Goal: Task Accomplishment & Management: Complete application form

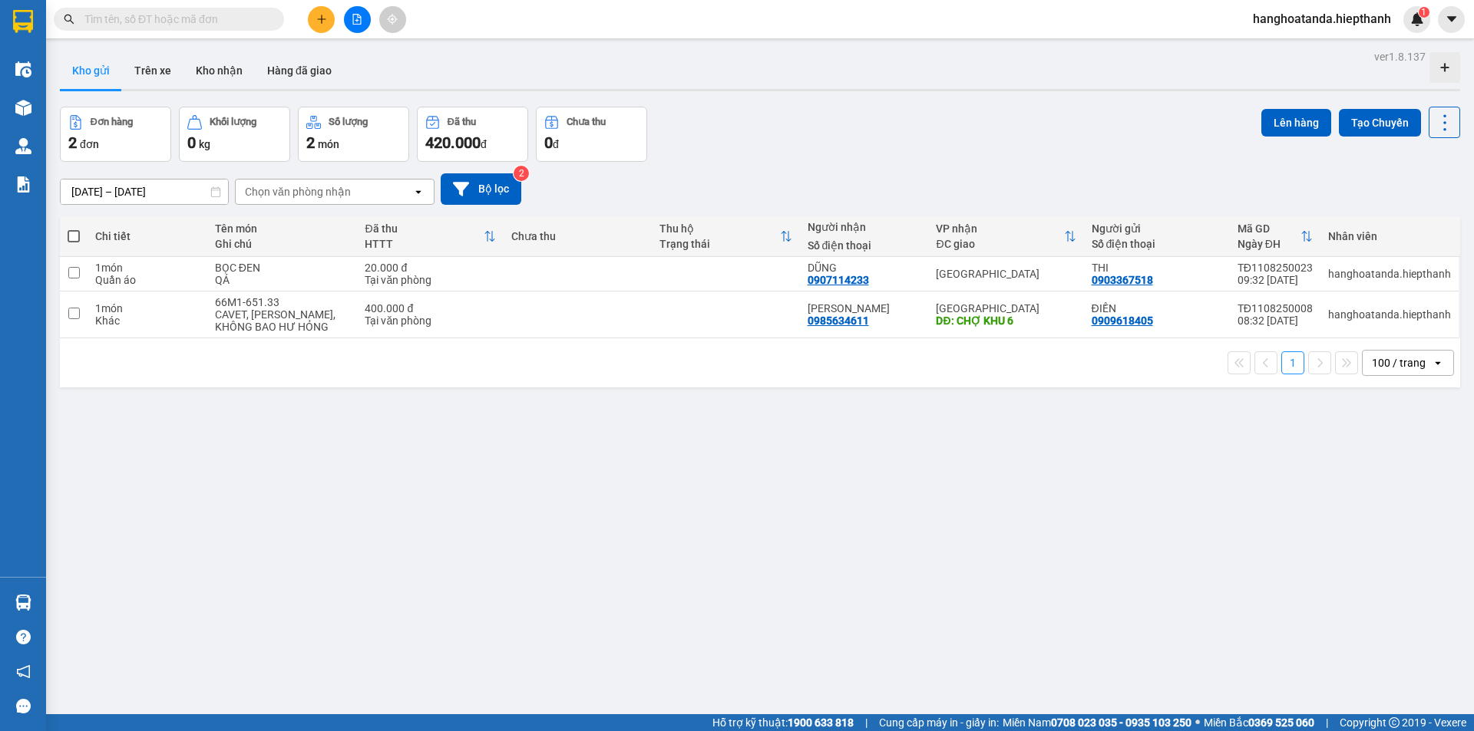
click at [220, 12] on input "text" at bounding box center [174, 19] width 181 height 17
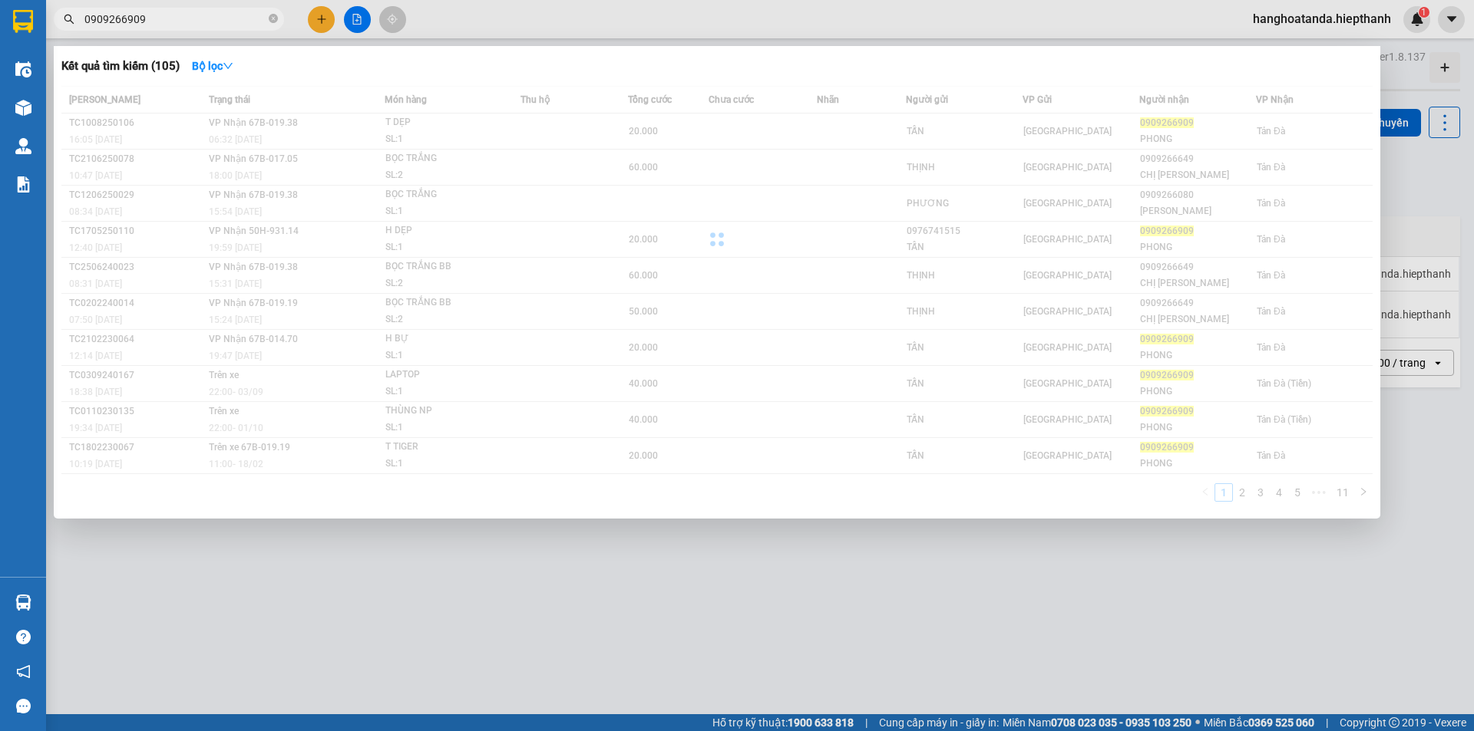
type input "0909266909"
click at [450, 109] on div at bounding box center [716, 239] width 1311 height 307
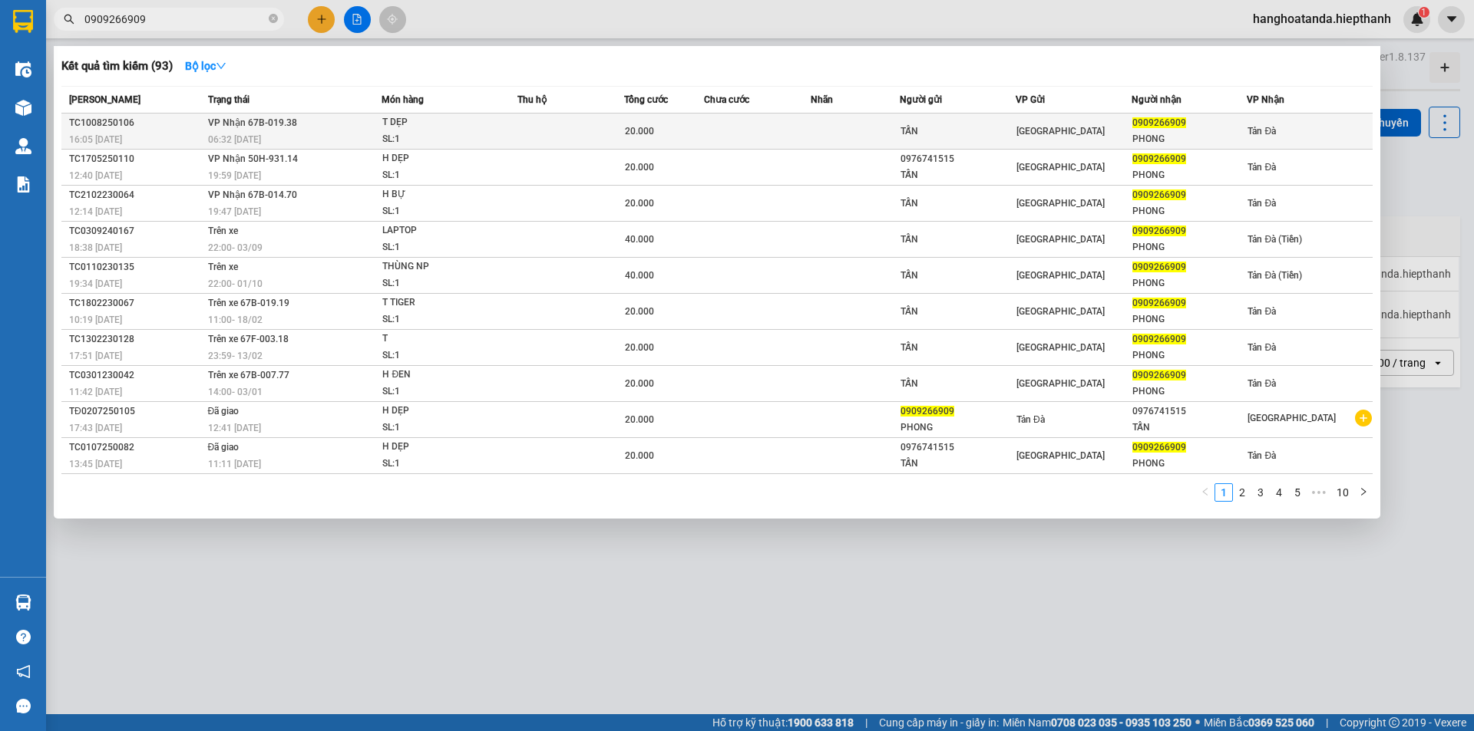
click at [459, 119] on div "T DẸP" at bounding box center [439, 122] width 115 height 17
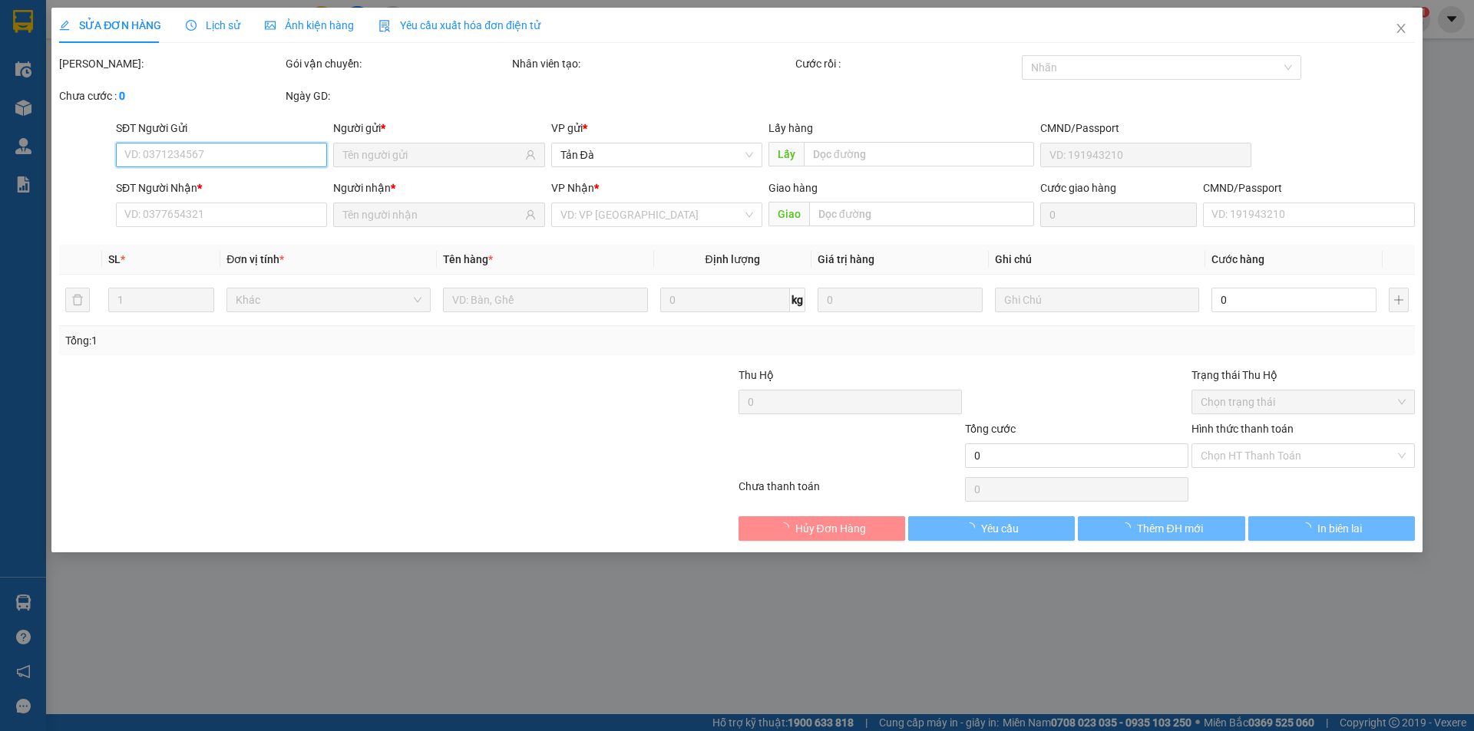
type input "TẤN"
type input "0909266909"
type input "PHONG"
type input "20.000"
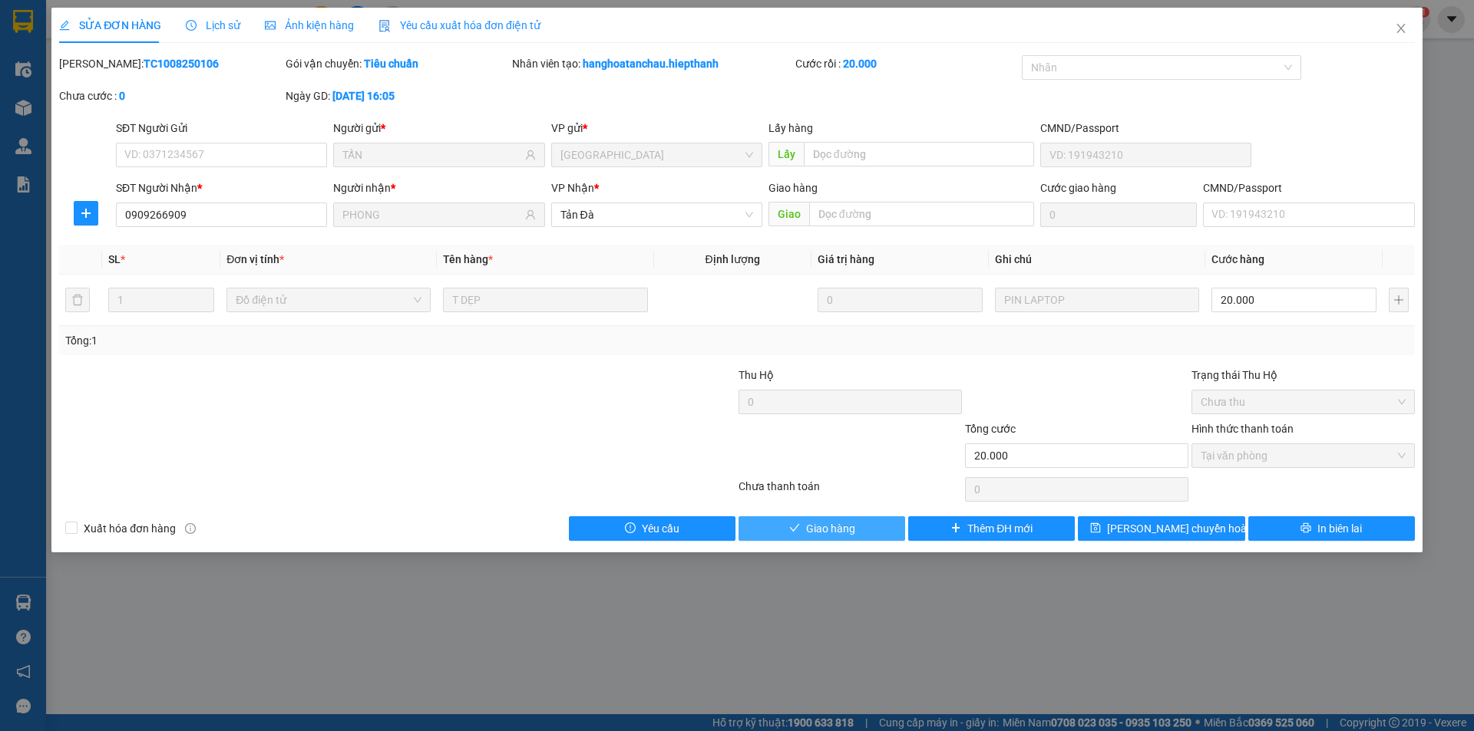
click at [822, 526] on span "Giao hàng" at bounding box center [830, 528] width 49 height 17
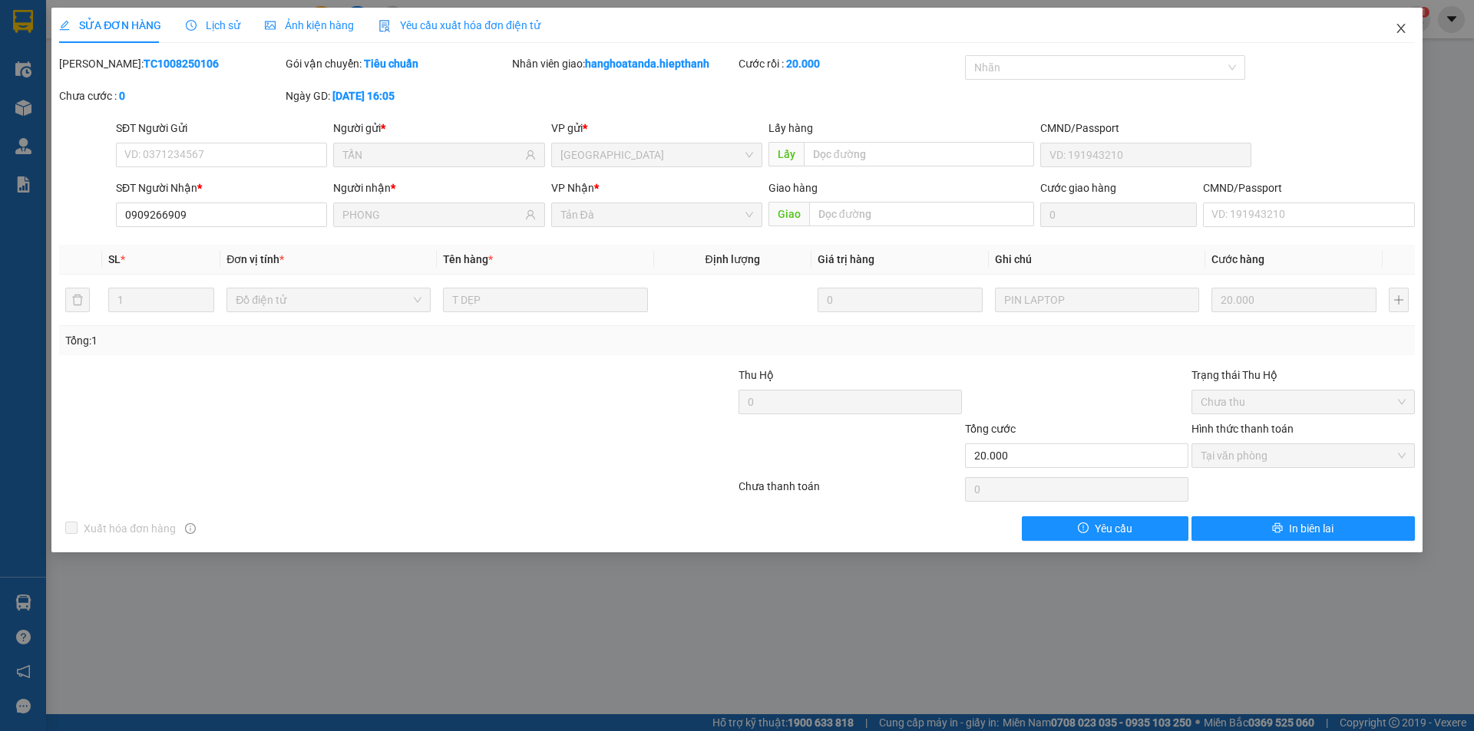
click at [1403, 25] on icon "close" at bounding box center [1401, 28] width 12 height 12
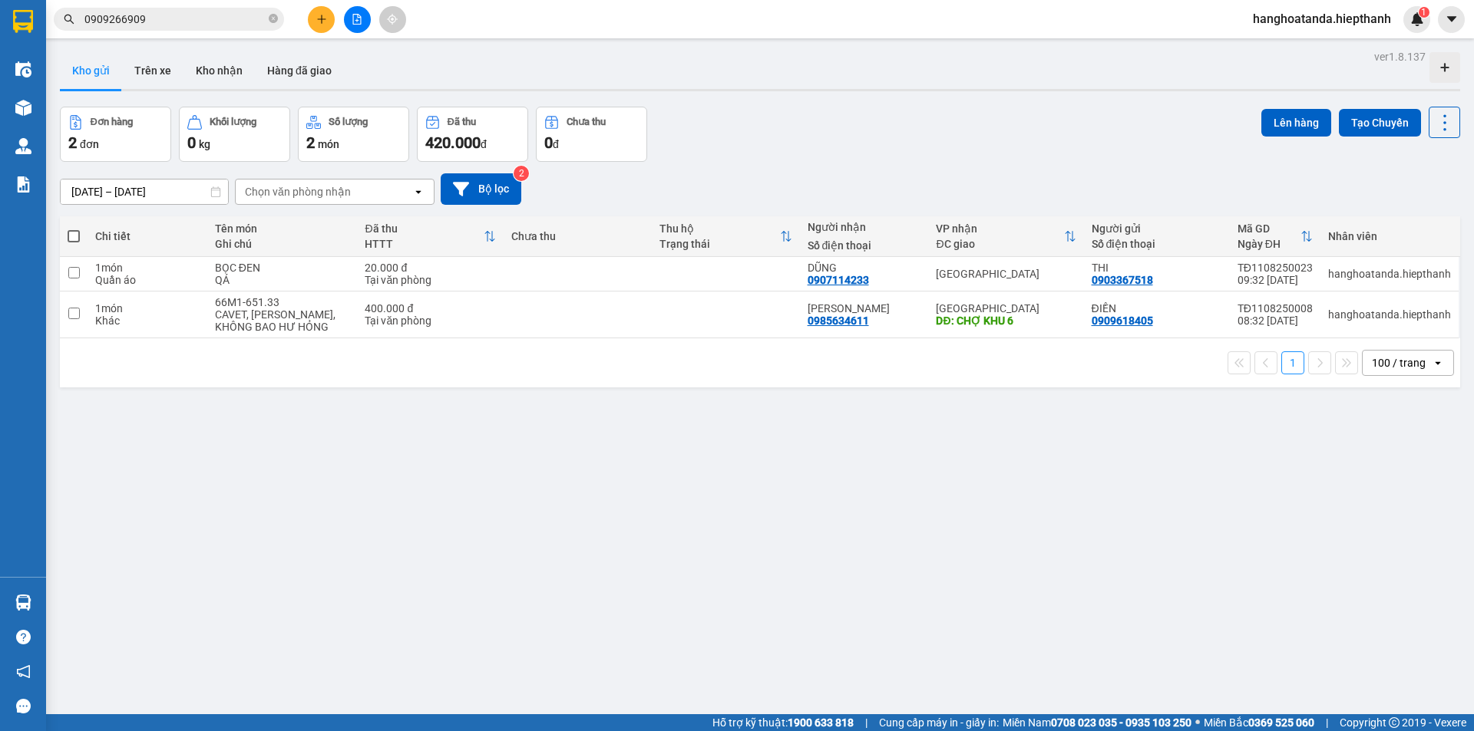
click at [279, 21] on span "0909266909" at bounding box center [169, 19] width 230 height 23
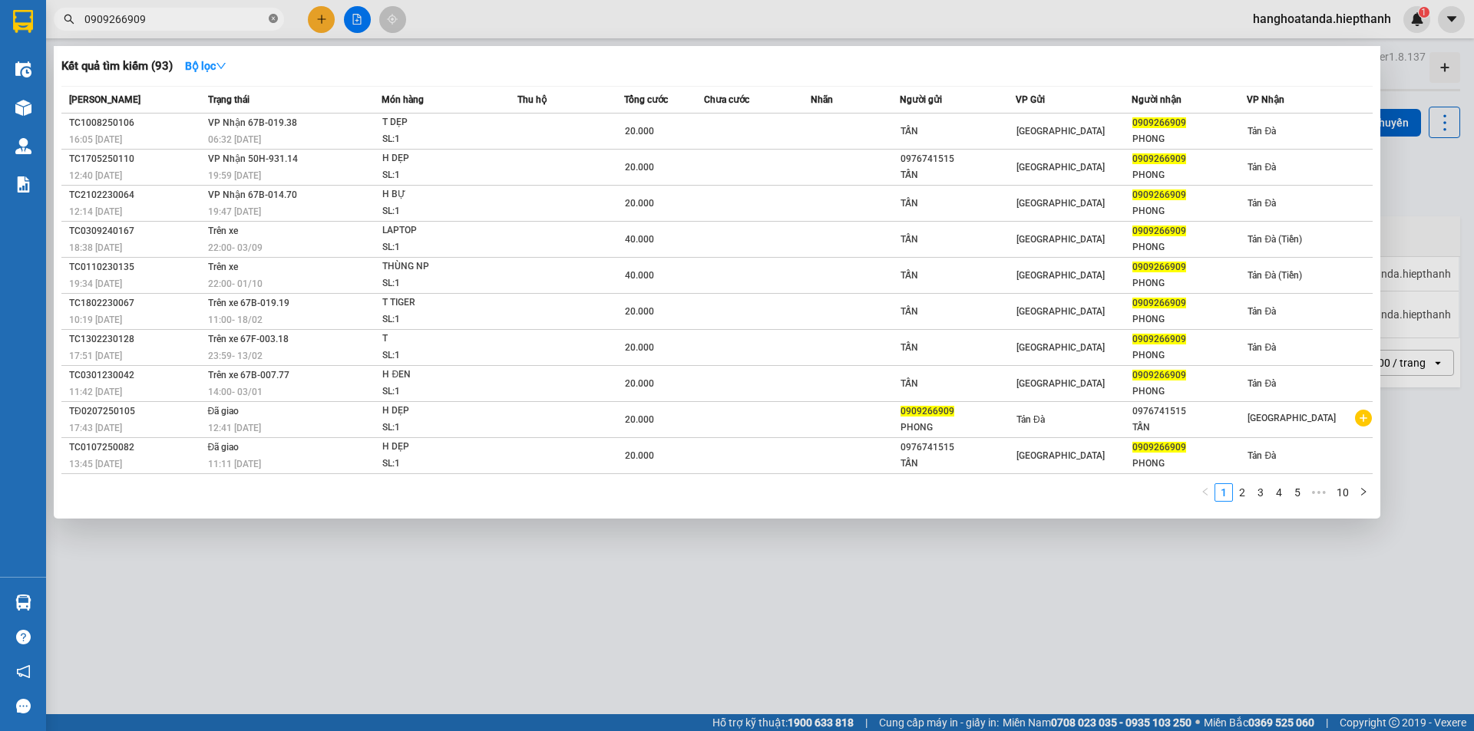
click at [272, 17] on icon "close-circle" at bounding box center [273, 18] width 9 height 9
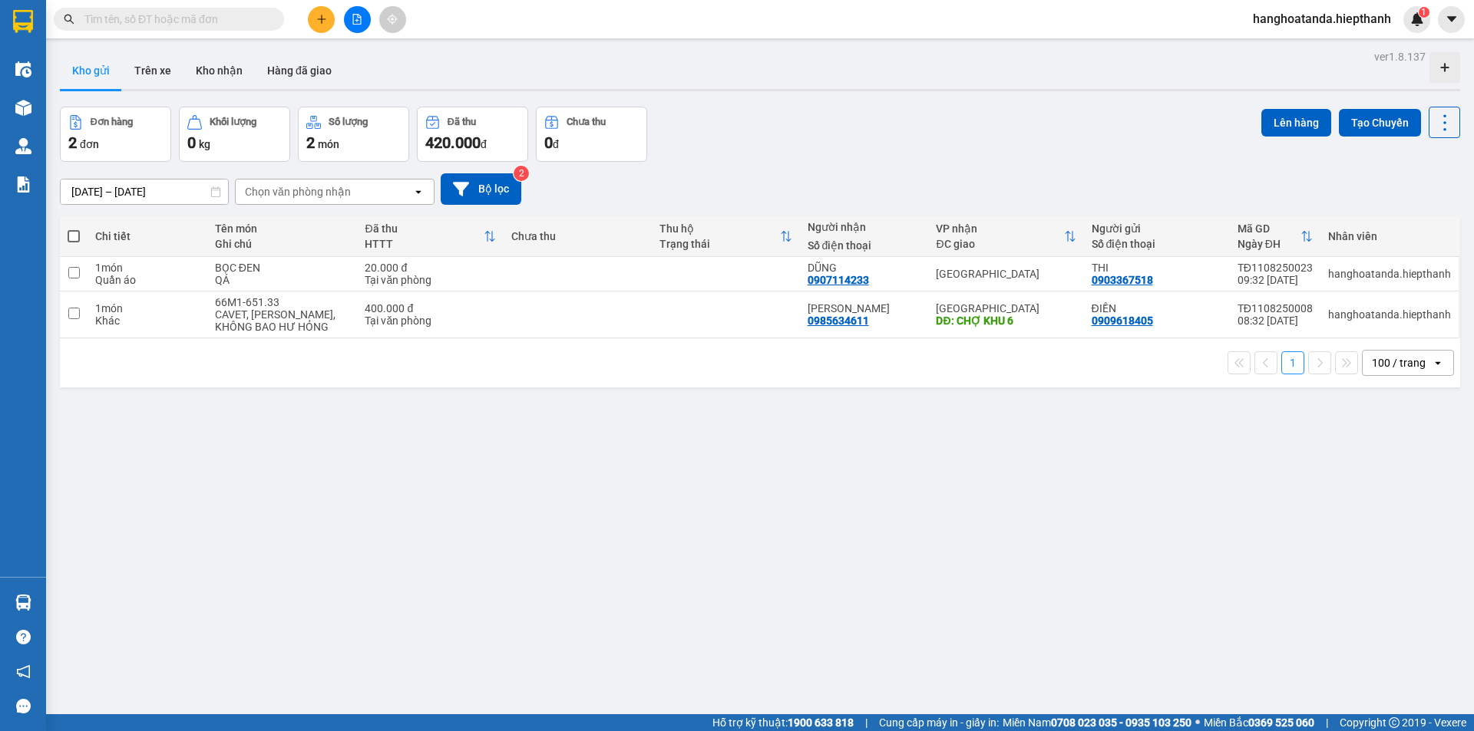
click at [220, 19] on input "text" at bounding box center [174, 19] width 181 height 17
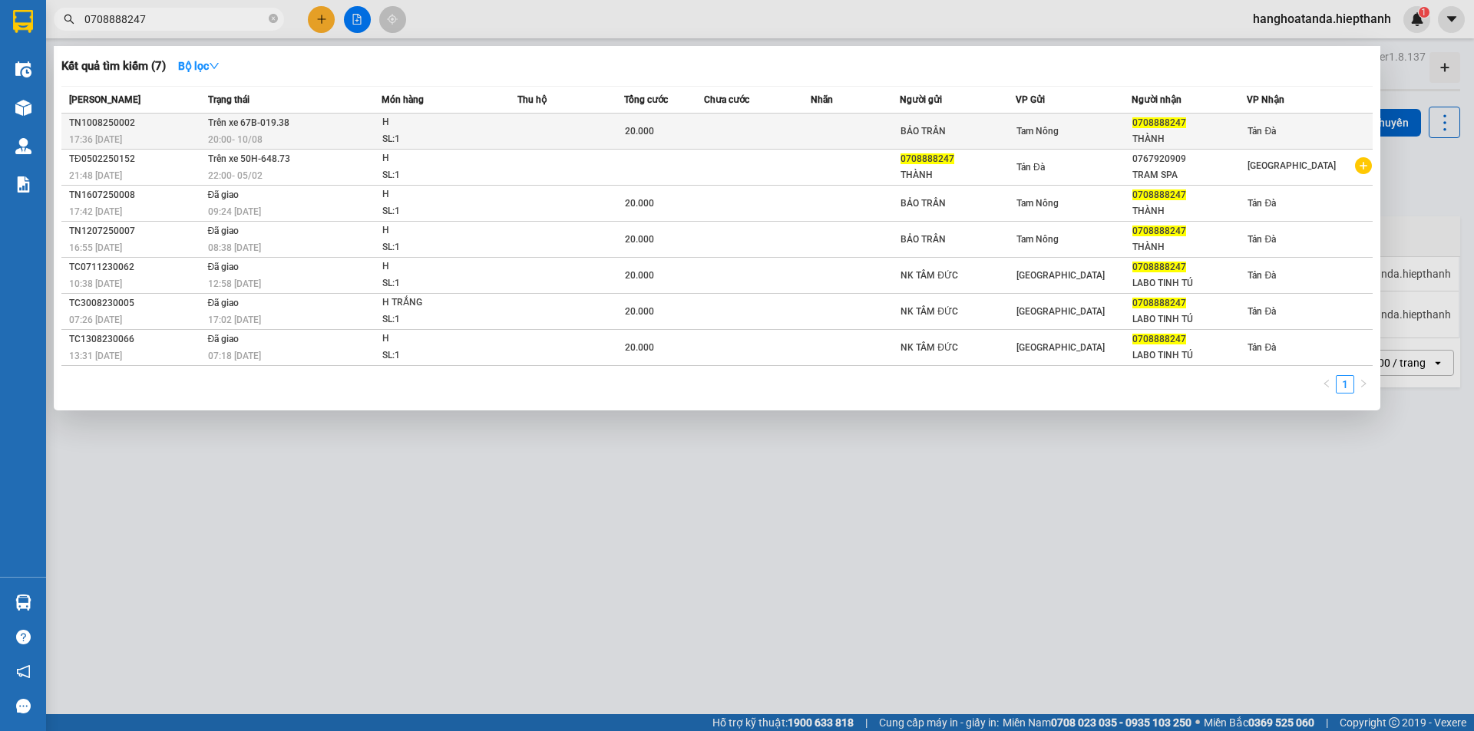
type input "0708888247"
click at [838, 139] on td at bounding box center [854, 132] width 89 height 36
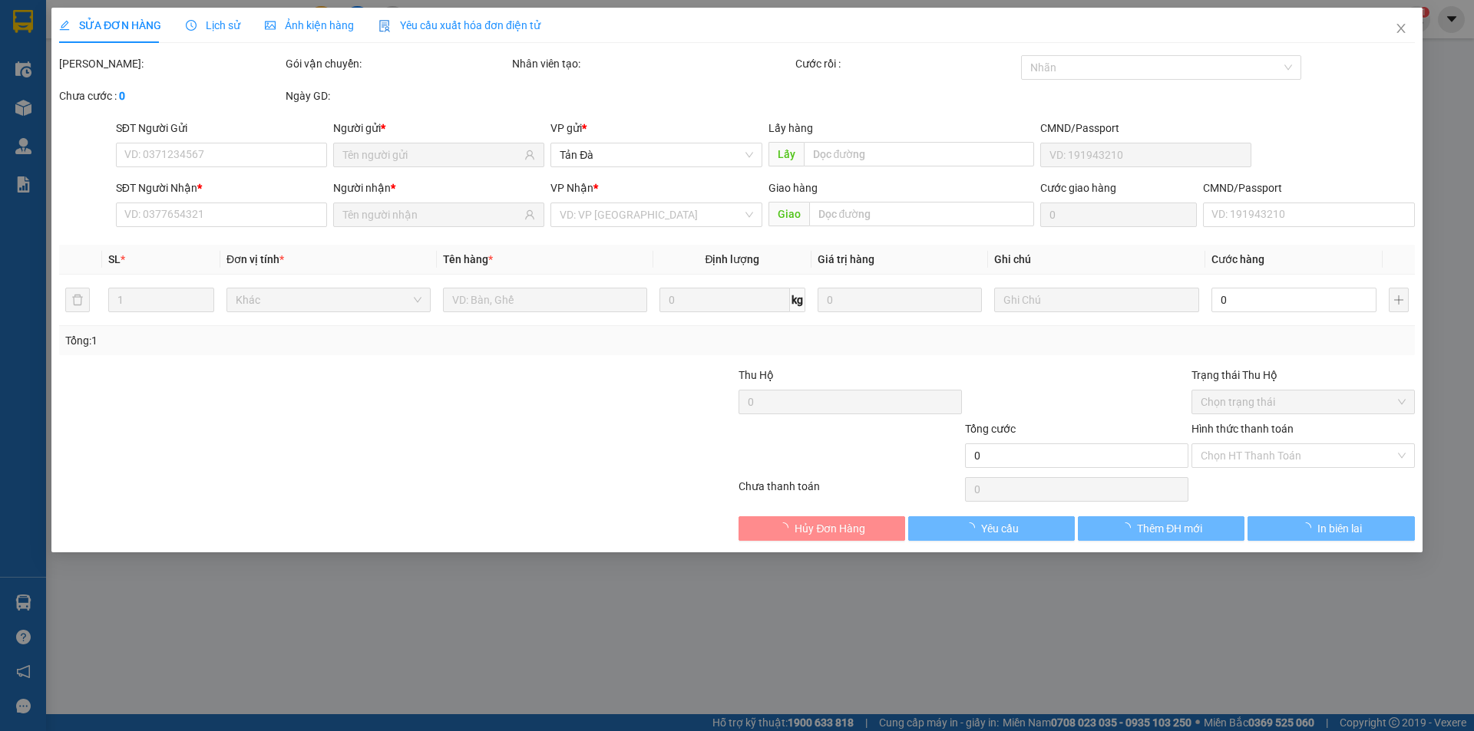
type input "BẢO TRÂN"
type input "0708888247"
type input "THÀNH"
type input "20.000"
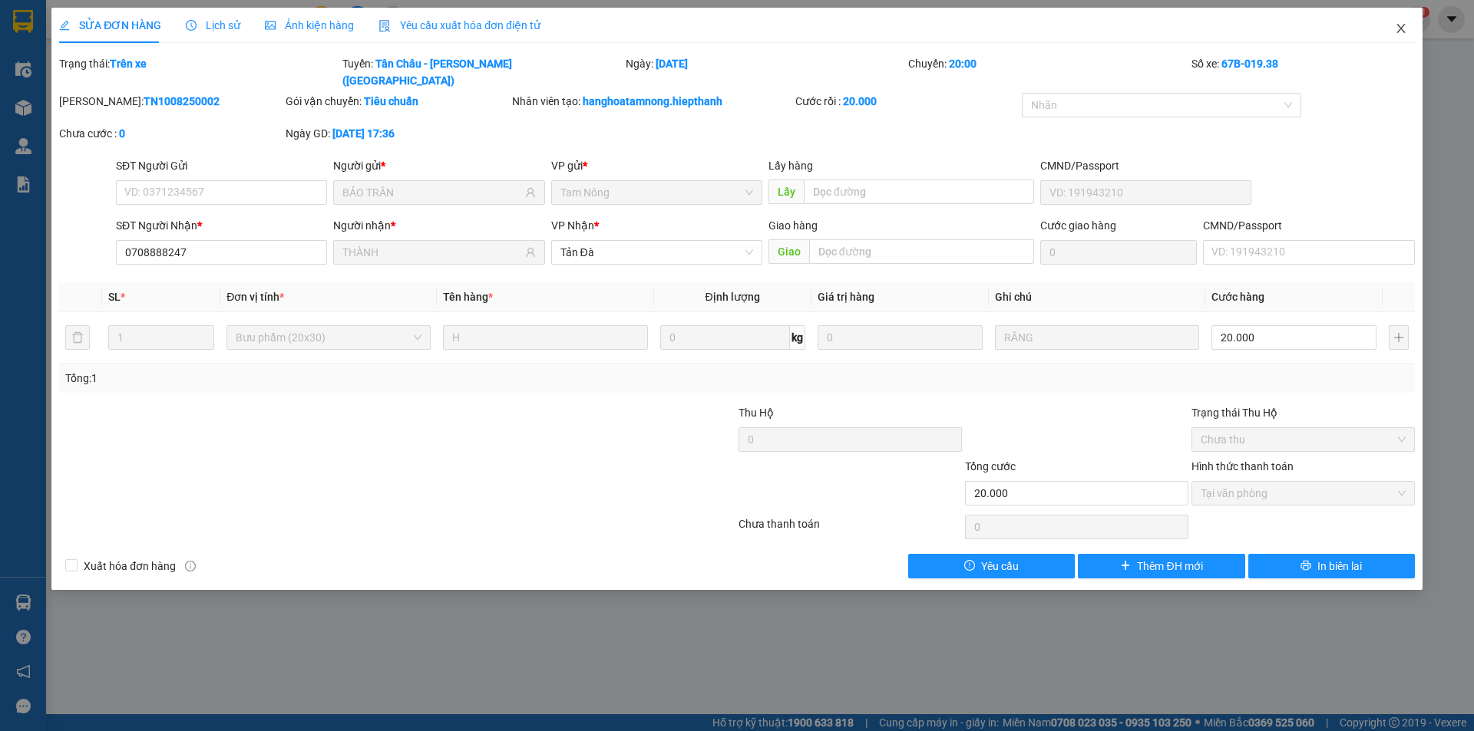
click at [1398, 28] on icon "close" at bounding box center [1401, 28] width 12 height 12
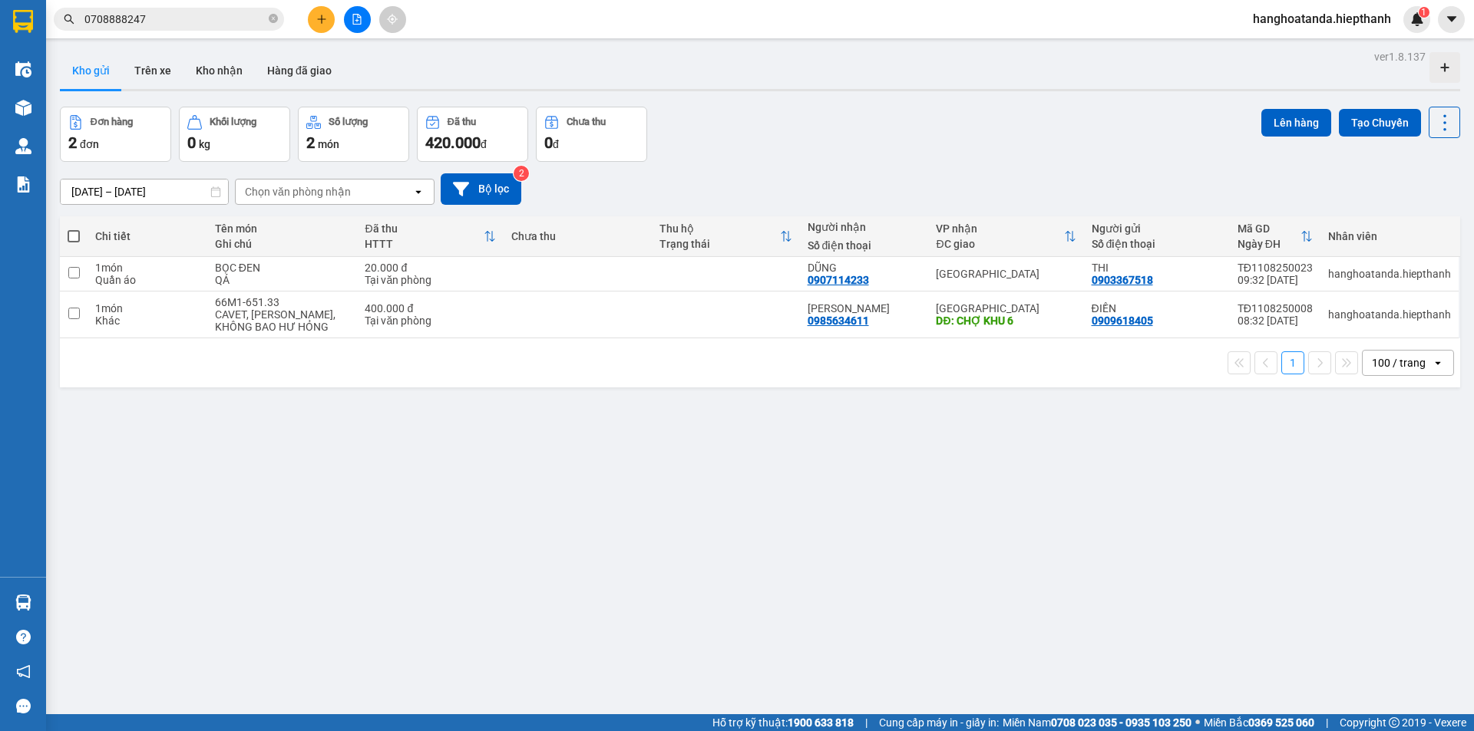
click at [163, 28] on span "0708888247" at bounding box center [169, 19] width 230 height 23
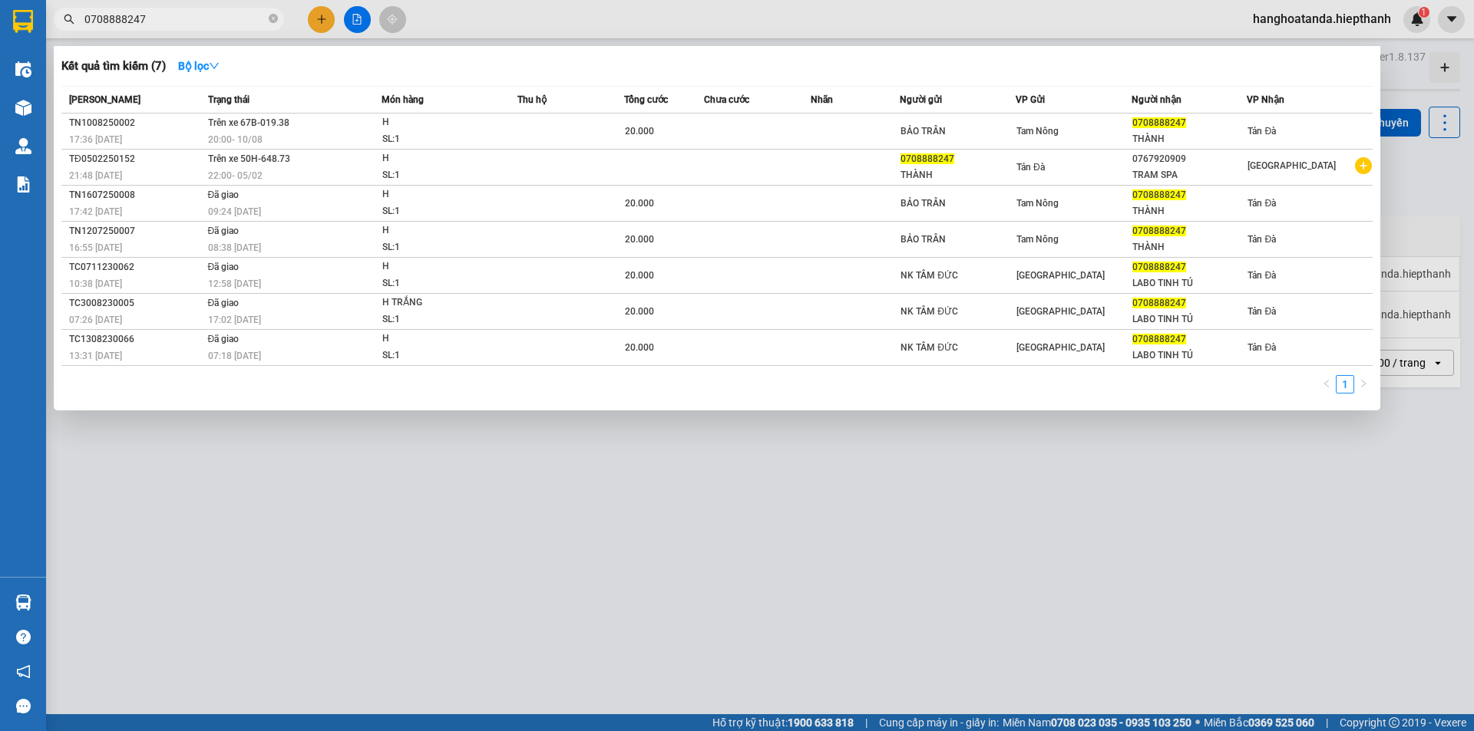
click at [188, 23] on input "0708888247" at bounding box center [174, 19] width 181 height 17
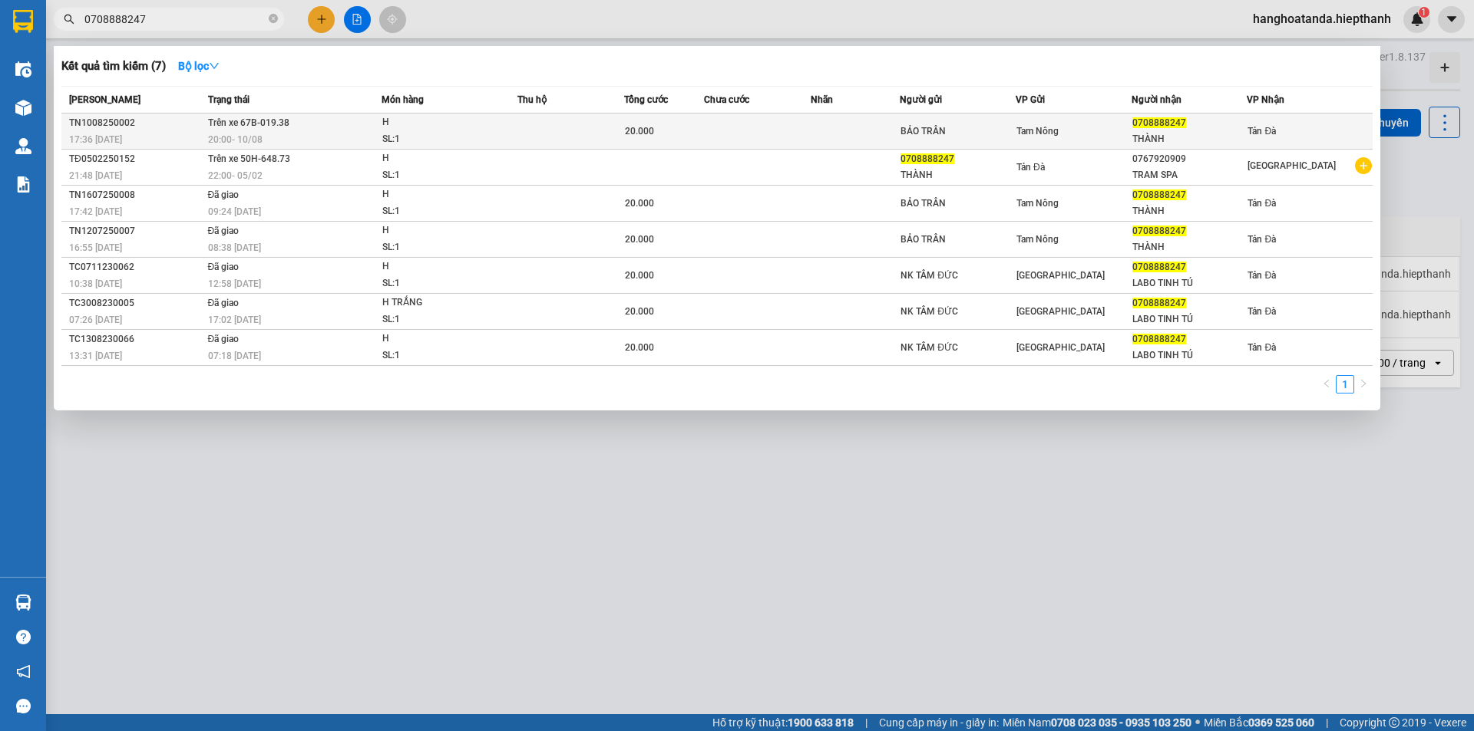
click at [536, 132] on td at bounding box center [570, 132] width 107 height 36
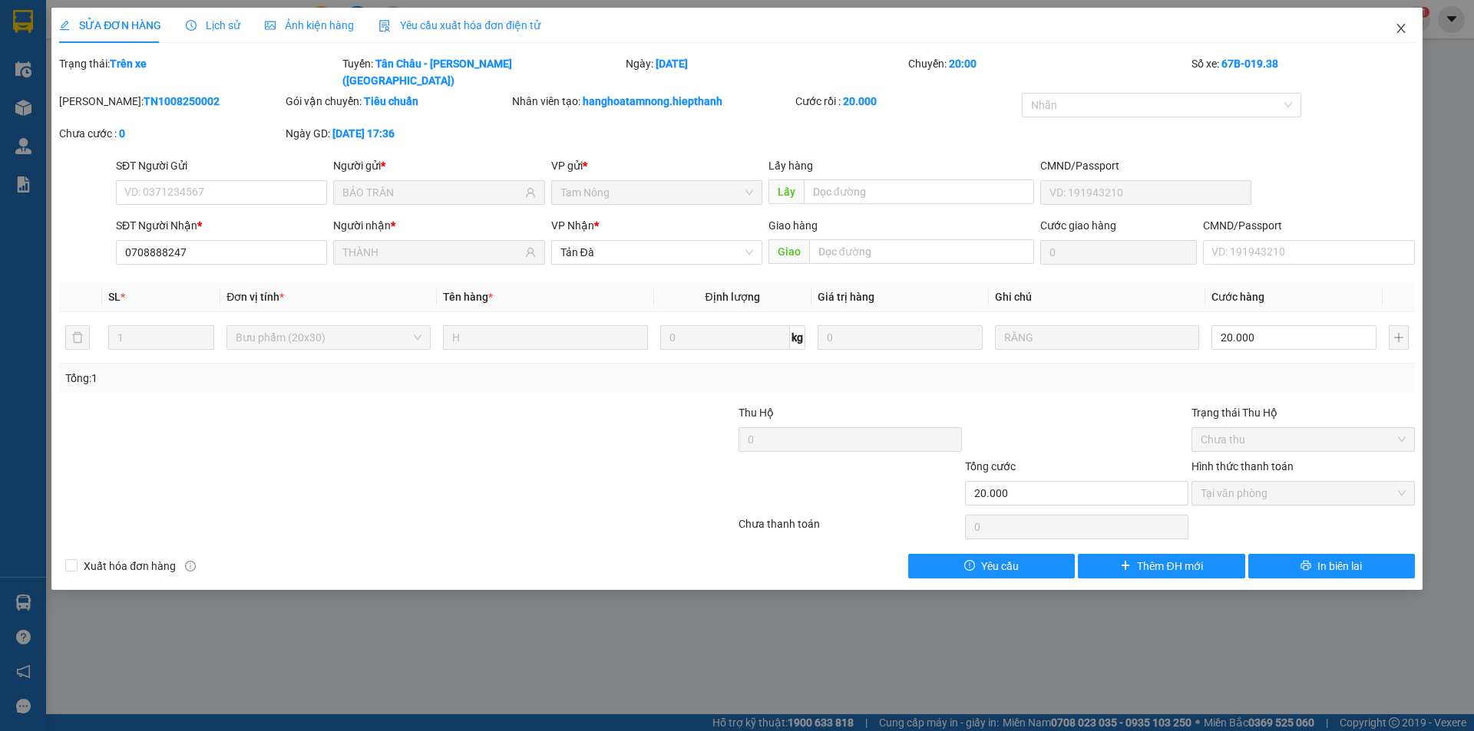
click at [1398, 26] on icon "close" at bounding box center [1400, 28] width 8 height 9
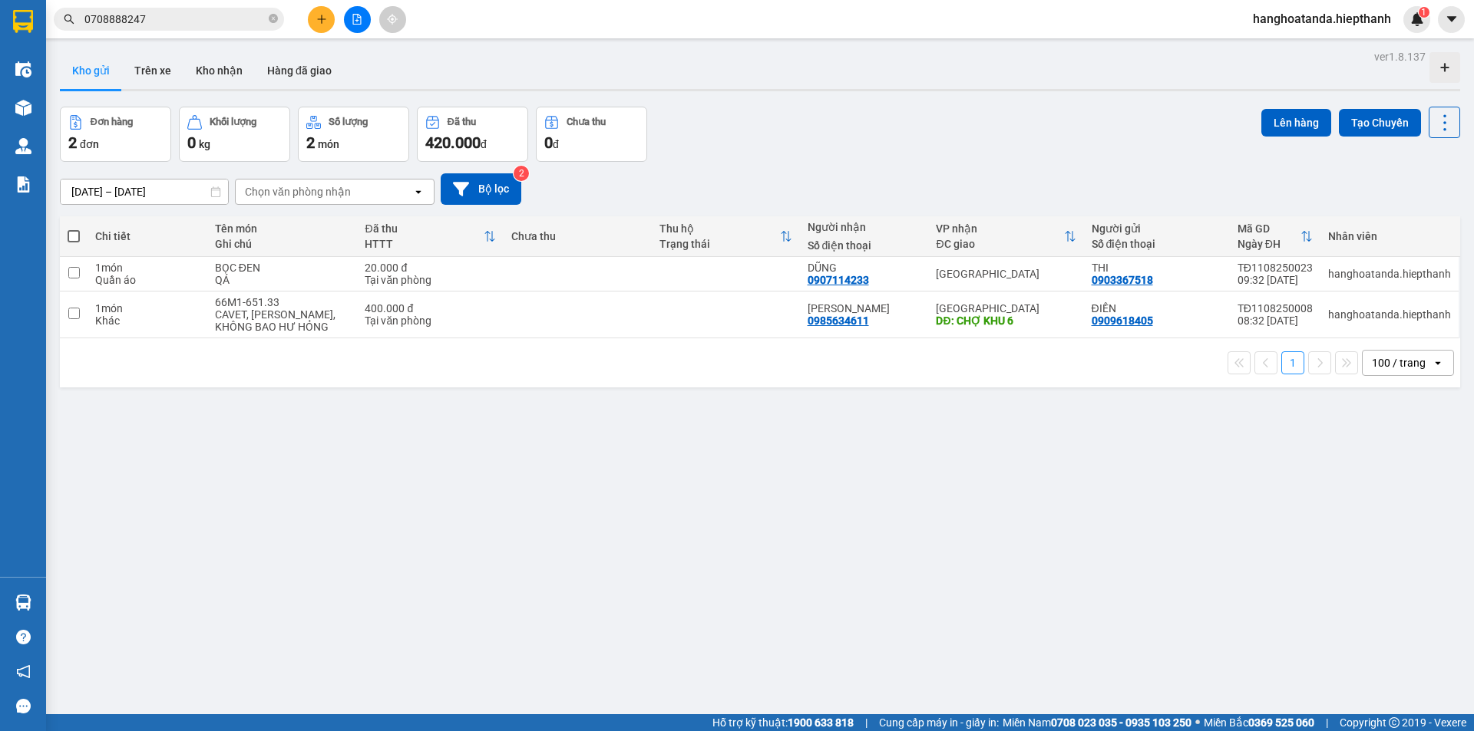
click at [357, 28] on button at bounding box center [357, 19] width 27 height 27
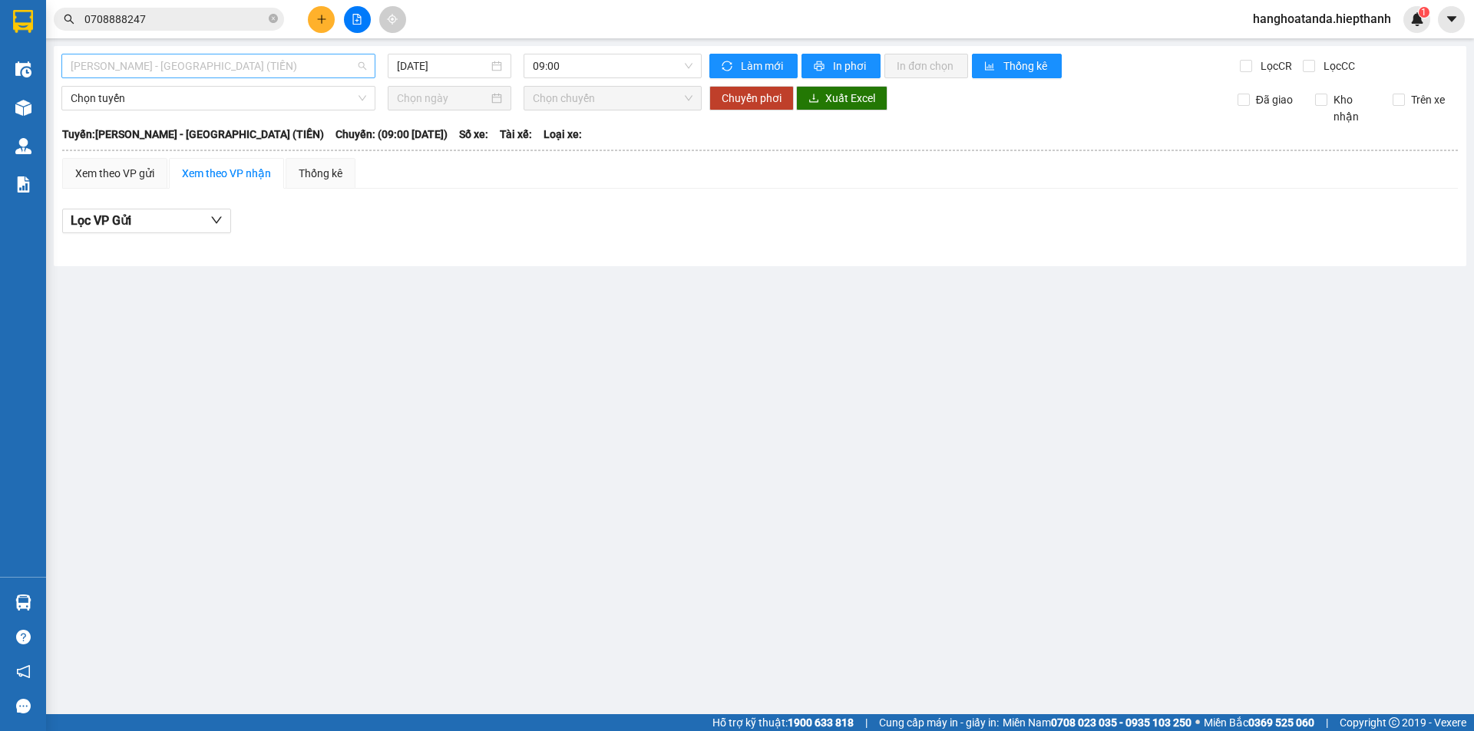
click at [144, 65] on span "[PERSON_NAME] - [GEOGRAPHIC_DATA] (TIỀN)" at bounding box center [218, 65] width 295 height 23
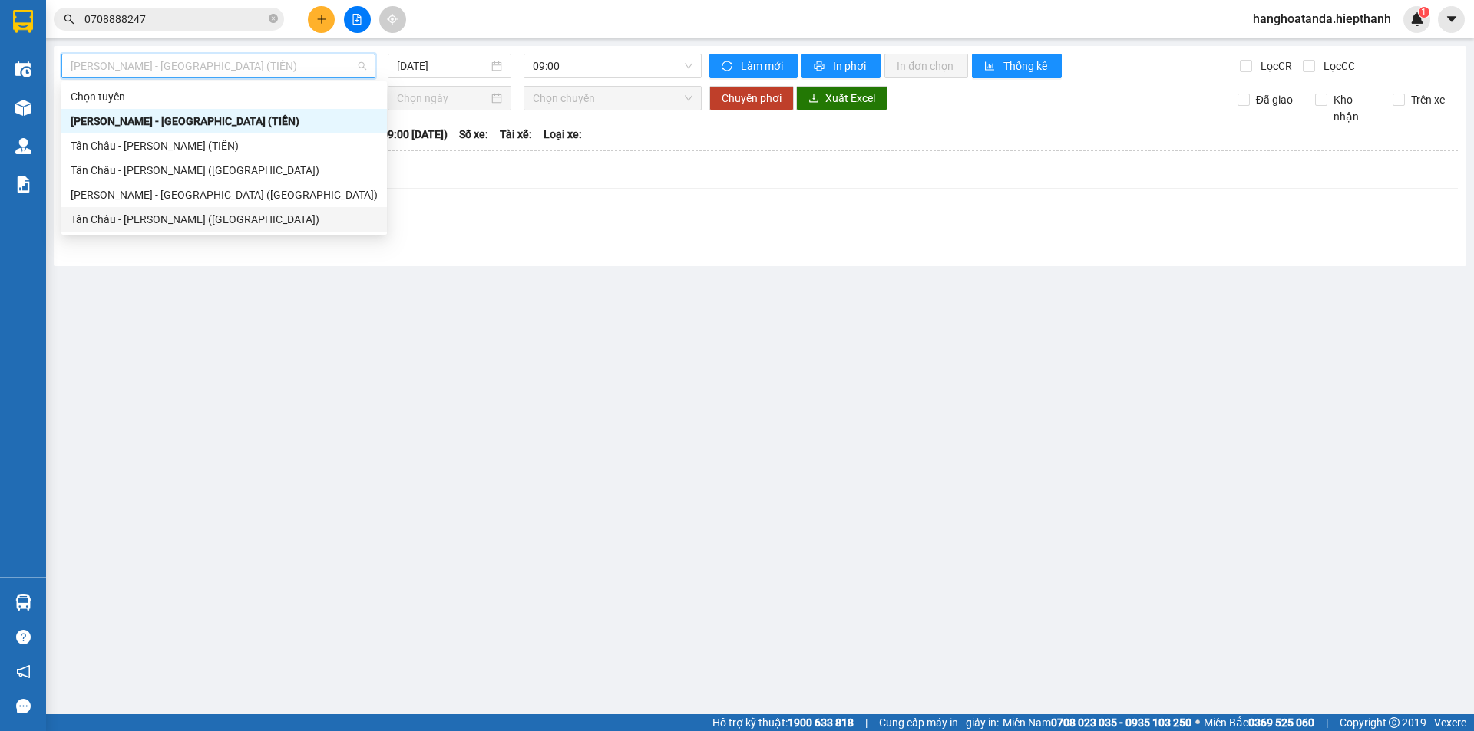
click at [139, 219] on div "Tân Châu - [PERSON_NAME] ([GEOGRAPHIC_DATA])" at bounding box center [224, 219] width 307 height 17
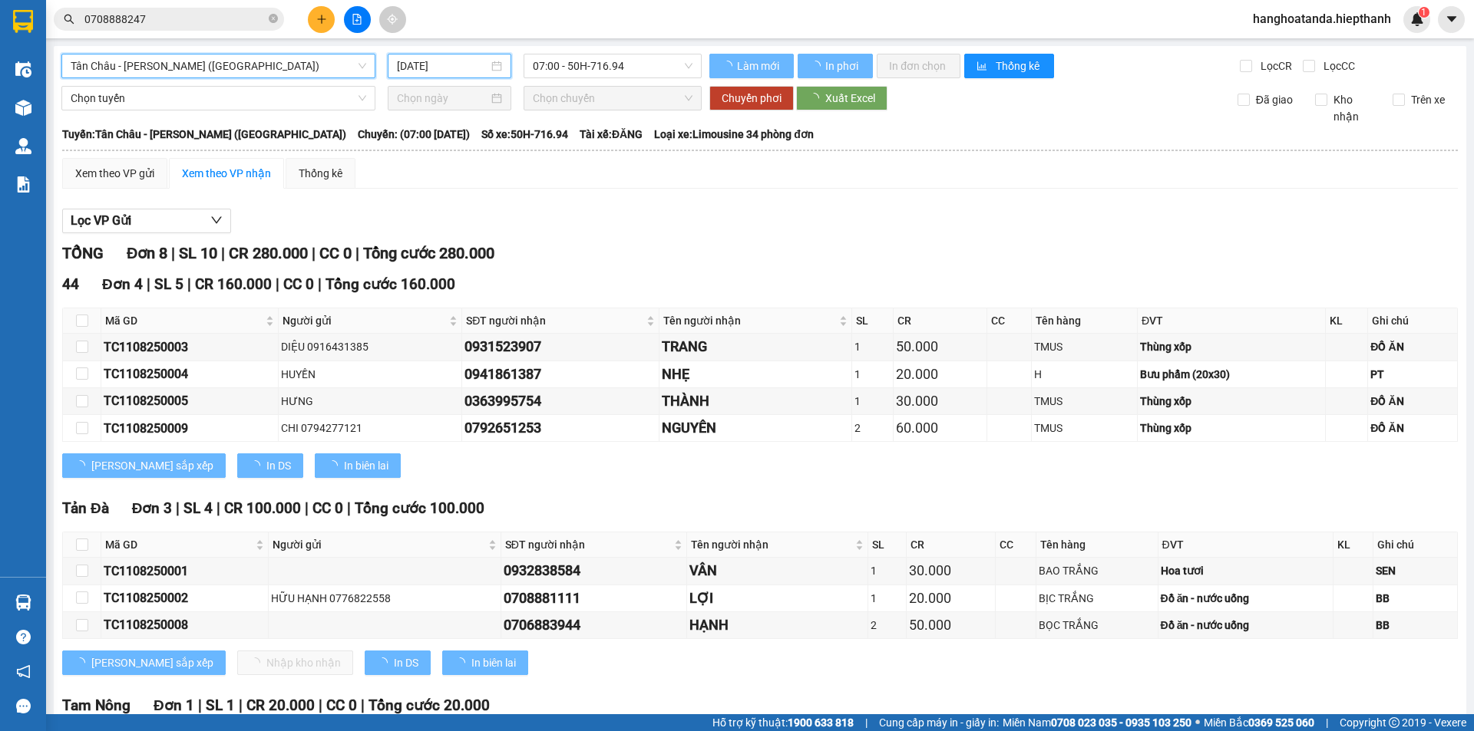
click at [454, 68] on input "[DATE]" at bounding box center [442, 66] width 91 height 17
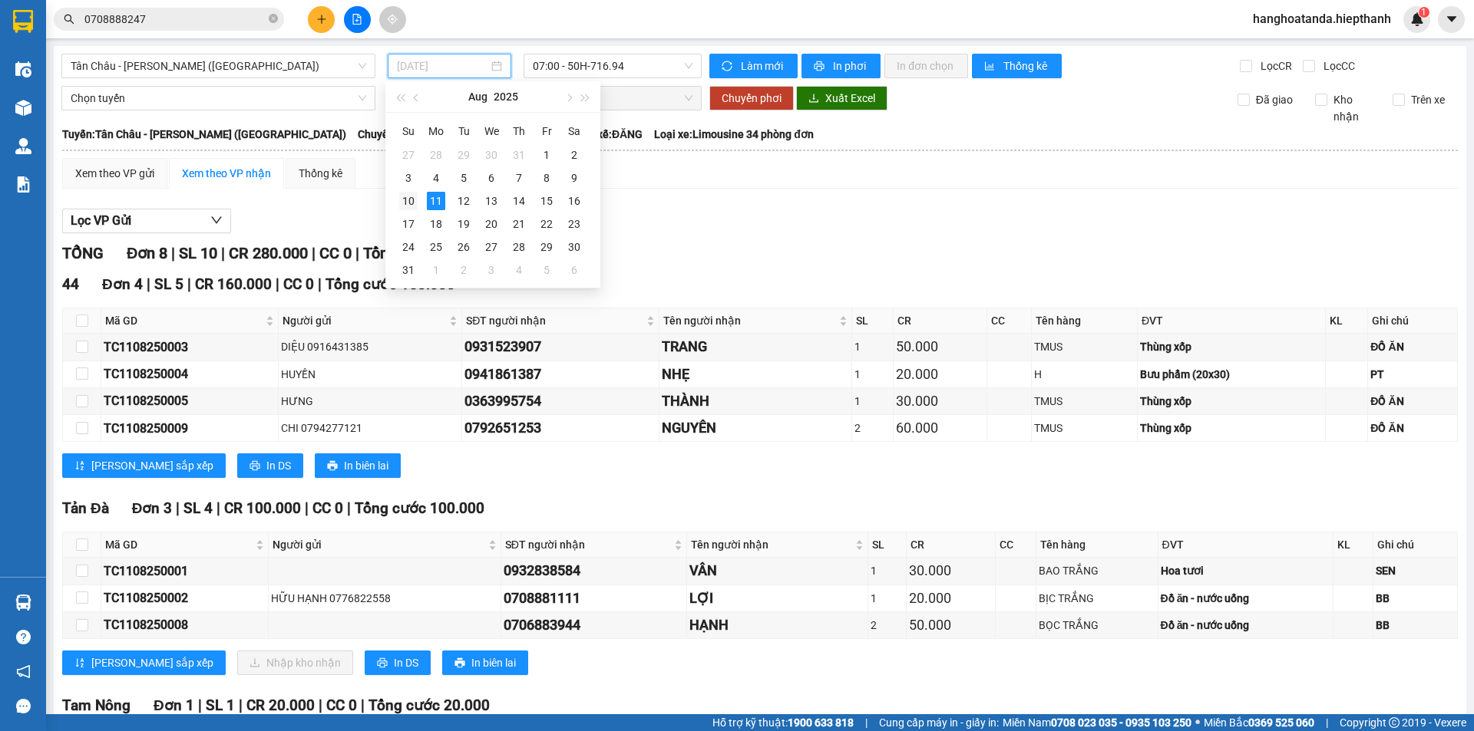
click at [416, 202] on div "10" at bounding box center [408, 201] width 18 height 18
type input "[DATE]"
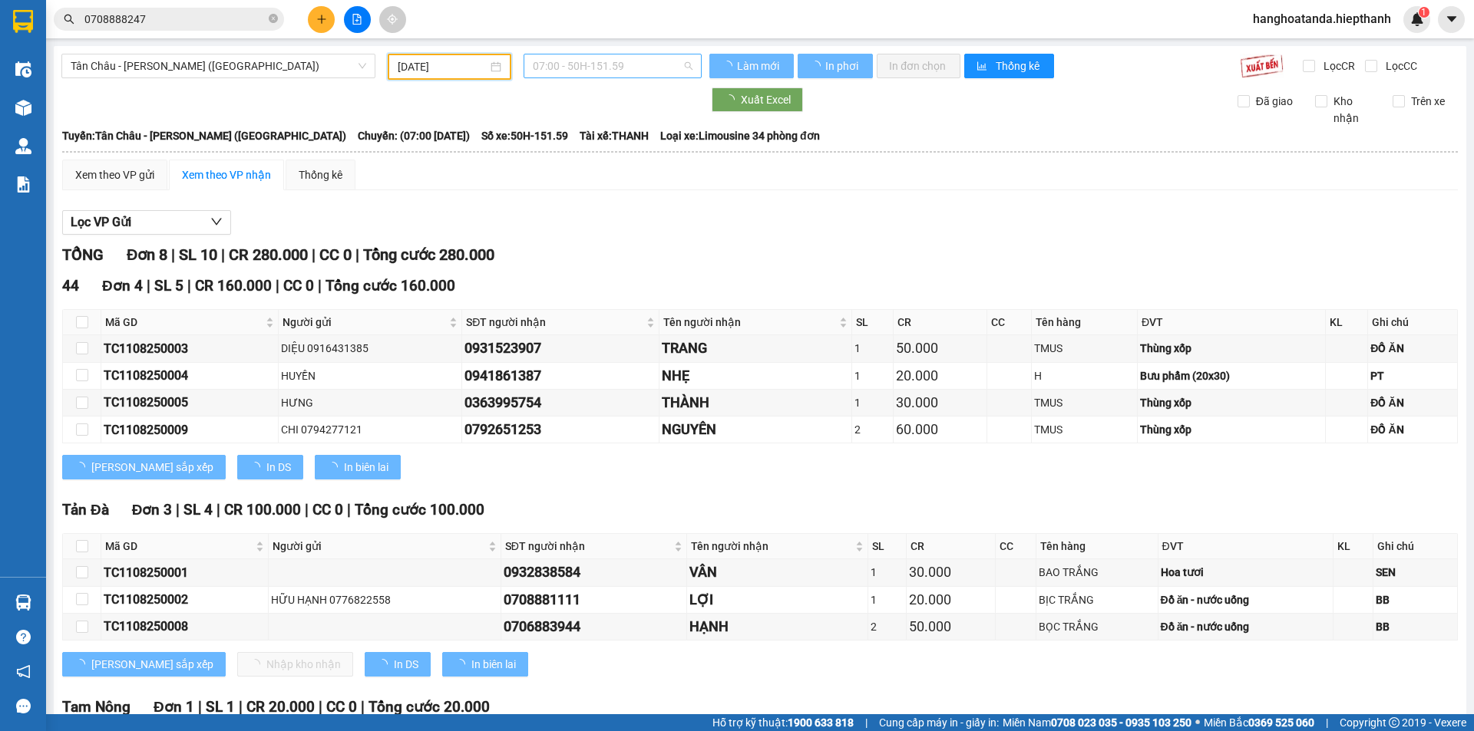
click at [643, 60] on span "07:00 - 50H-151.59" at bounding box center [613, 65] width 160 height 23
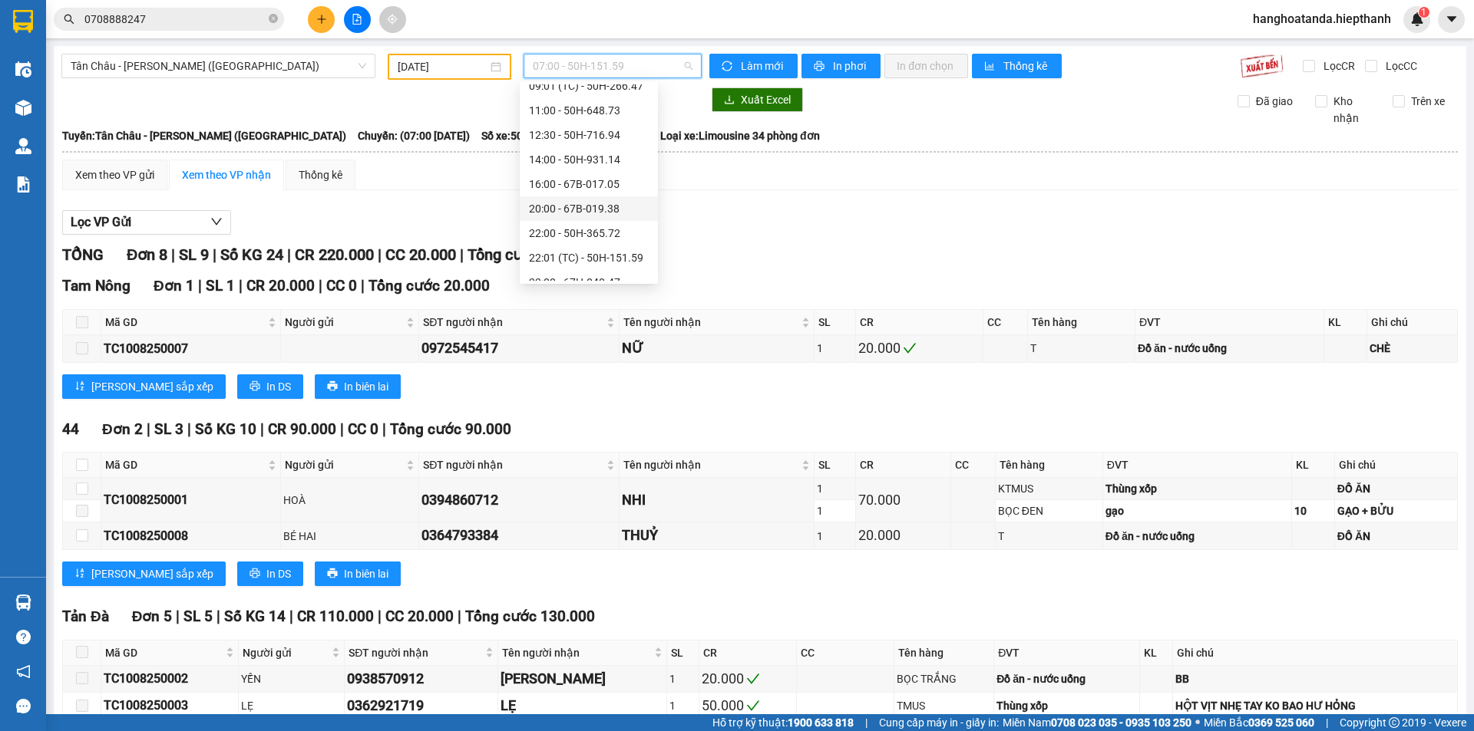
scroll to position [154, 0]
drag, startPoint x: 574, startPoint y: 156, endPoint x: 581, endPoint y: 138, distance: 19.0
click at [581, 138] on div "Chọn chuyến 07:00 - 50H-151.59 09:00 - 67H-040.47 09:01 (TC) - 50H-266.47 11:00…" at bounding box center [589, 115] width 138 height 368
click at [581, 138] on div "20:00 - 67B-019.38" at bounding box center [589, 139] width 120 height 17
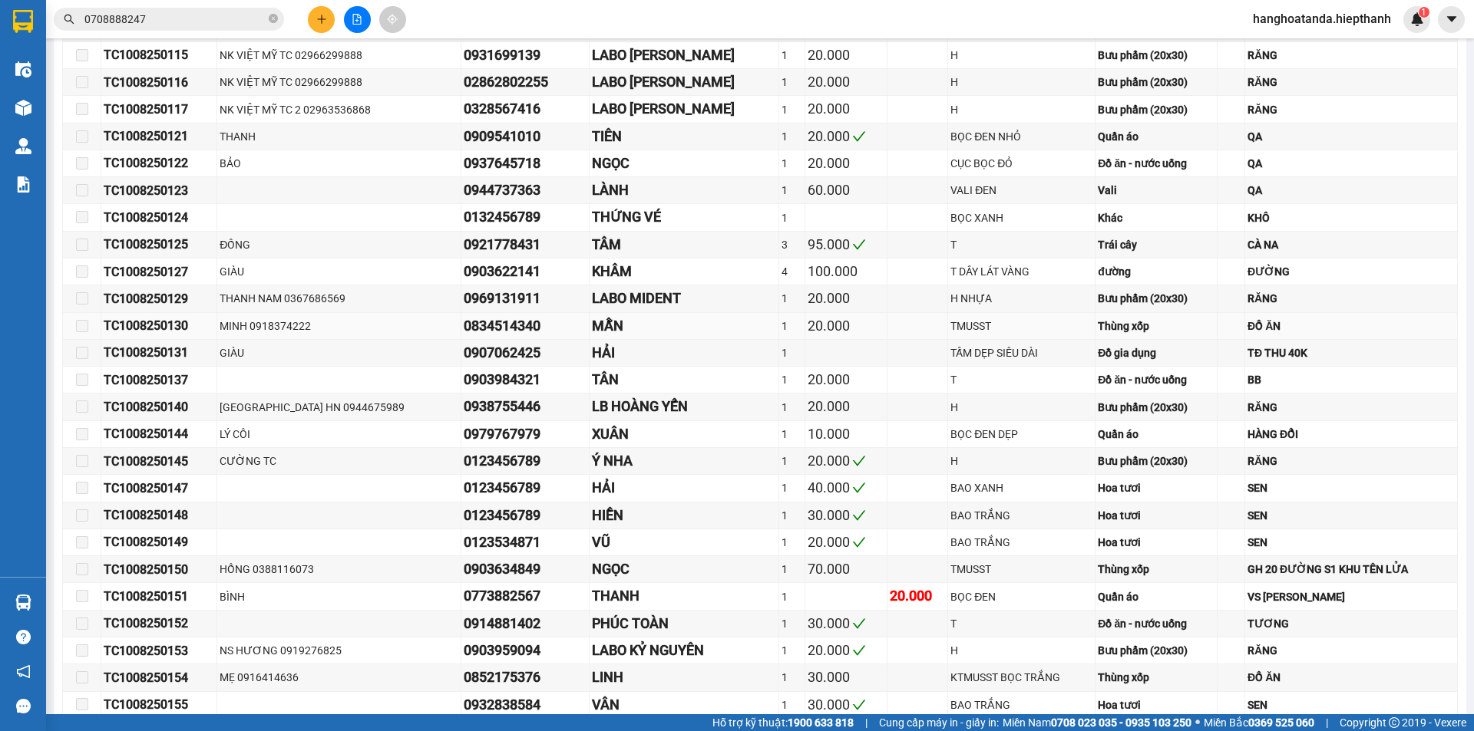
scroll to position [921, 0]
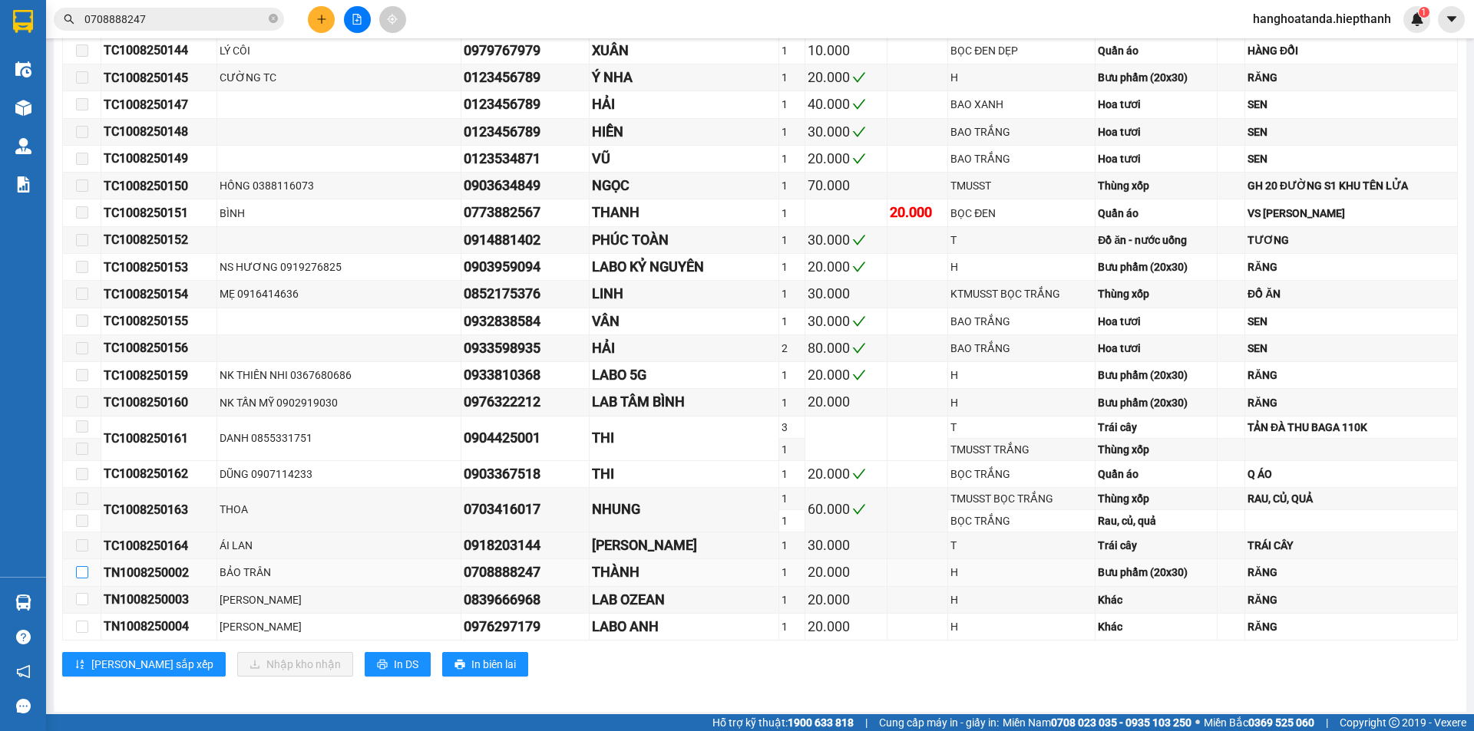
click at [83, 574] on input "checkbox" at bounding box center [82, 572] width 12 height 12
checkbox input "true"
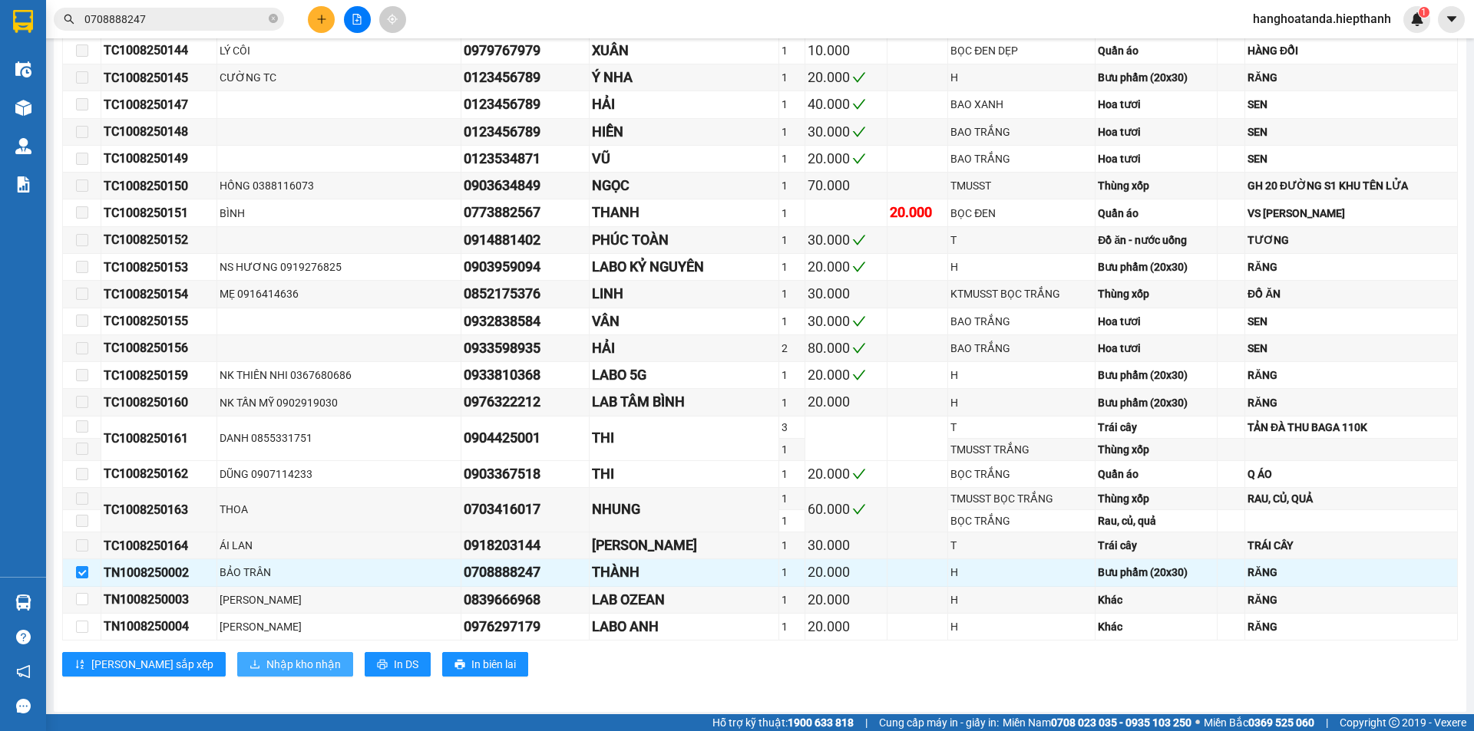
click at [266, 670] on span "Nhập kho nhận" at bounding box center [303, 664] width 74 height 17
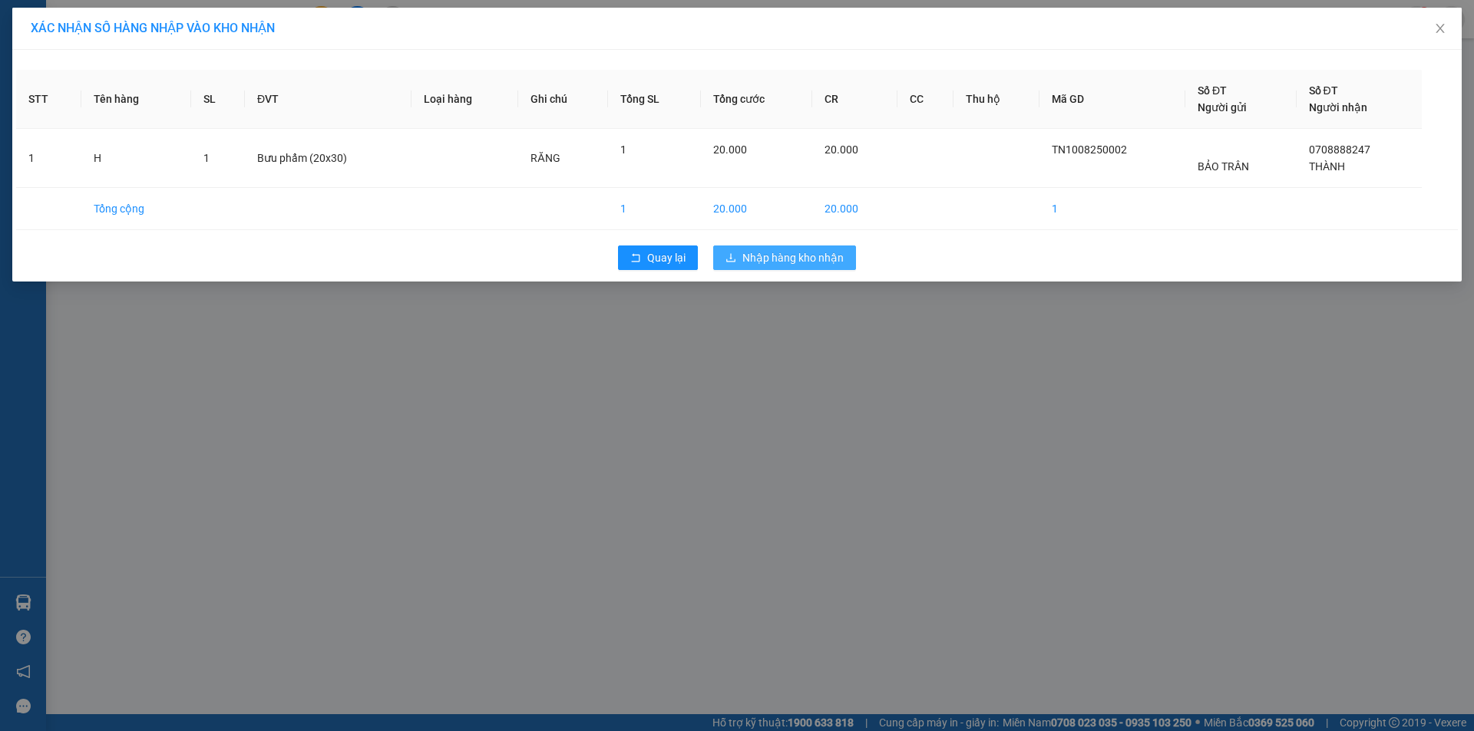
click at [784, 262] on span "Nhập hàng kho nhận" at bounding box center [792, 257] width 101 height 17
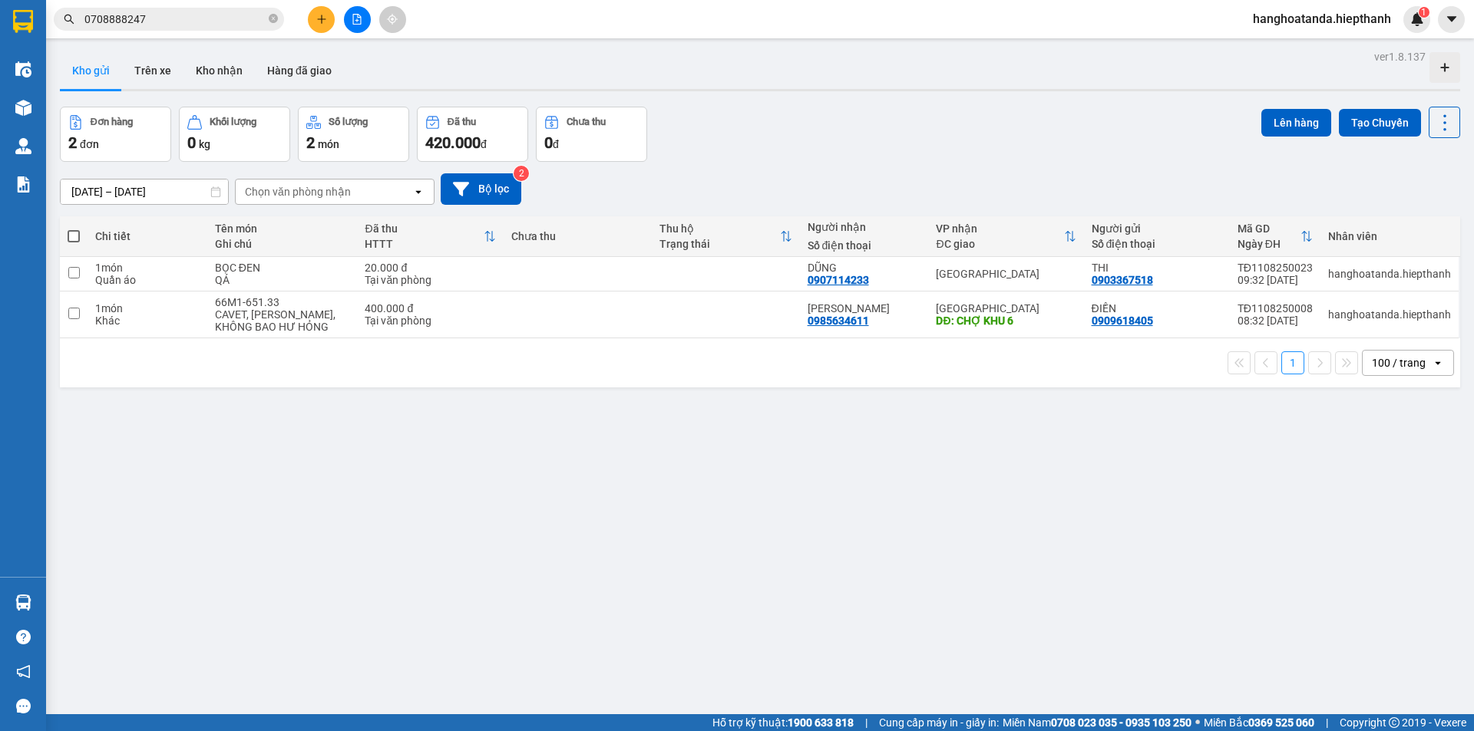
click at [236, 20] on input "0708888247" at bounding box center [174, 19] width 181 height 17
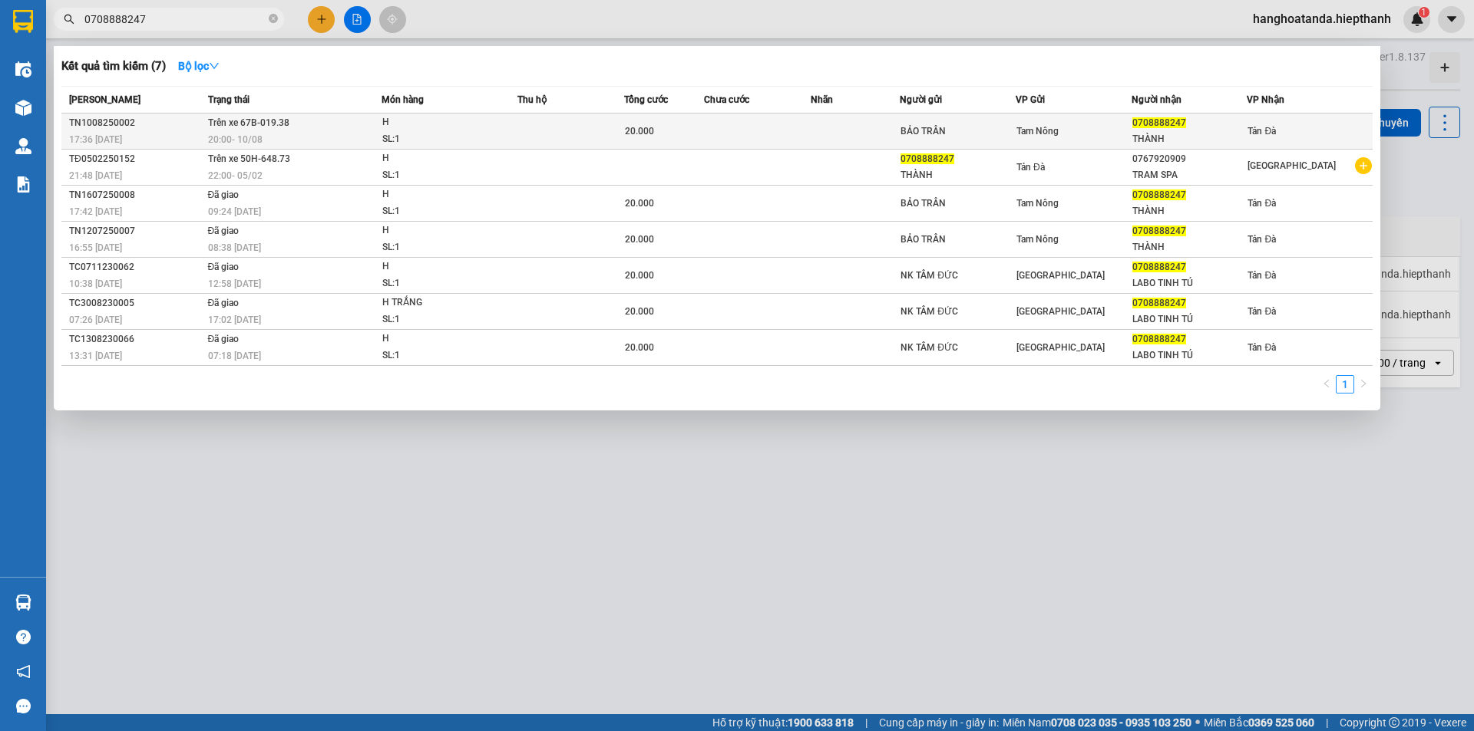
click at [362, 127] on td "Trên xe 67B-019.38 20:00 [DATE]" at bounding box center [293, 132] width 178 height 36
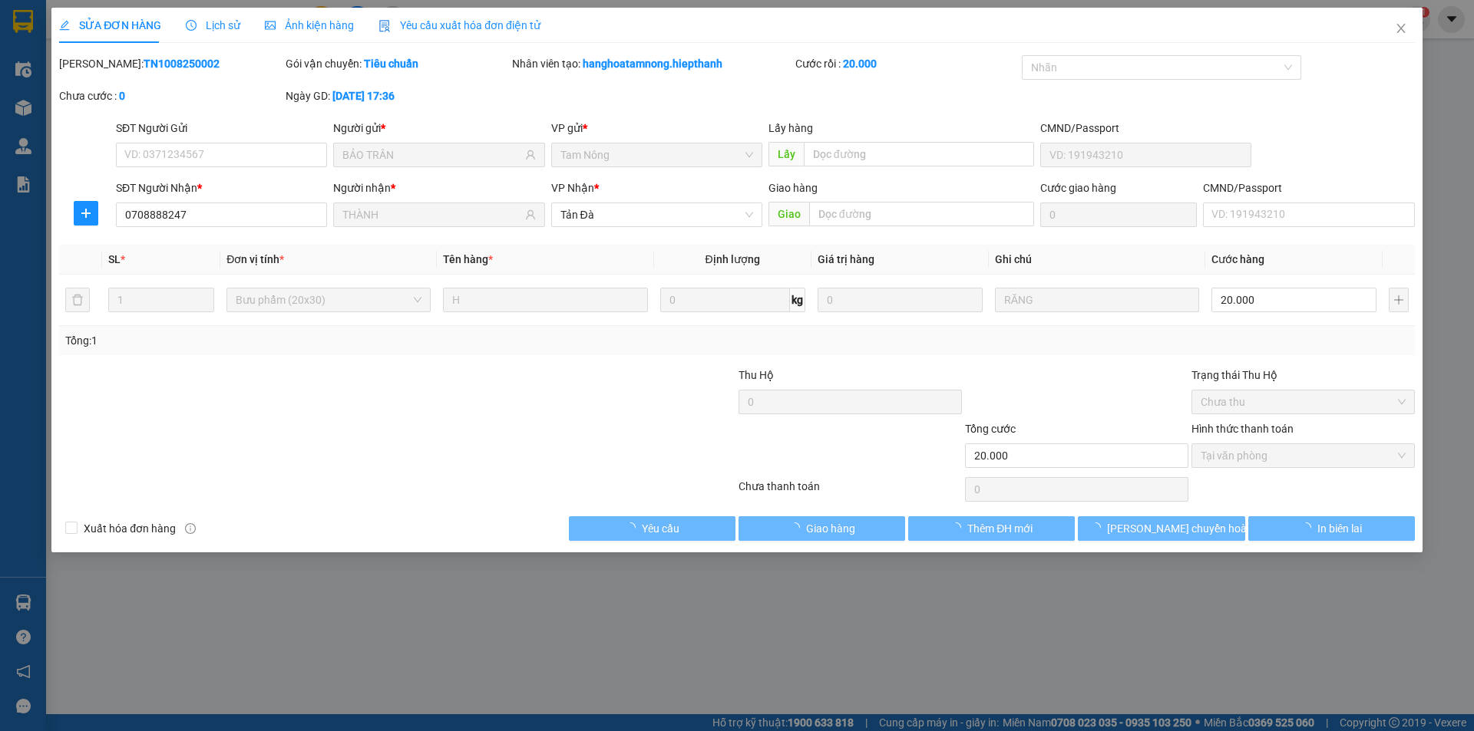
type input "BẢO TRÂN"
type input "0708888247"
type input "THÀNH"
type input "20.000"
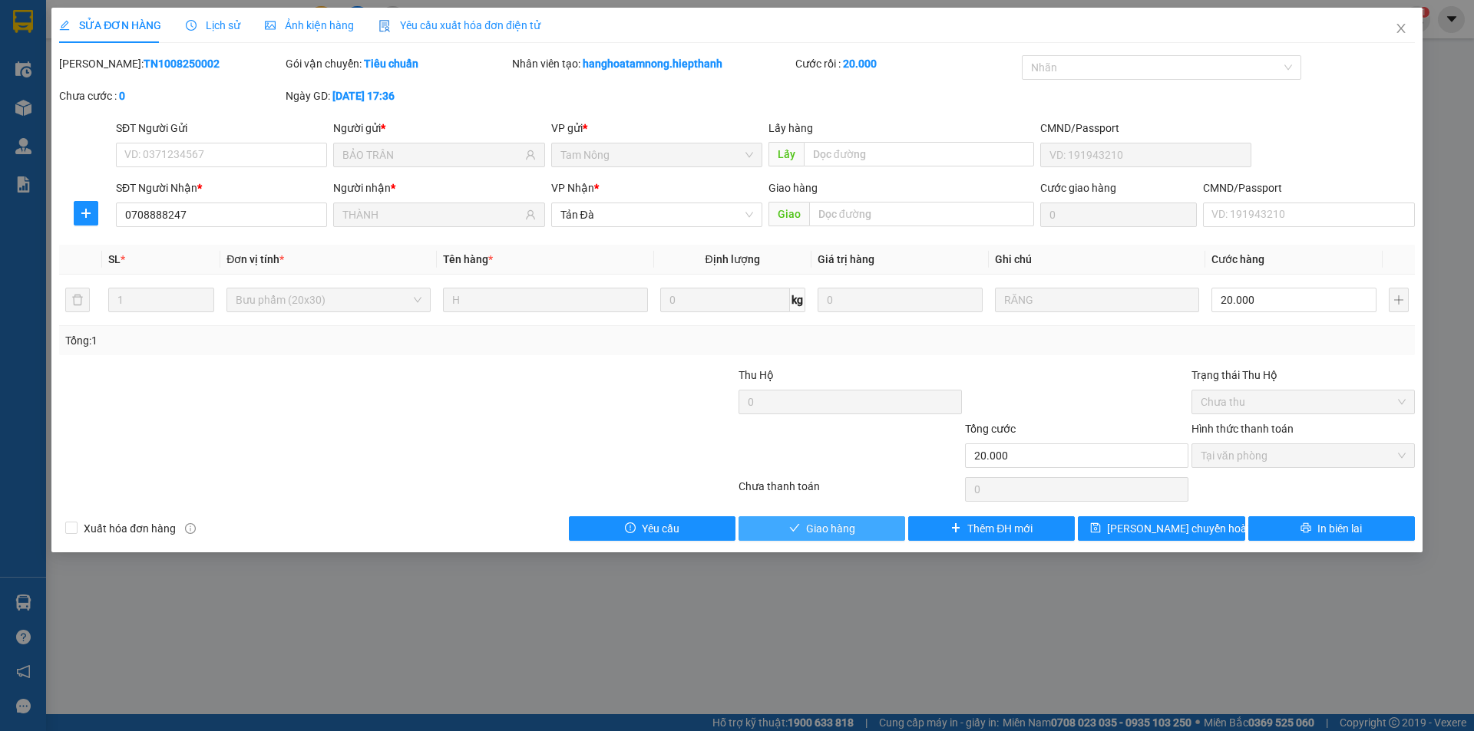
click at [807, 523] on span "Giao hàng" at bounding box center [830, 528] width 49 height 17
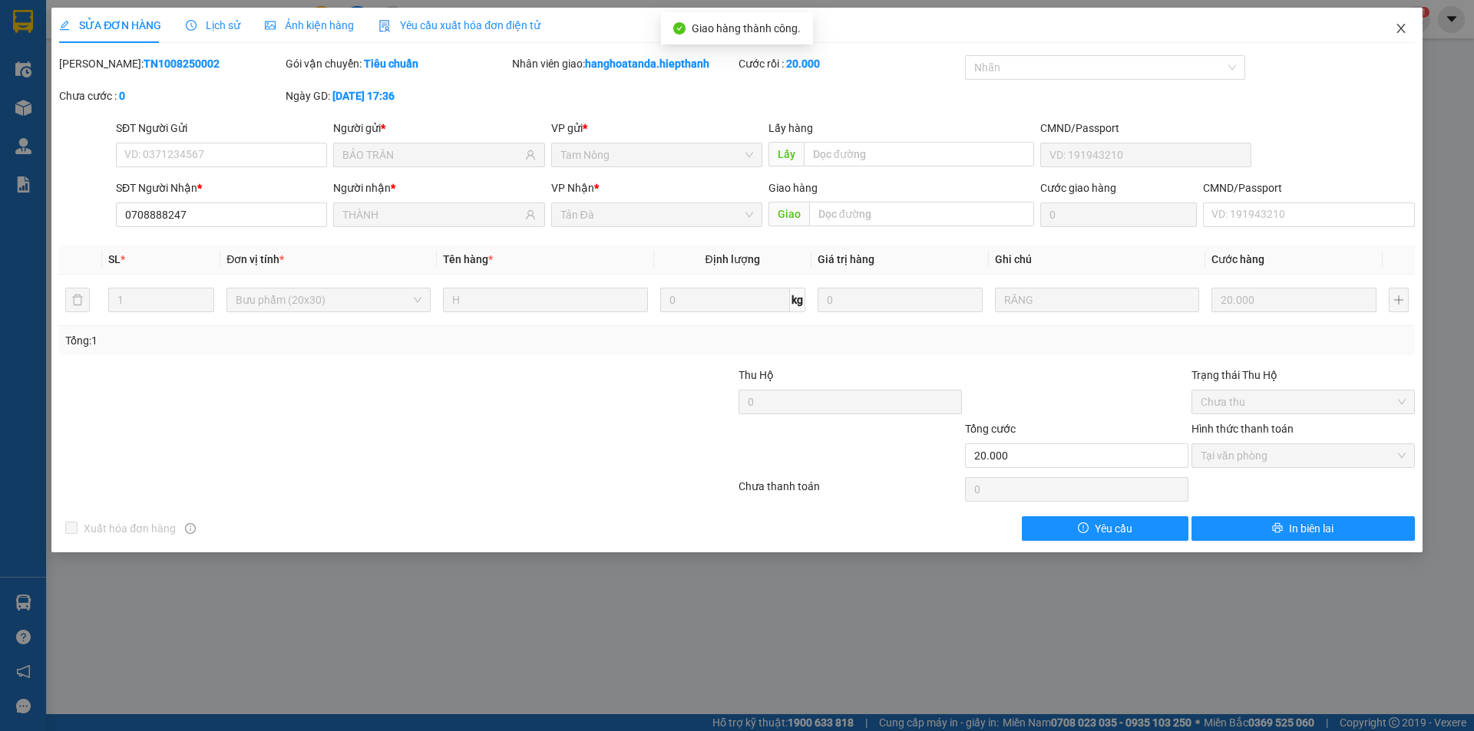
click at [1396, 29] on icon "close" at bounding box center [1401, 28] width 12 height 12
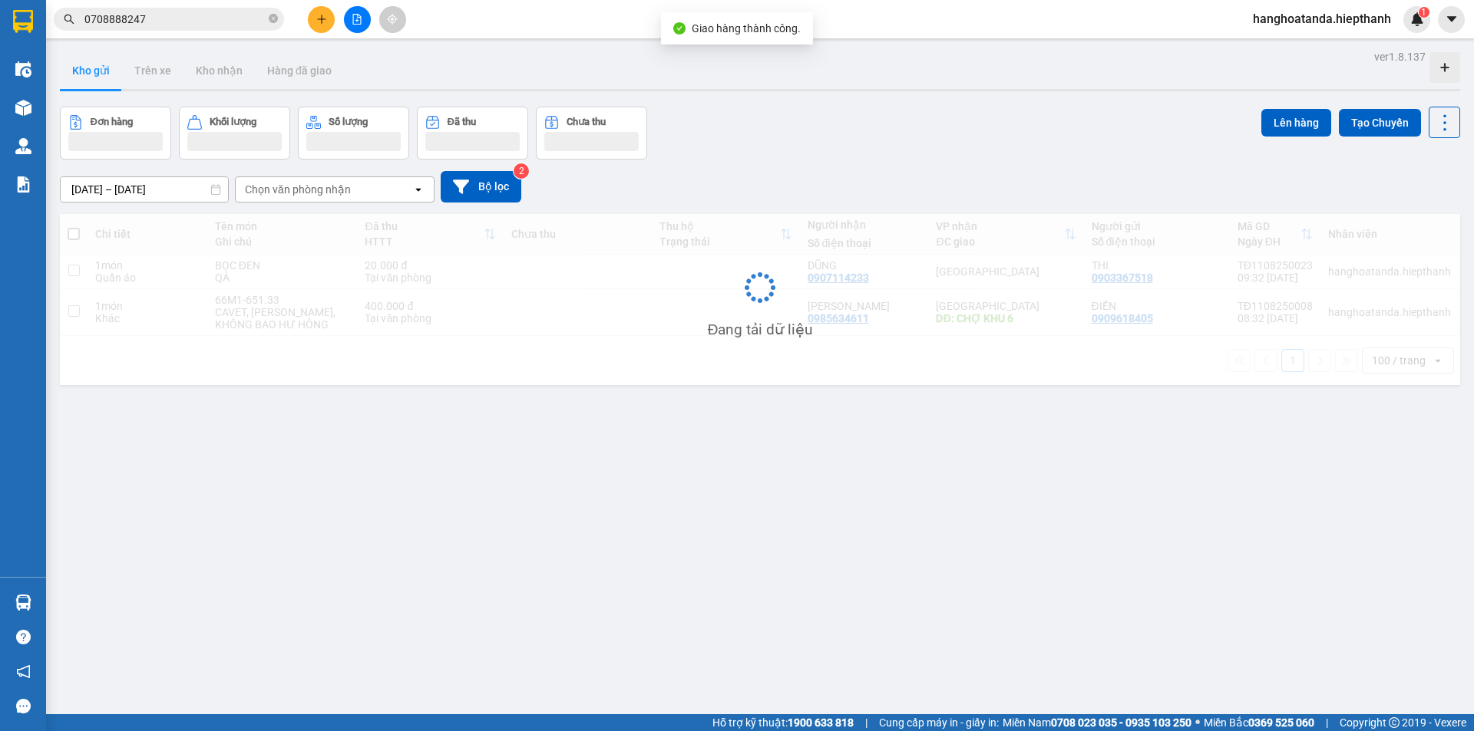
click at [874, 145] on div "Đơn hàng Khối lượng Số lượng Đã thu Chưa thu Lên hàng Tạo Chuyến" at bounding box center [760, 133] width 1400 height 53
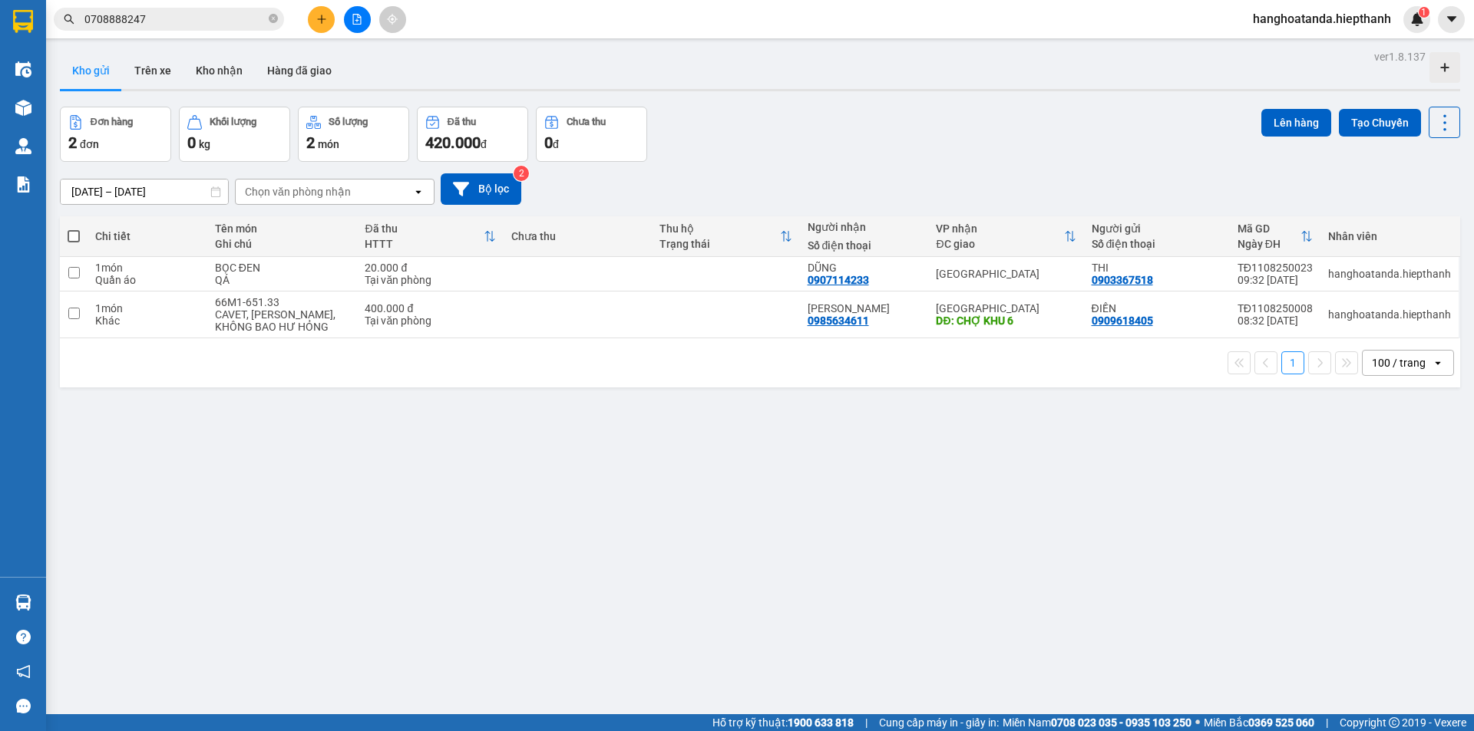
click at [959, 134] on div "Đơn hàng 2 đơn Khối lượng 0 kg Số lượng 2 món Đã thu 420.000 đ Chưa thu 0 đ Lên…" at bounding box center [760, 134] width 1400 height 55
click at [309, 17] on button at bounding box center [321, 19] width 27 height 27
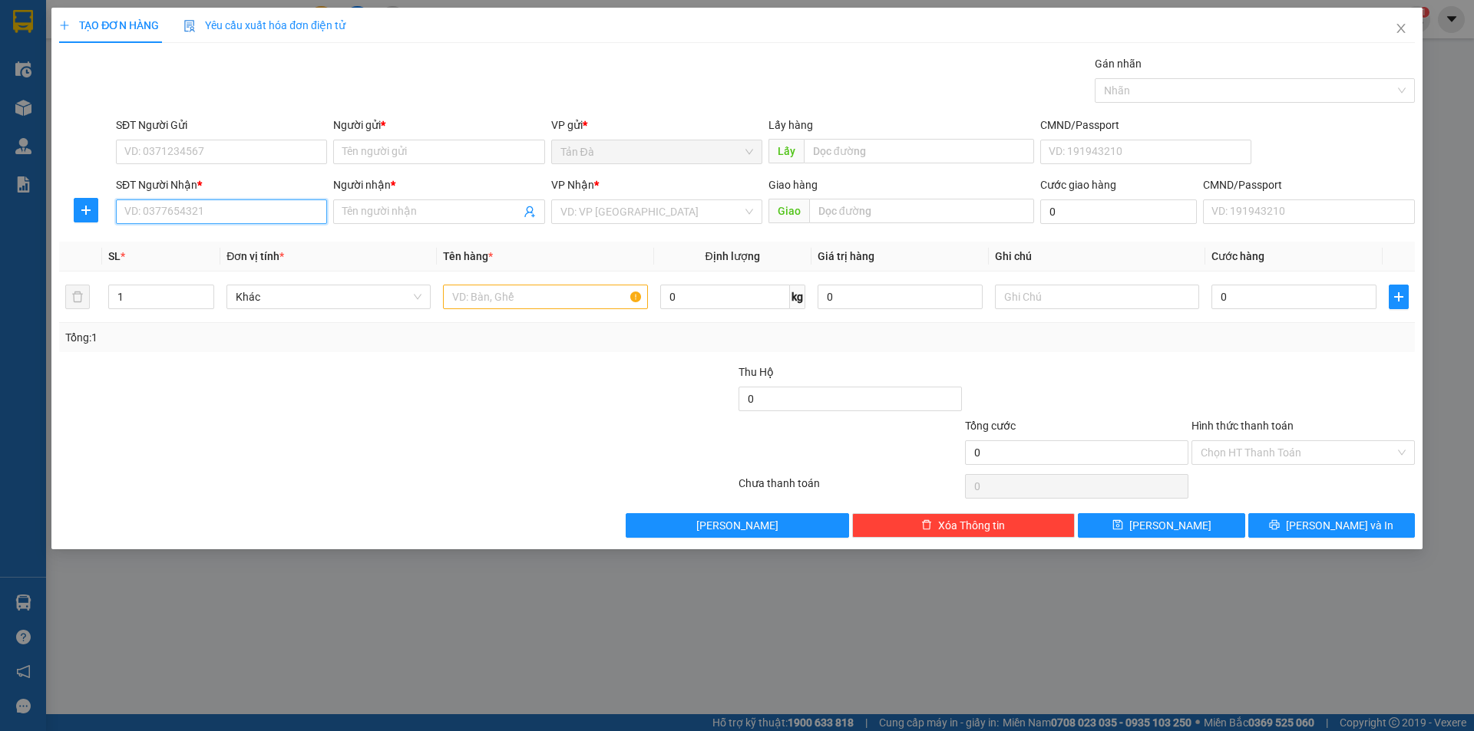
click at [195, 204] on input "SĐT Người Nhận *" at bounding box center [221, 212] width 211 height 25
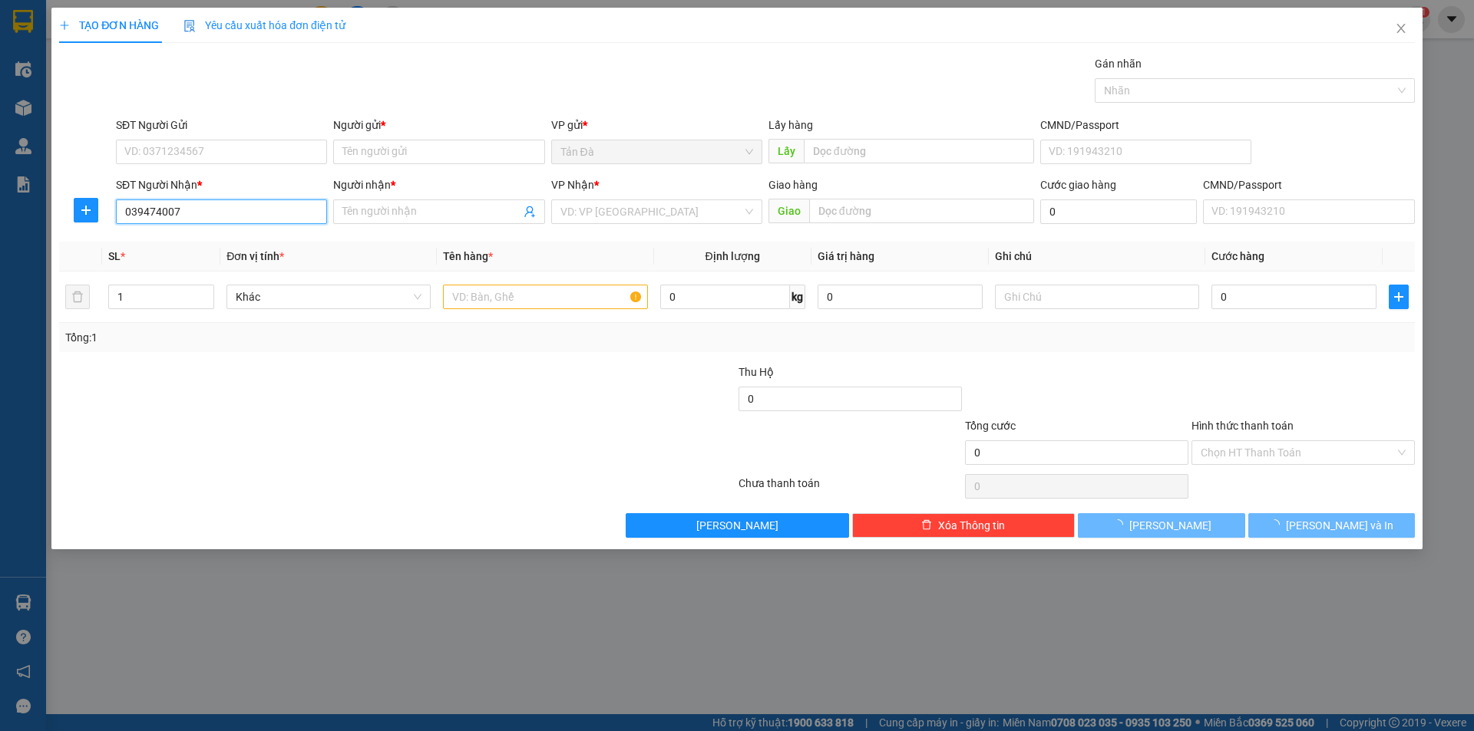
type input "0394740075"
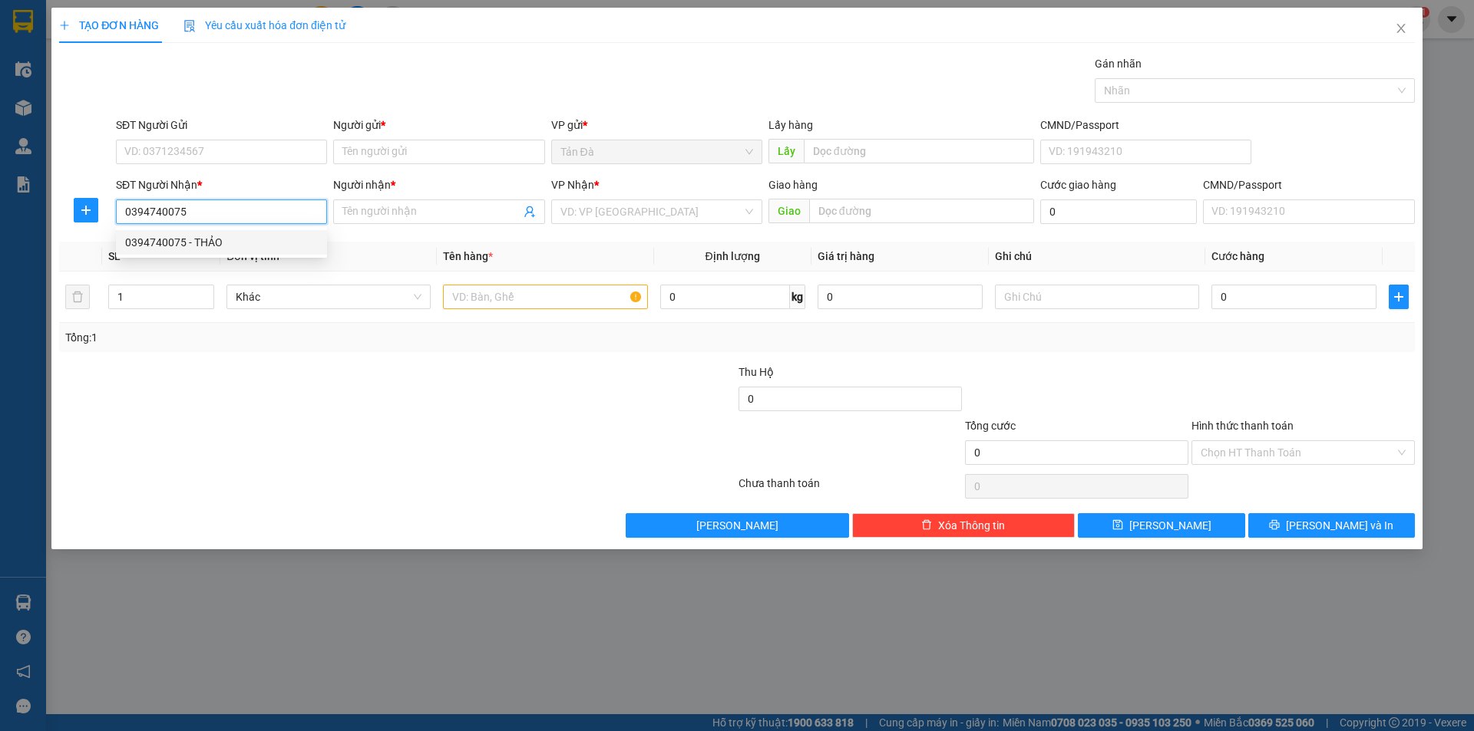
drag, startPoint x: 224, startPoint y: 234, endPoint x: 361, endPoint y: 309, distance: 156.3
click at [225, 234] on div "0394740075 - THẢO" at bounding box center [221, 242] width 193 height 17
type input "THẢO"
type input "0394740075"
click at [398, 331] on div "Tổng: 1" at bounding box center [316, 337] width 503 height 17
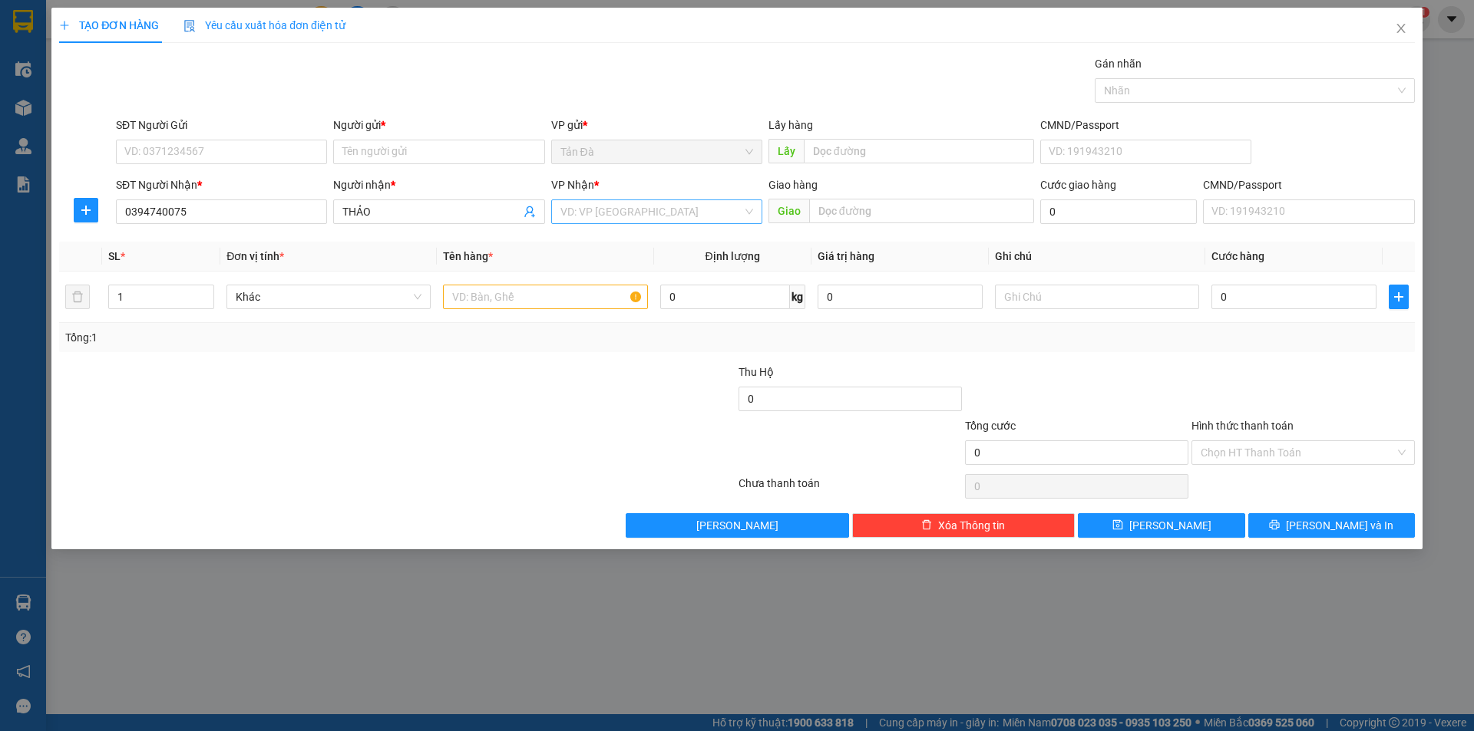
click at [632, 221] on input "search" at bounding box center [651, 211] width 182 height 23
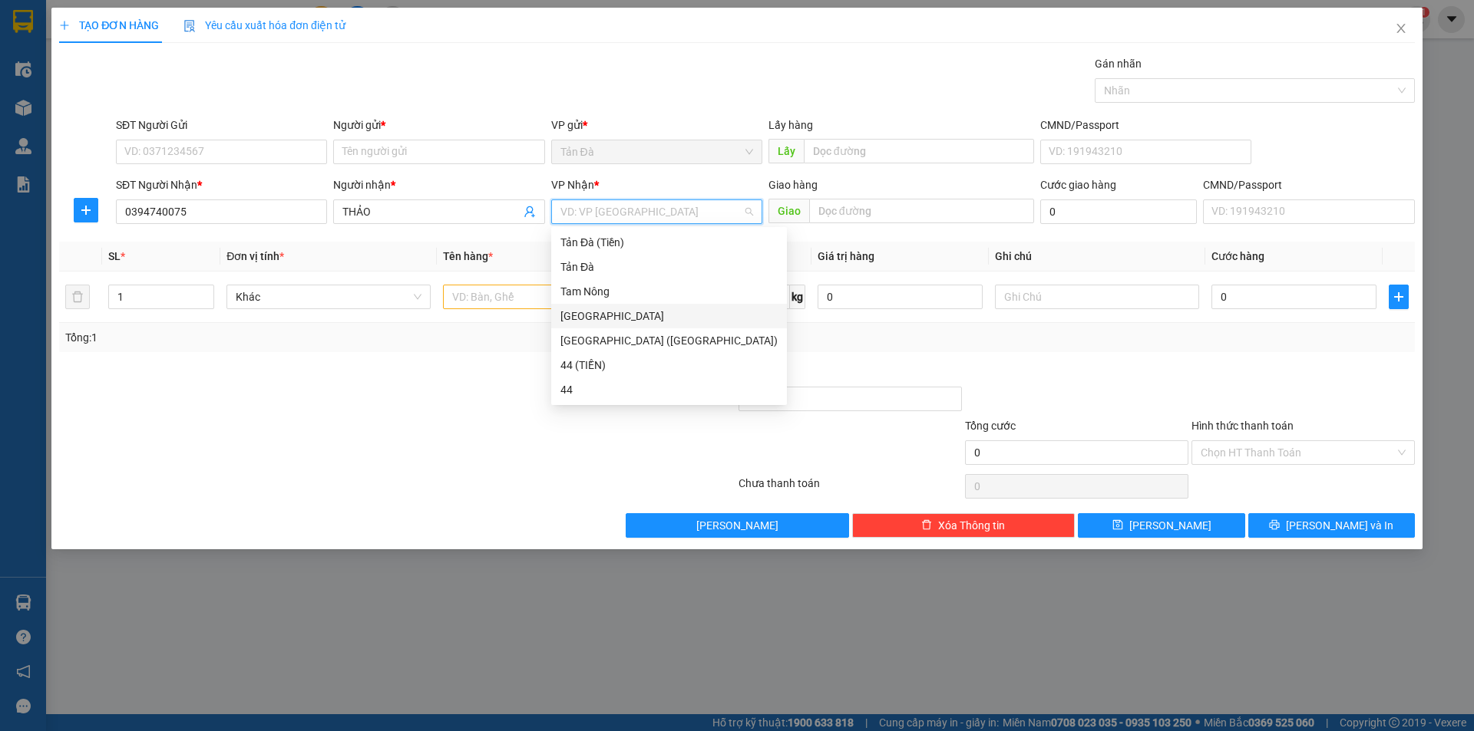
click at [584, 318] on div "[GEOGRAPHIC_DATA]" at bounding box center [668, 316] width 217 height 17
click at [419, 368] on div at bounding box center [284, 391] width 453 height 54
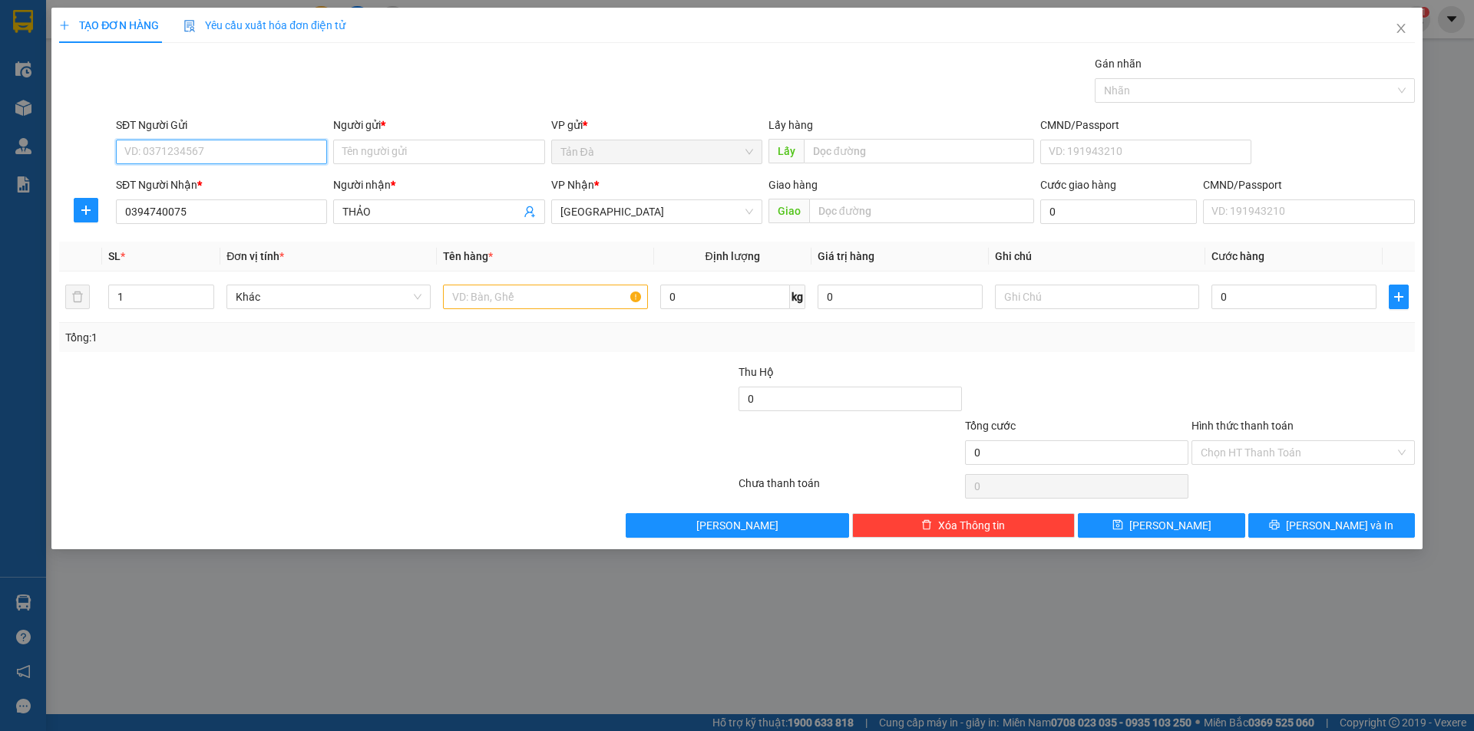
click at [259, 160] on input "SĐT Người Gửi" at bounding box center [221, 152] width 211 height 25
click at [160, 185] on div "0901301848 - AMA NGON" at bounding box center [221, 182] width 193 height 17
type input "0901301848"
type input "AMA NGON"
click at [490, 374] on div at bounding box center [284, 391] width 453 height 54
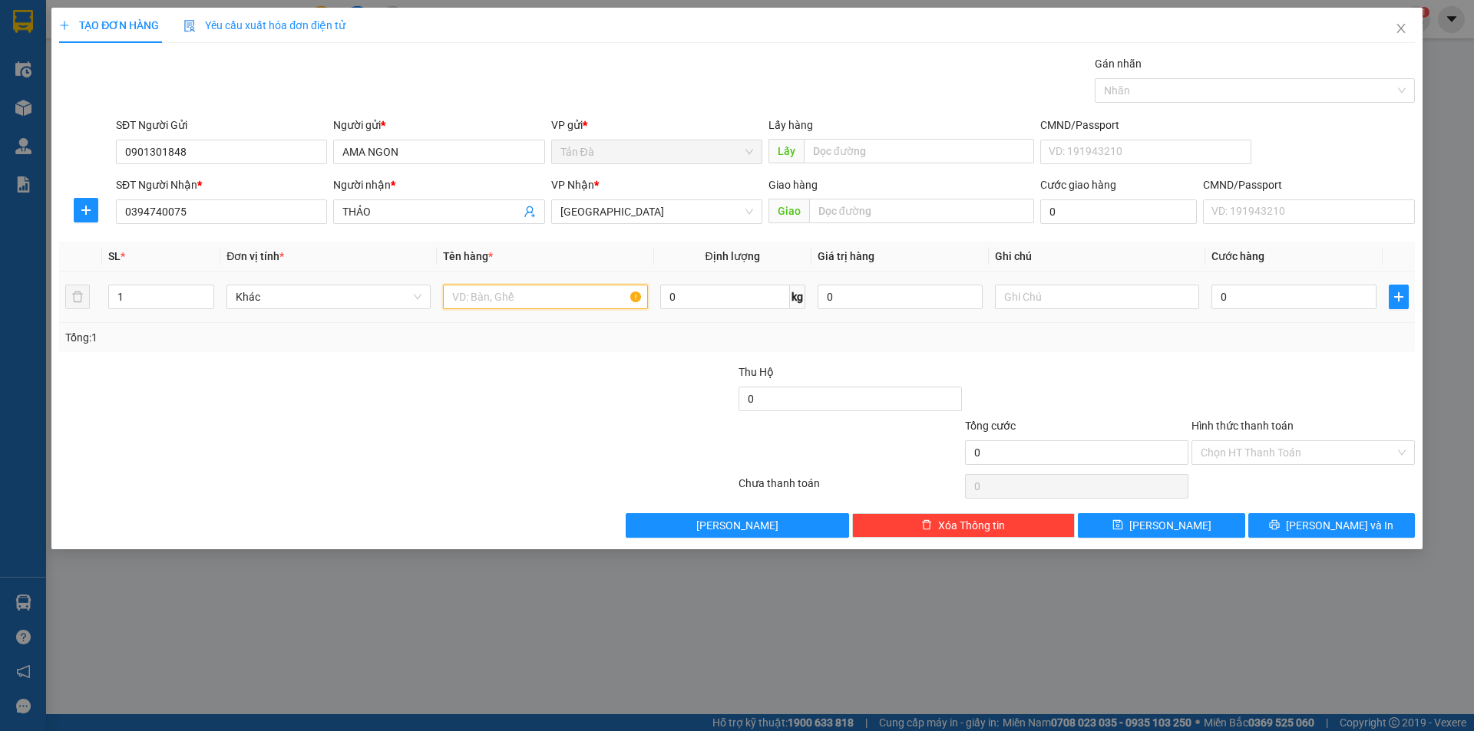
click at [503, 298] on input "text" at bounding box center [545, 297] width 204 height 25
click at [459, 299] on input "TQB" at bounding box center [545, 297] width 204 height 25
type input "T QB"
click at [446, 343] on div "Tổng: 1" at bounding box center [316, 337] width 503 height 17
click at [341, 293] on span "Khác" at bounding box center [329, 297] width 186 height 23
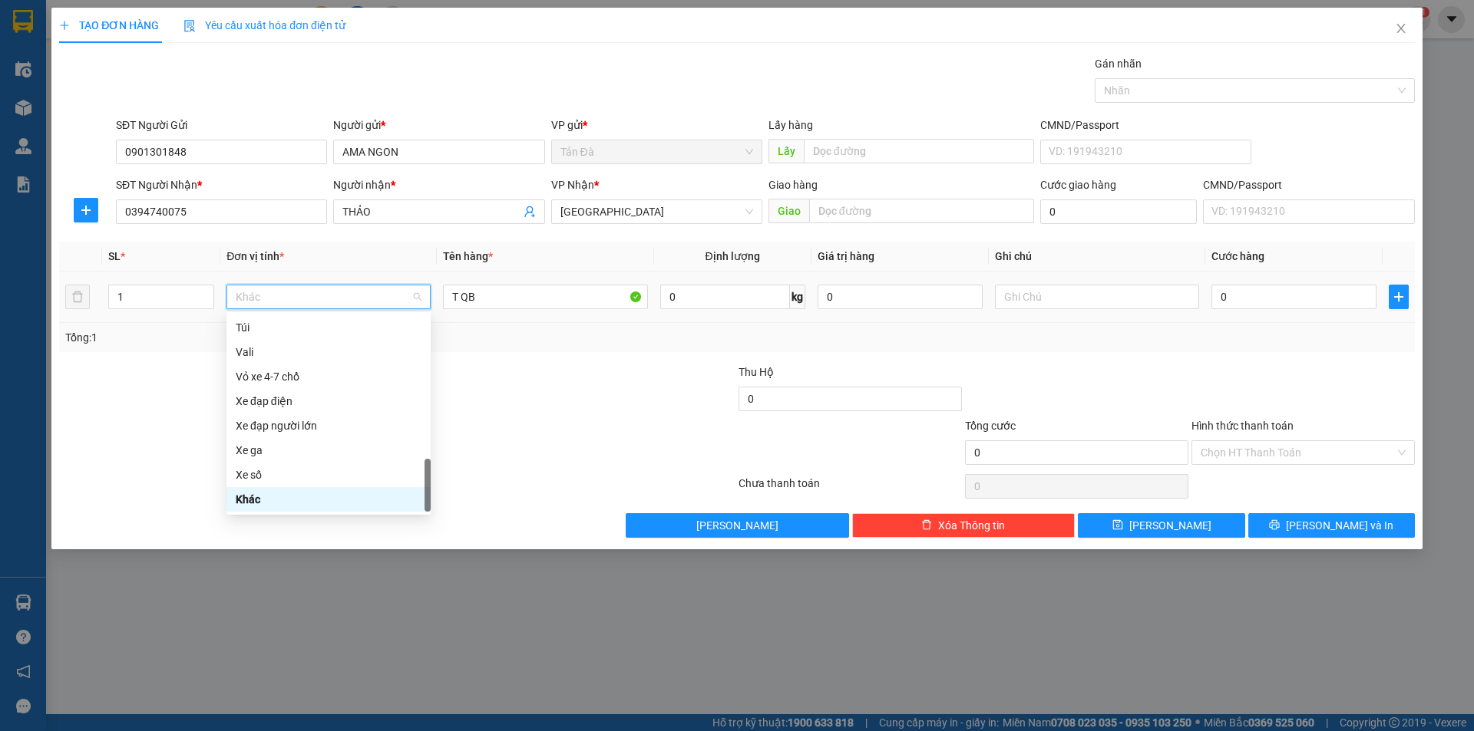
type input "D"
drag, startPoint x: 309, startPoint y: 355, endPoint x: 319, endPoint y: 353, distance: 10.1
click at [311, 354] on div "Đồ ăn - nước uống" at bounding box center [329, 352] width 186 height 17
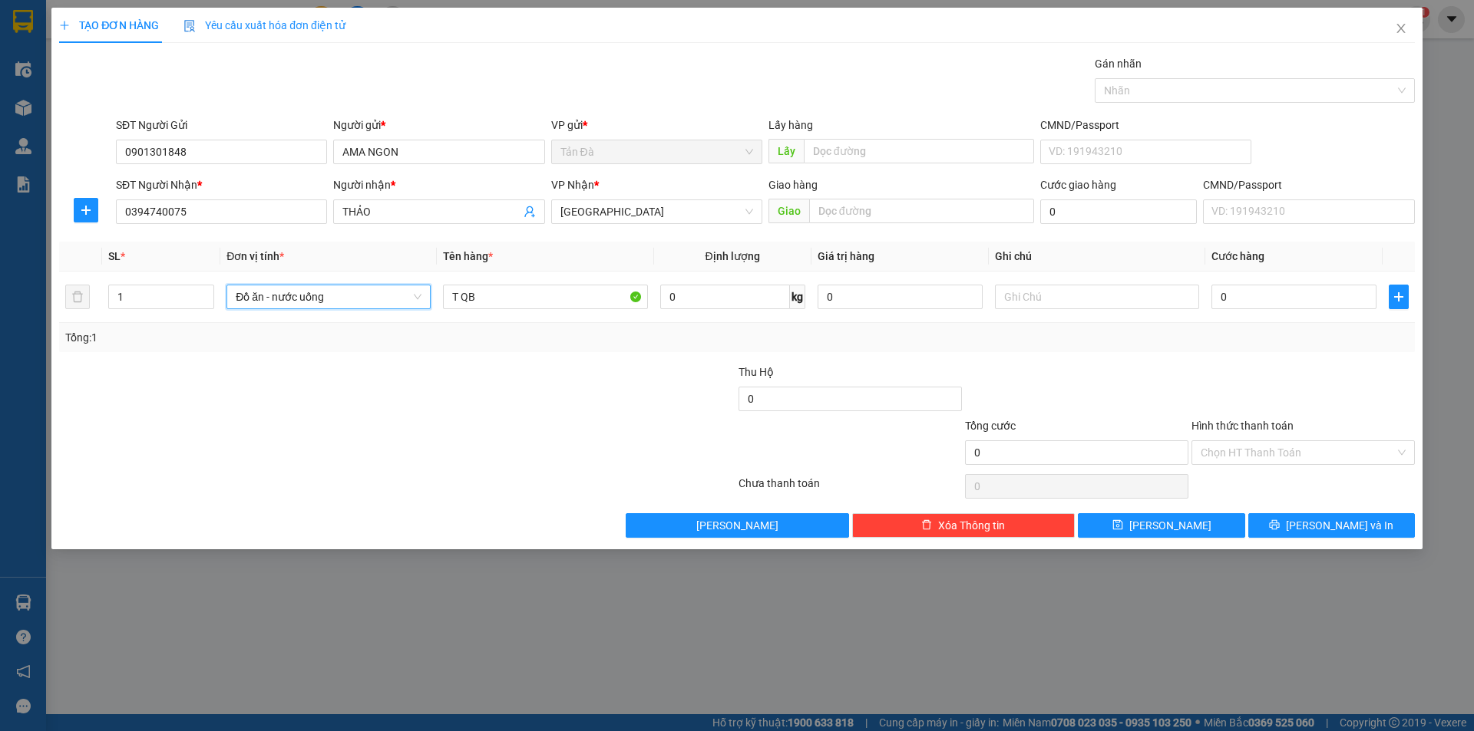
click at [560, 379] on div at bounding box center [623, 391] width 226 height 54
click at [1018, 303] on input "text" at bounding box center [1097, 297] width 204 height 25
type input "PHÔ MAI"
drag, startPoint x: 545, startPoint y: 359, endPoint x: 609, endPoint y: 341, distance: 66.3
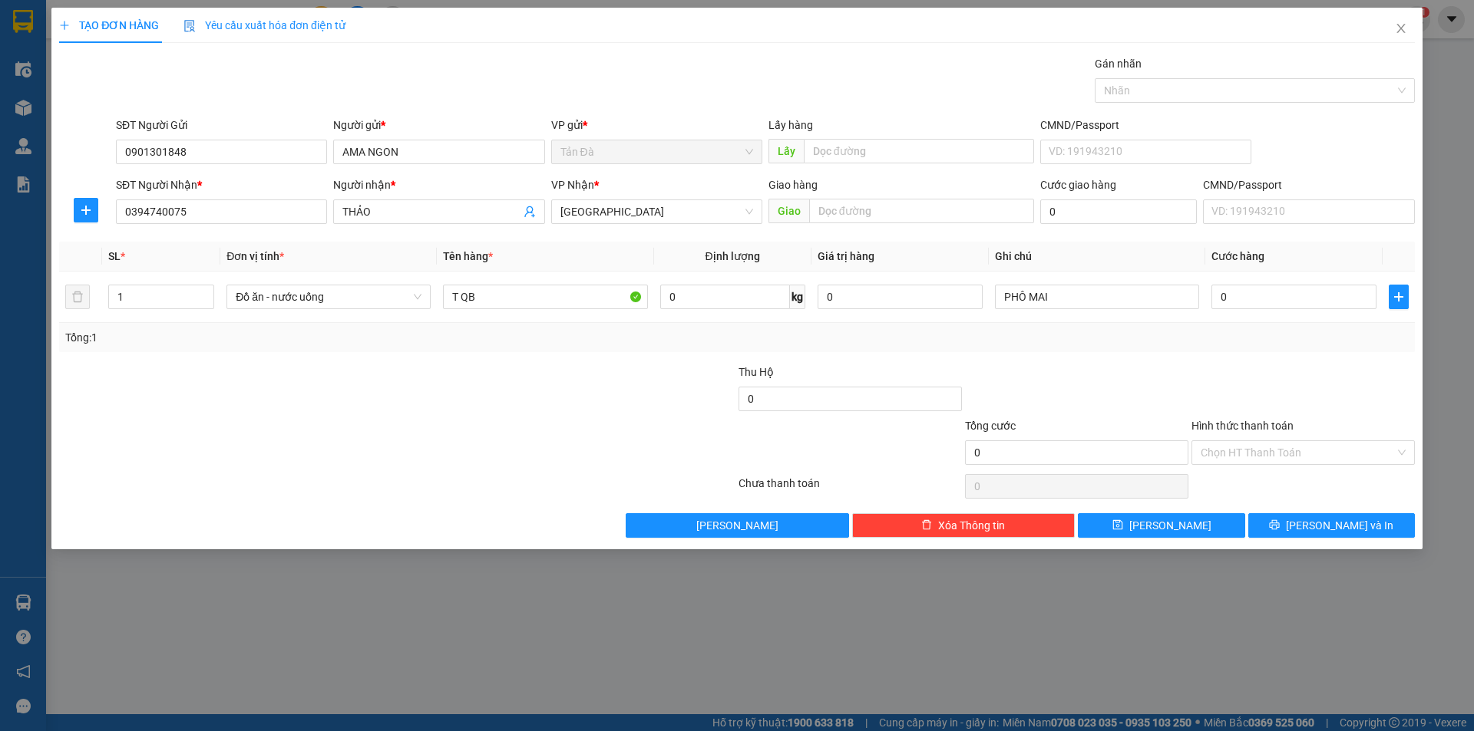
click at [546, 358] on div "Transit Pickup Surcharge Ids Transit Deliver Surcharge Ids Transit Deliver Surc…" at bounding box center [736, 296] width 1355 height 483
click at [1334, 530] on span "[PERSON_NAME] và In" at bounding box center [1339, 525] width 107 height 17
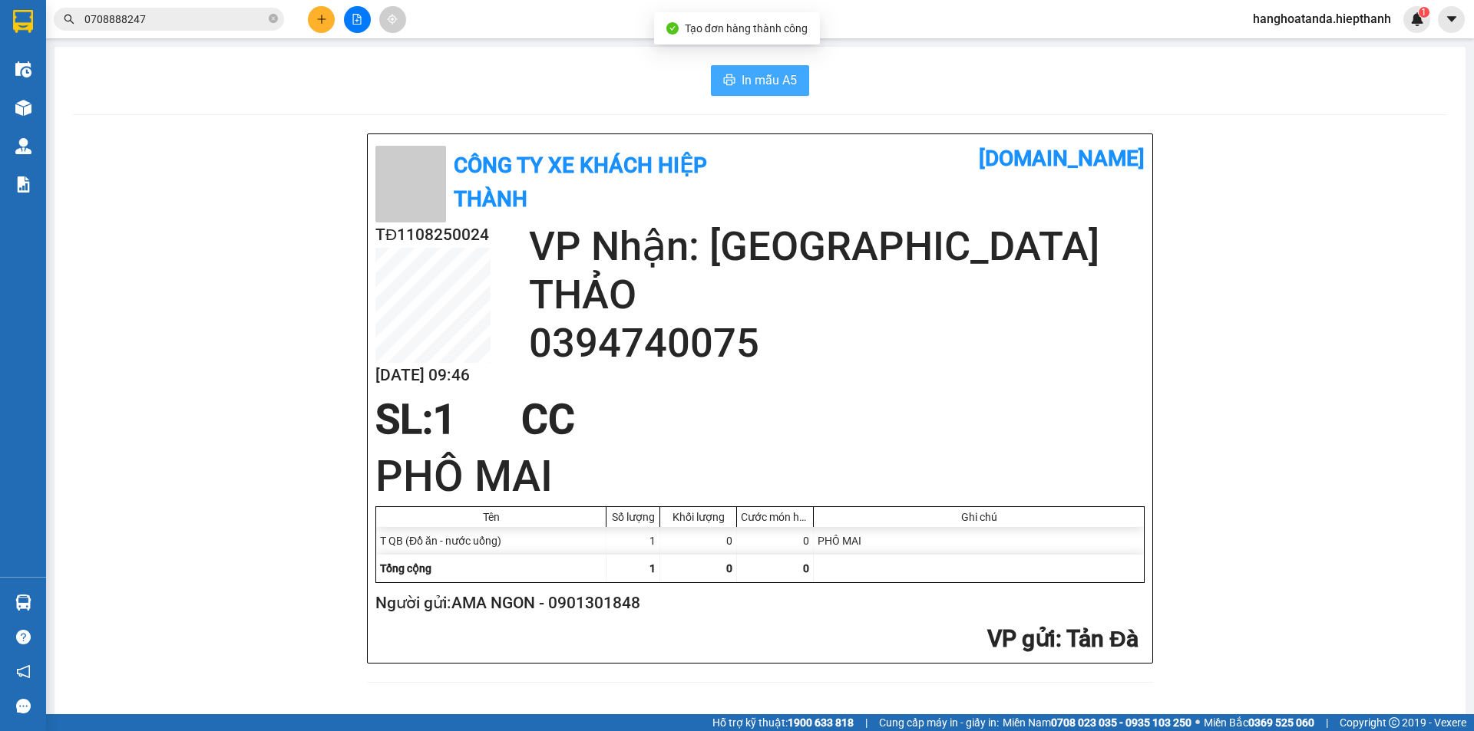
click at [758, 84] on span "In mẫu A5" at bounding box center [768, 80] width 55 height 19
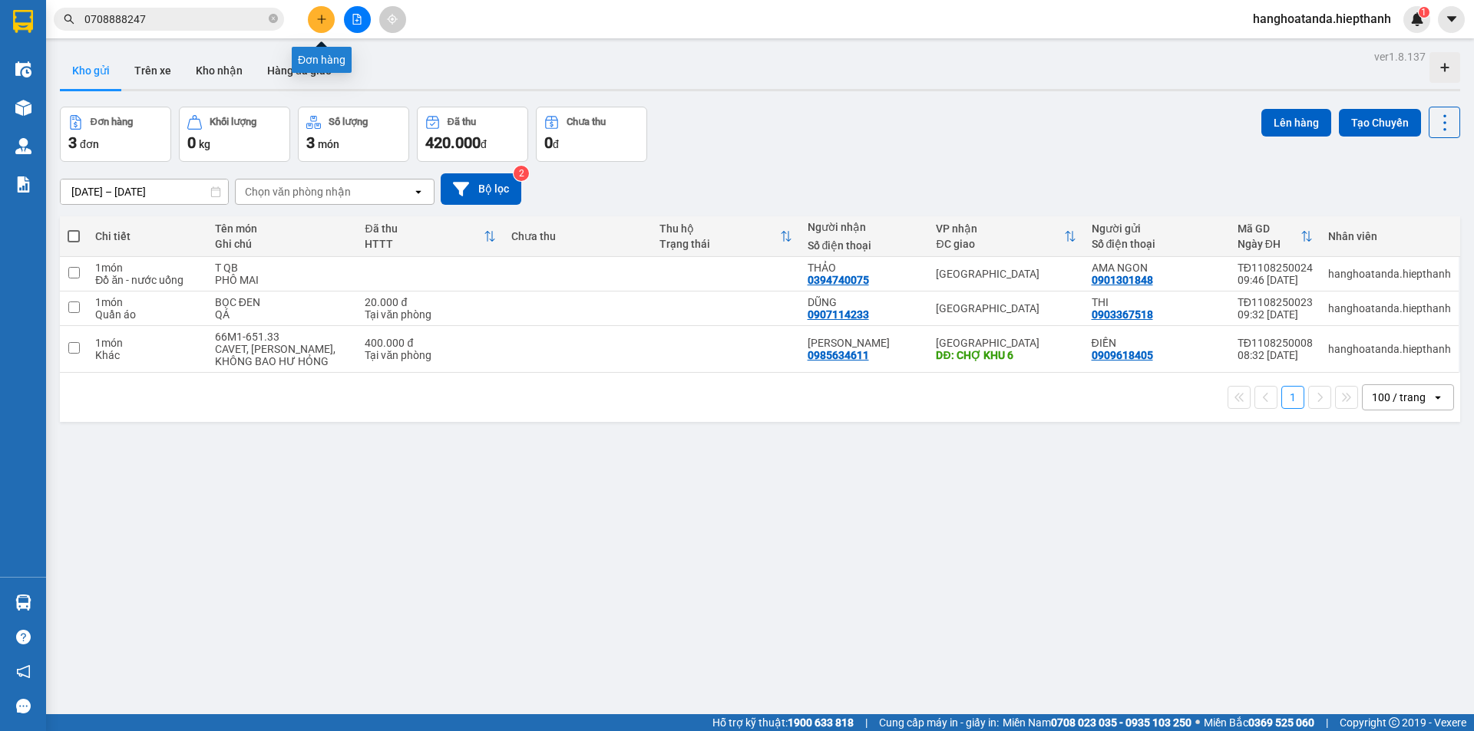
click at [326, 22] on icon "plus" at bounding box center [321, 19] width 11 height 11
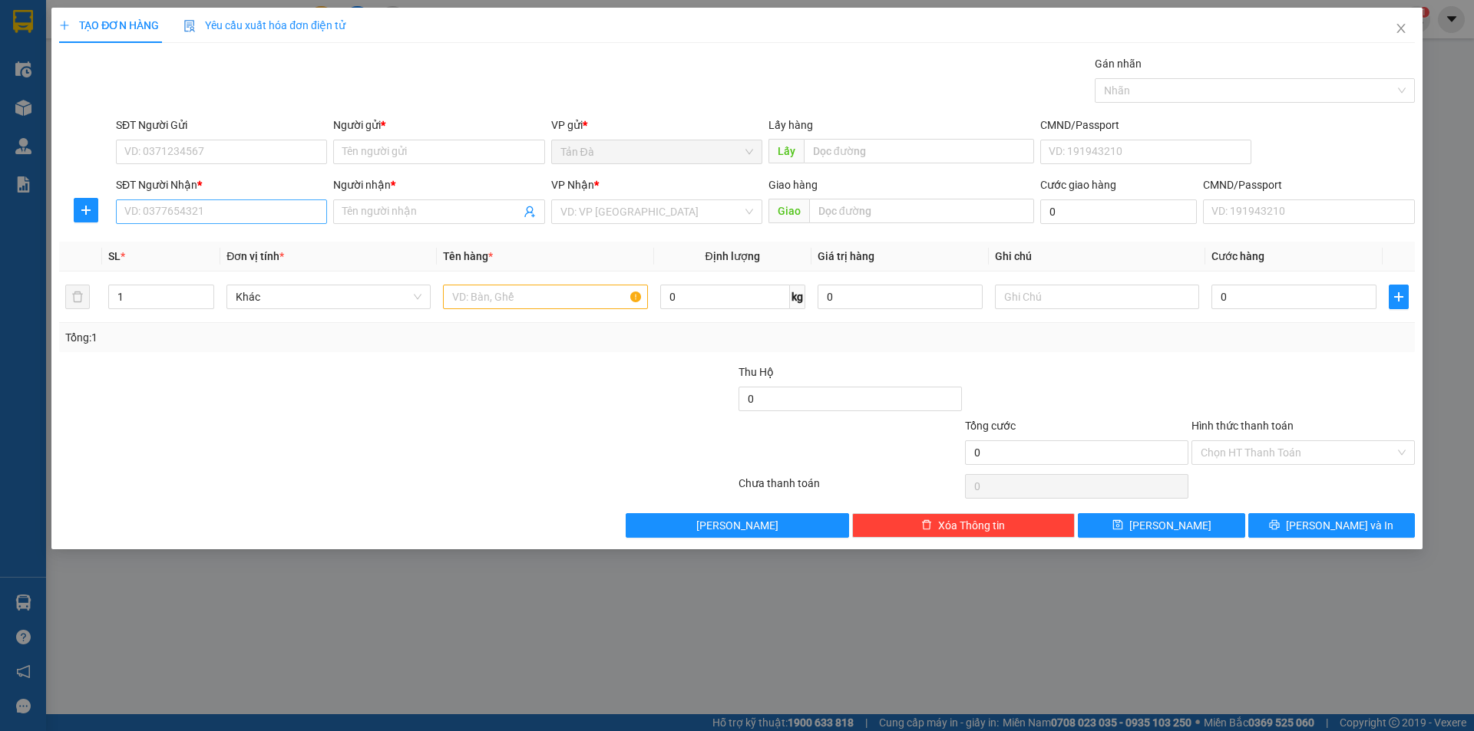
drag, startPoint x: 216, startPoint y: 190, endPoint x: 234, endPoint y: 208, distance: 25.5
click at [224, 200] on div "SĐT Người Nhận * VD: 0377654321" at bounding box center [221, 204] width 211 height 54
click at [234, 208] on input "SĐT Người Nhận *" at bounding box center [221, 212] width 211 height 25
type input "0944777244"
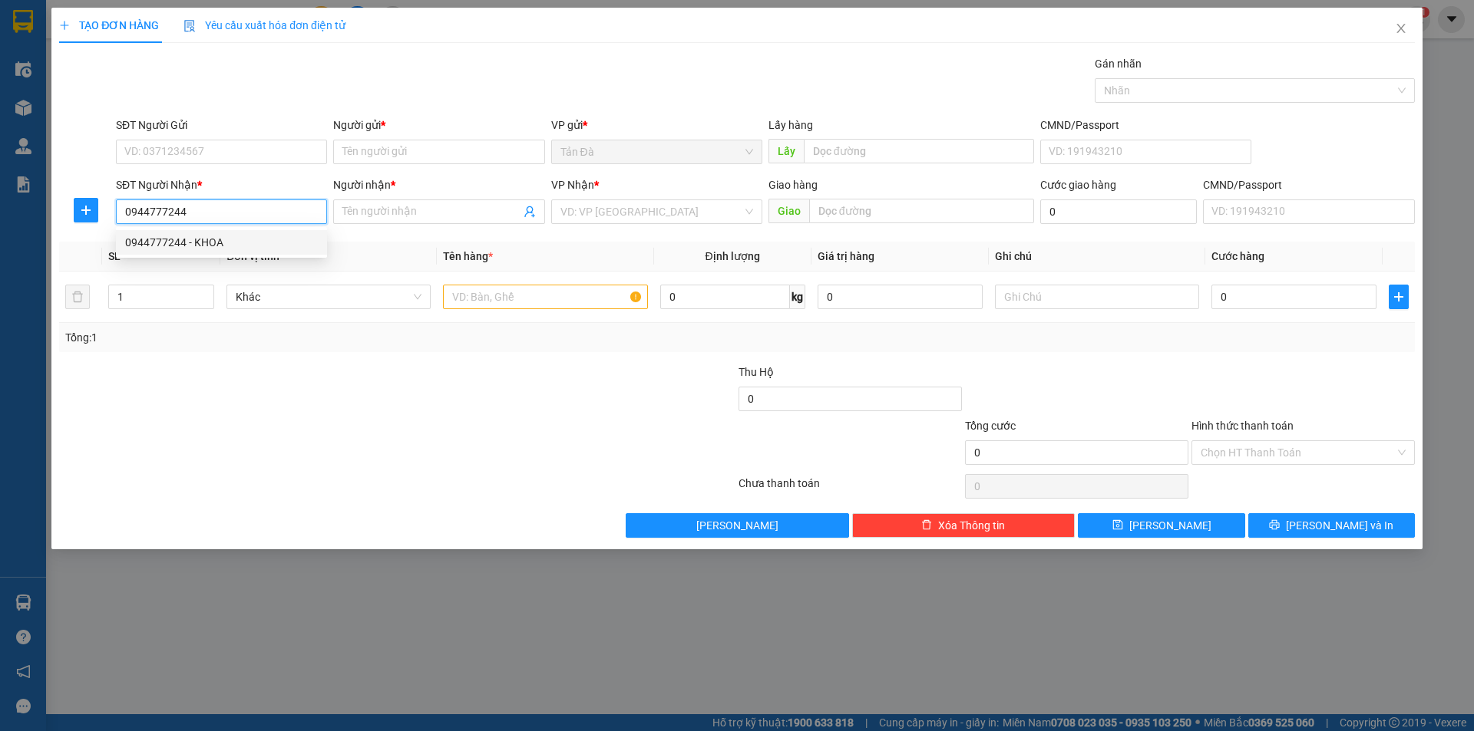
click at [295, 245] on div "0944777244 - KHOA" at bounding box center [221, 242] width 193 height 17
type input "KHOA"
type input "0944777244"
click at [612, 227] on div "VP Nhận * VD: VP [GEOGRAPHIC_DATA]" at bounding box center [656, 204] width 211 height 54
drag, startPoint x: 638, startPoint y: 216, endPoint x: 617, endPoint y: 327, distance: 113.2
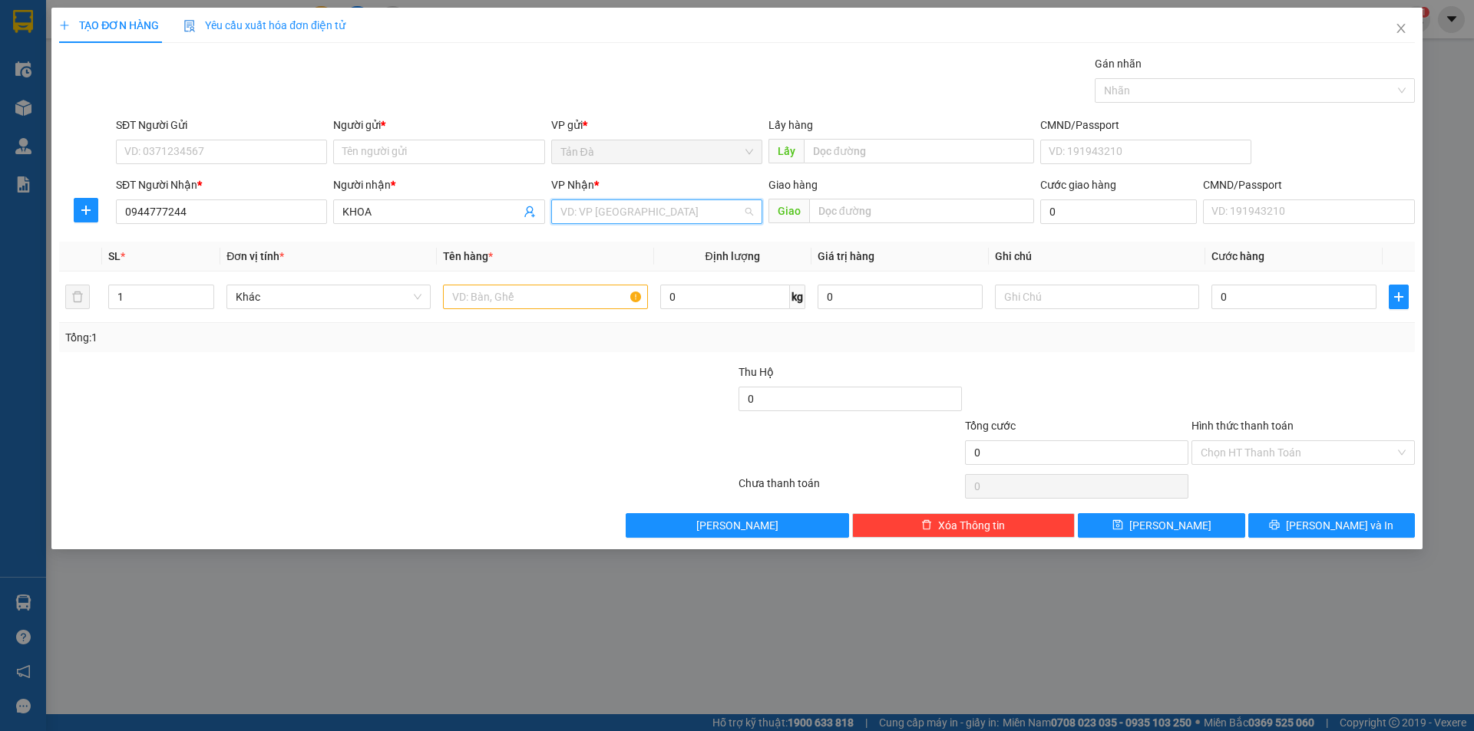
click at [639, 216] on input "search" at bounding box center [651, 211] width 182 height 23
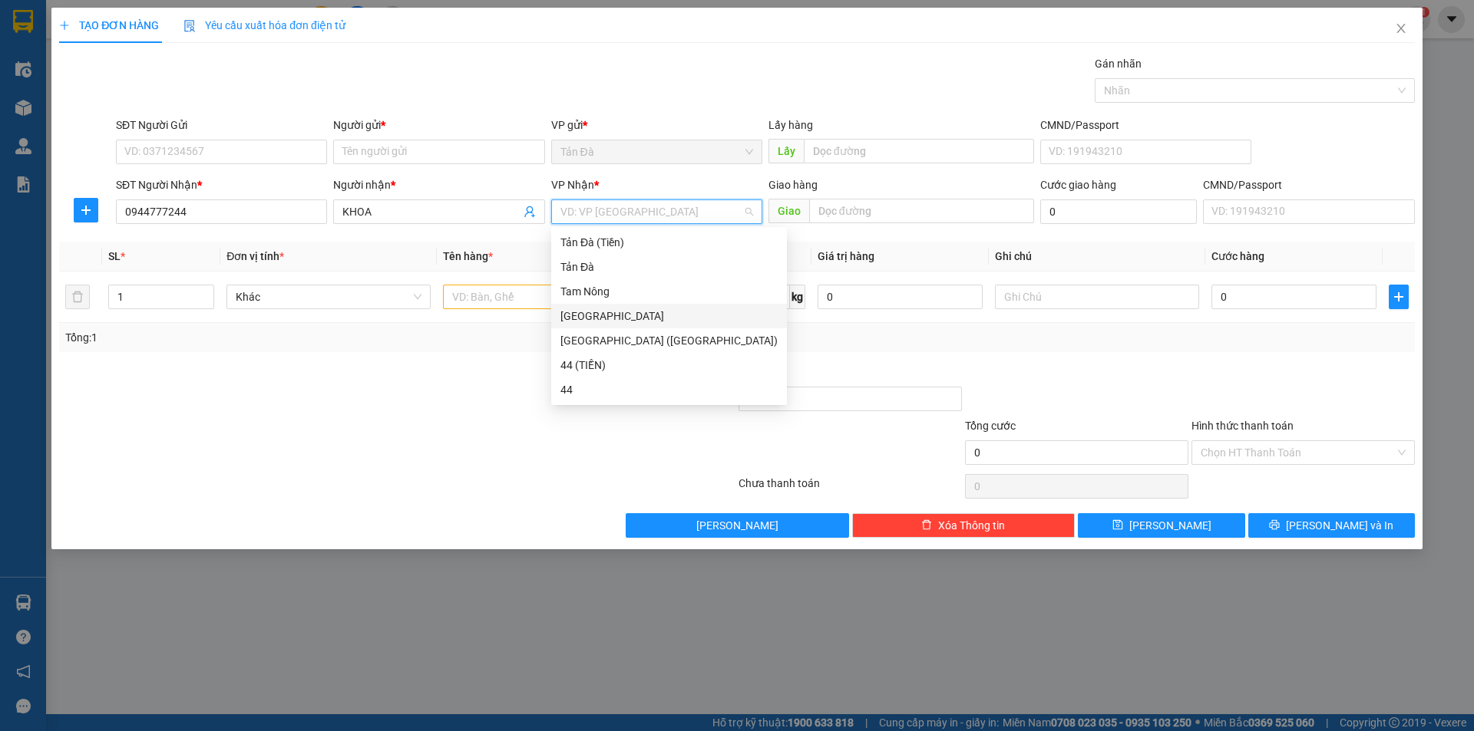
click at [600, 321] on div "[GEOGRAPHIC_DATA]" at bounding box center [668, 316] width 217 height 17
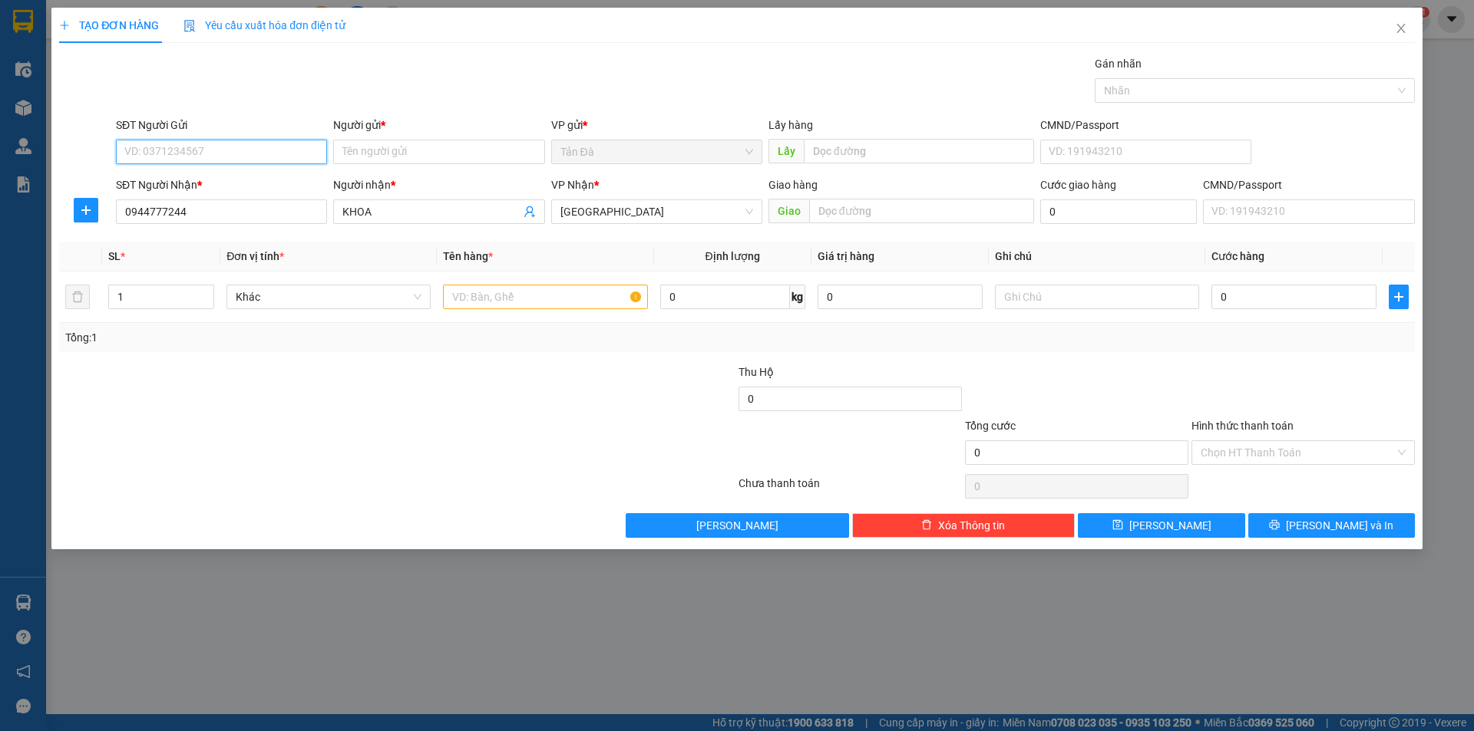
click at [236, 160] on input "SĐT Người Gửi" at bounding box center [221, 152] width 211 height 25
click at [292, 144] on input "SĐT Người Gửi" at bounding box center [221, 152] width 211 height 25
type input "0947484414"
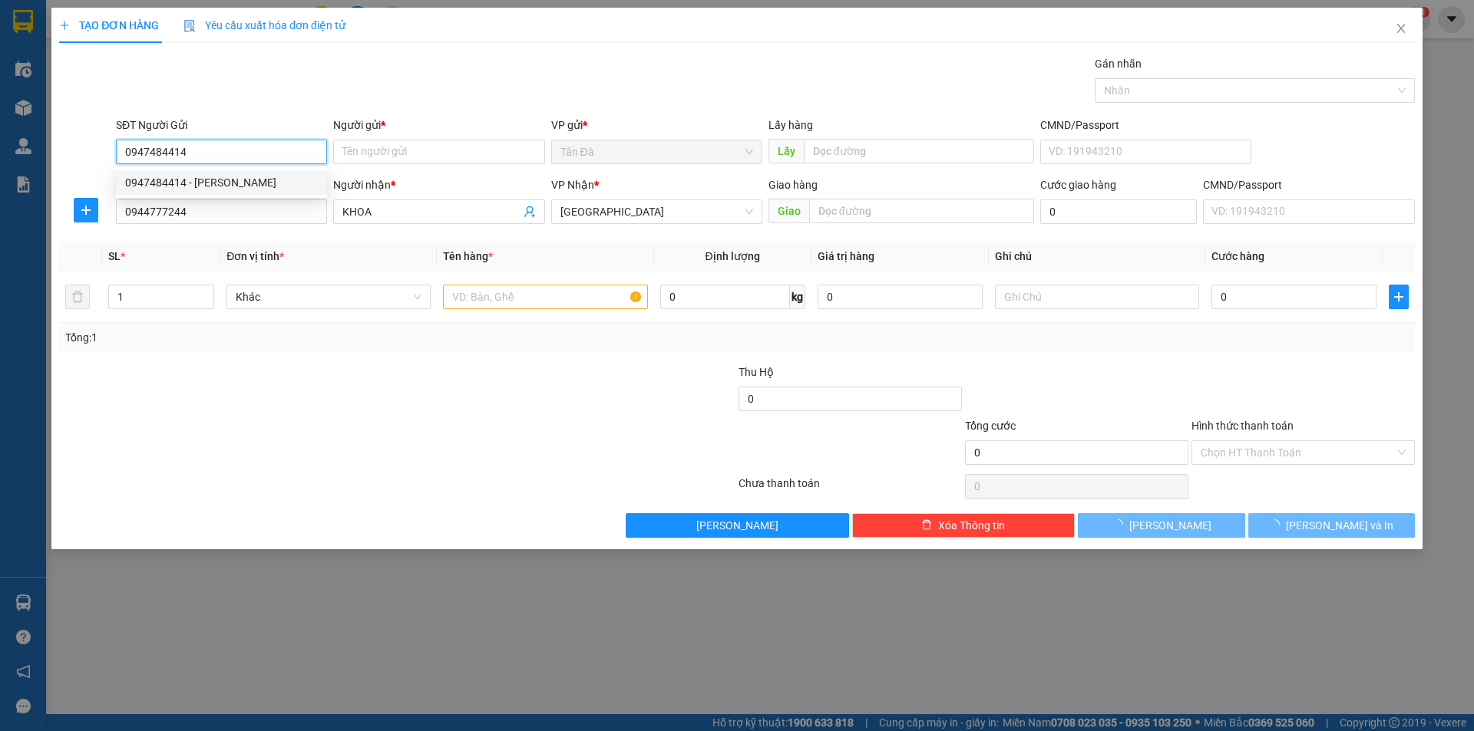
click at [272, 180] on div "0947484414 - [PERSON_NAME]" at bounding box center [221, 182] width 193 height 17
type input "DUY"
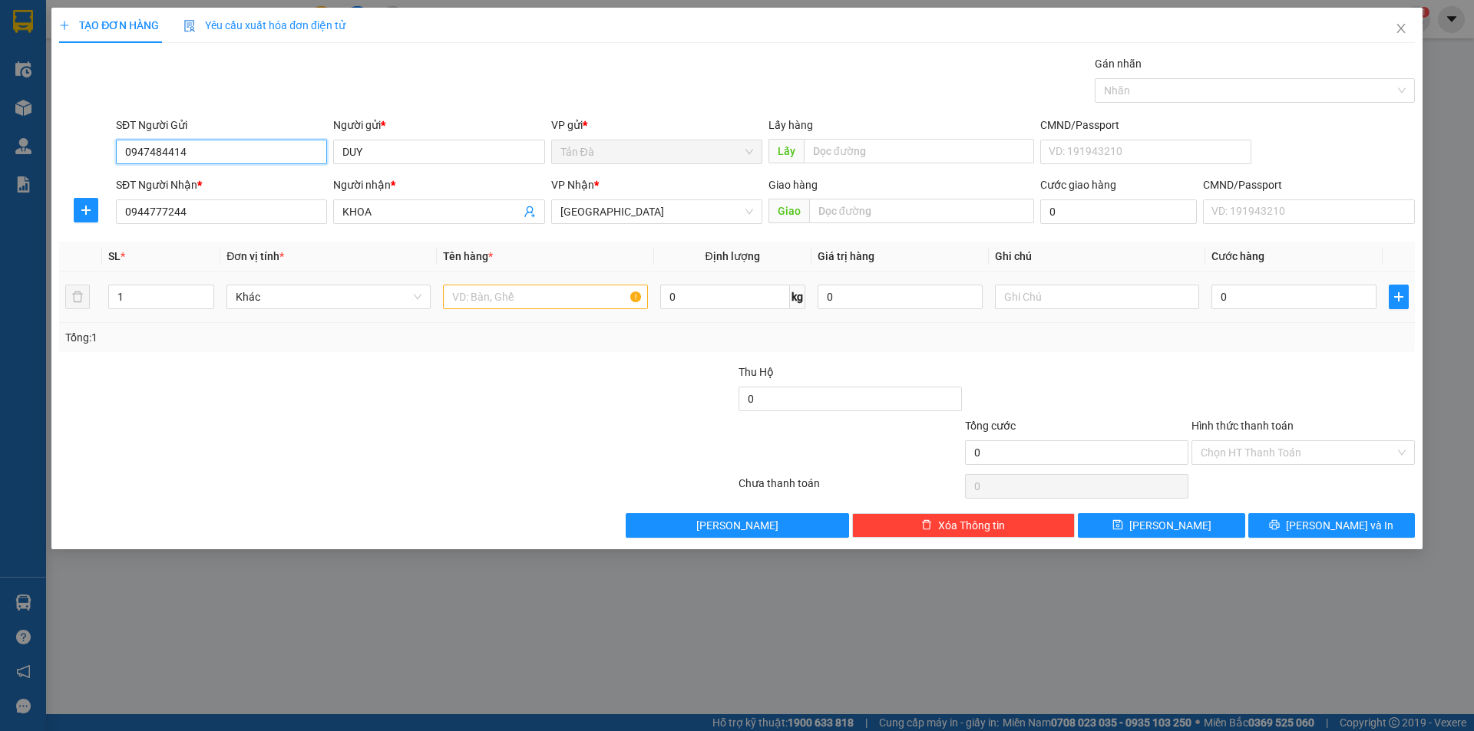
type input "0947484414"
click at [495, 295] on input "text" at bounding box center [545, 297] width 204 height 25
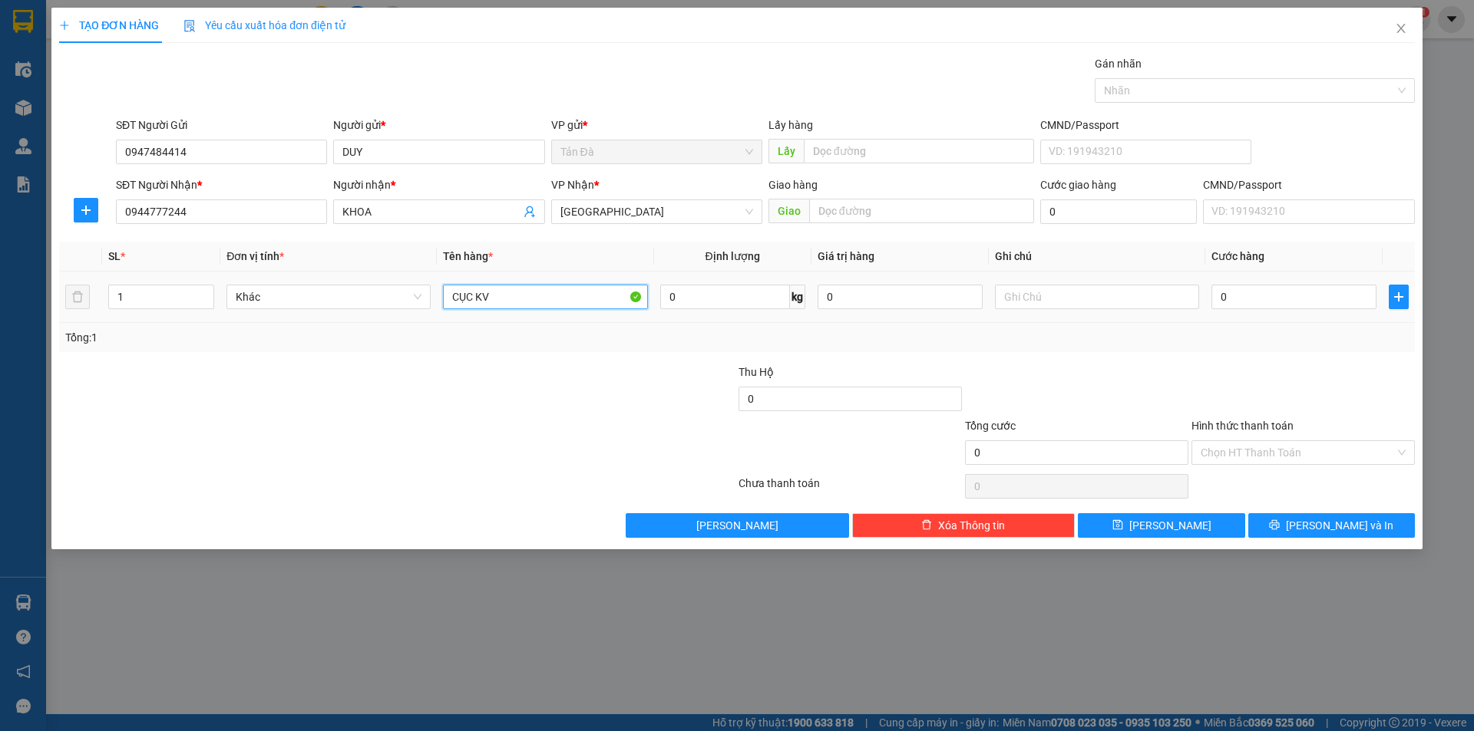
type input "CỤC KV"
click at [319, 267] on th "Đơn vị tính *" at bounding box center [328, 257] width 216 height 30
click at [339, 291] on span "Khác" at bounding box center [329, 297] width 186 height 23
type input "D"
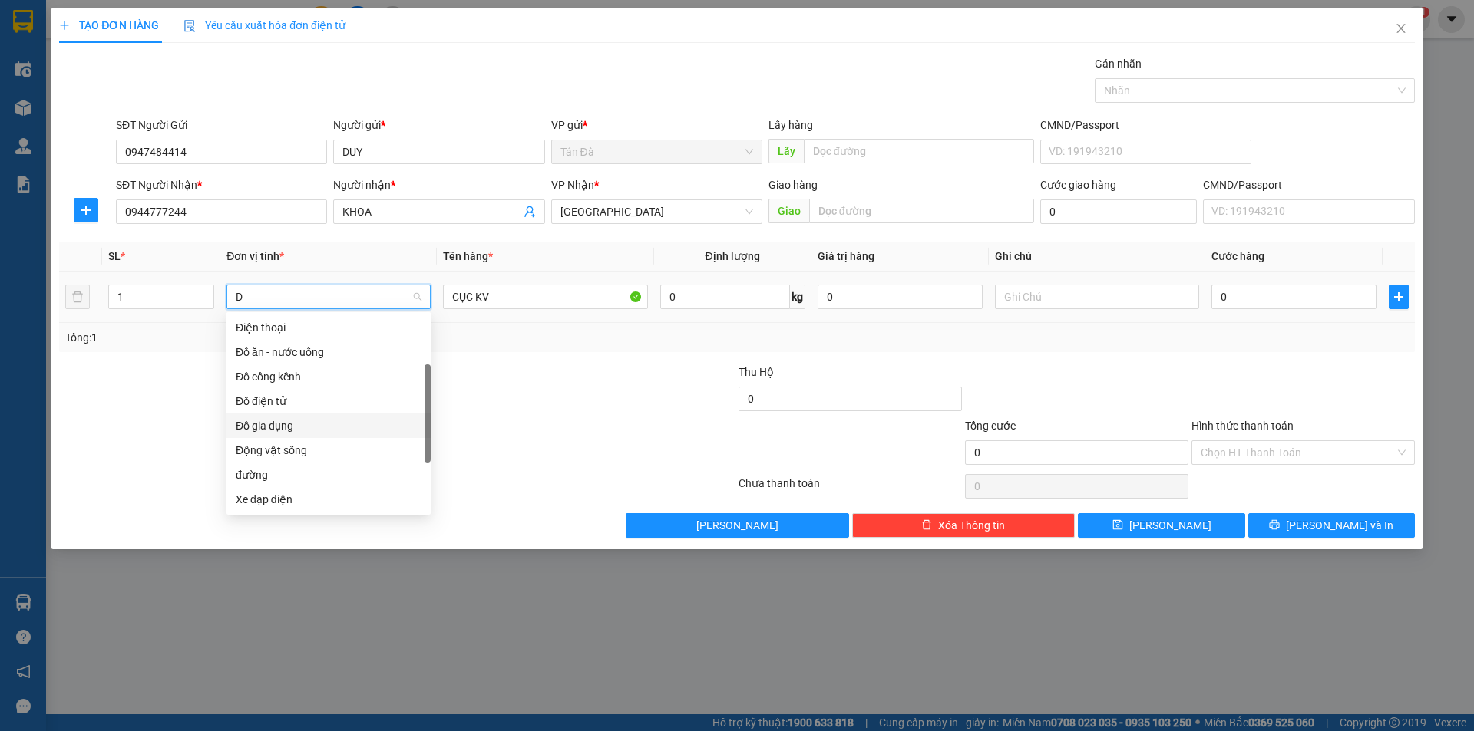
drag, startPoint x: 289, startPoint y: 431, endPoint x: 573, endPoint y: 386, distance: 286.7
click at [292, 430] on div "Đồ gia dụng" at bounding box center [329, 426] width 186 height 17
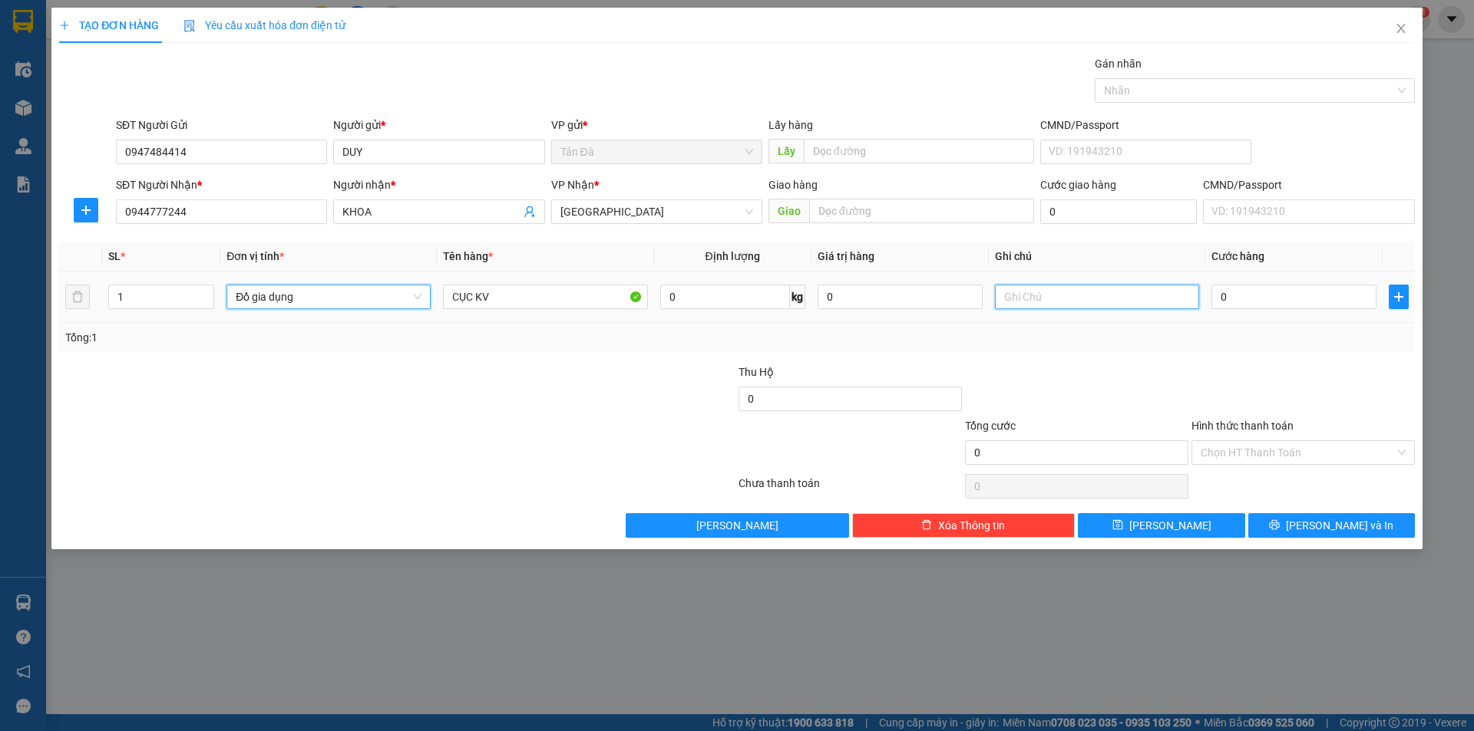
click at [1098, 295] on input "text" at bounding box center [1097, 297] width 204 height 25
type input "D"
type input "ĐÁ KHÓI"
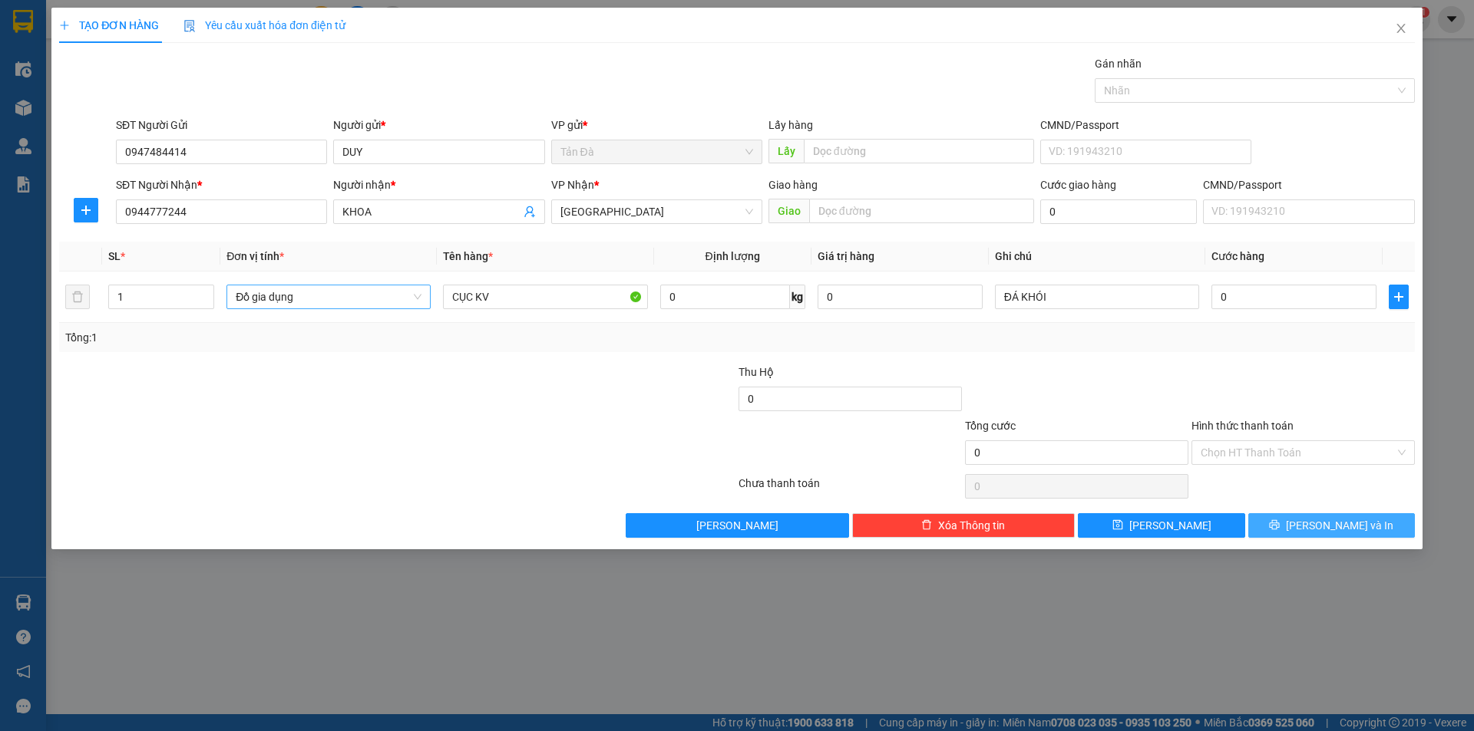
click at [1306, 511] on div "Transit Pickup Surcharge Ids Transit Deliver Surcharge Ids Transit Deliver Surc…" at bounding box center [736, 296] width 1355 height 483
click at [1308, 517] on button "[PERSON_NAME] và In" at bounding box center [1331, 525] width 167 height 25
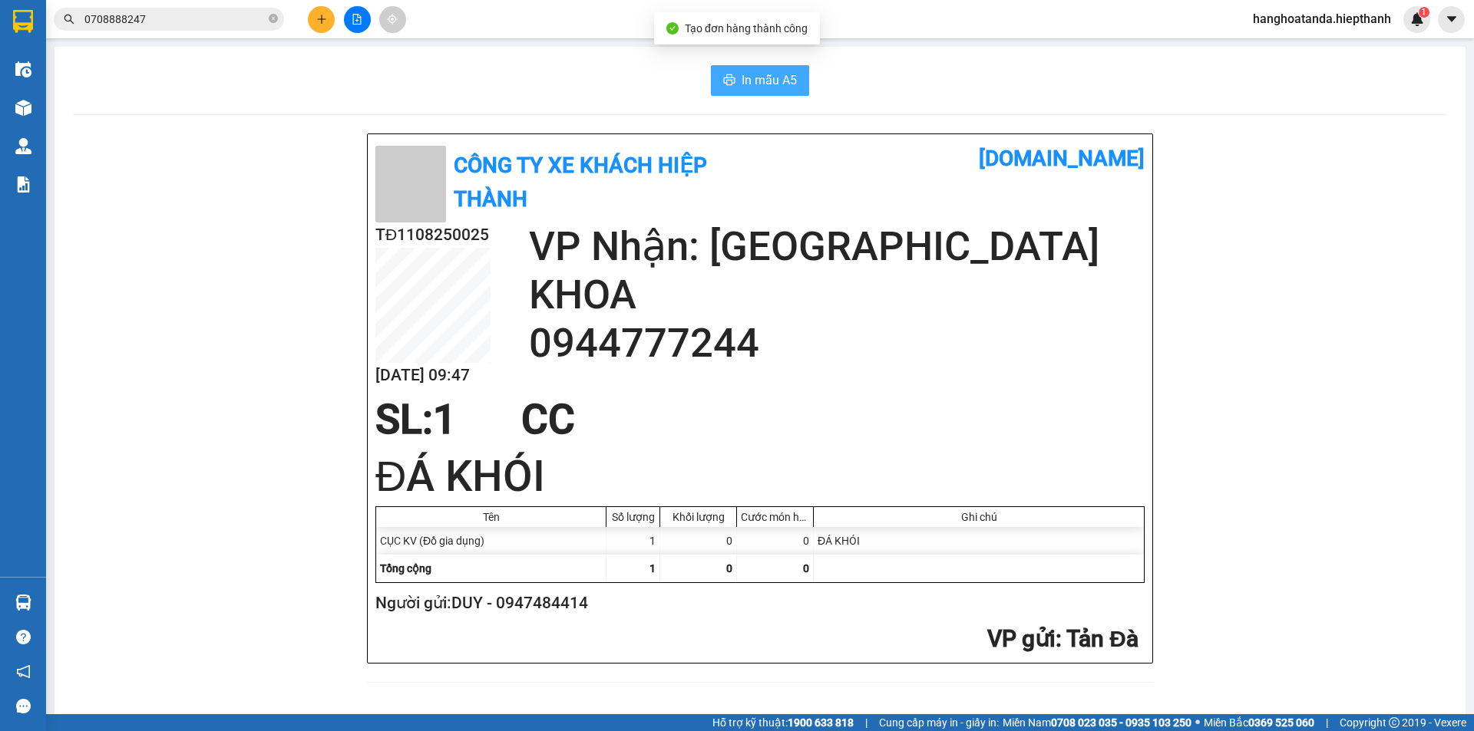
drag, startPoint x: 774, startPoint y: 72, endPoint x: 620, endPoint y: 2, distance: 169.3
click at [771, 71] on span "In mẫu A5" at bounding box center [768, 80] width 55 height 19
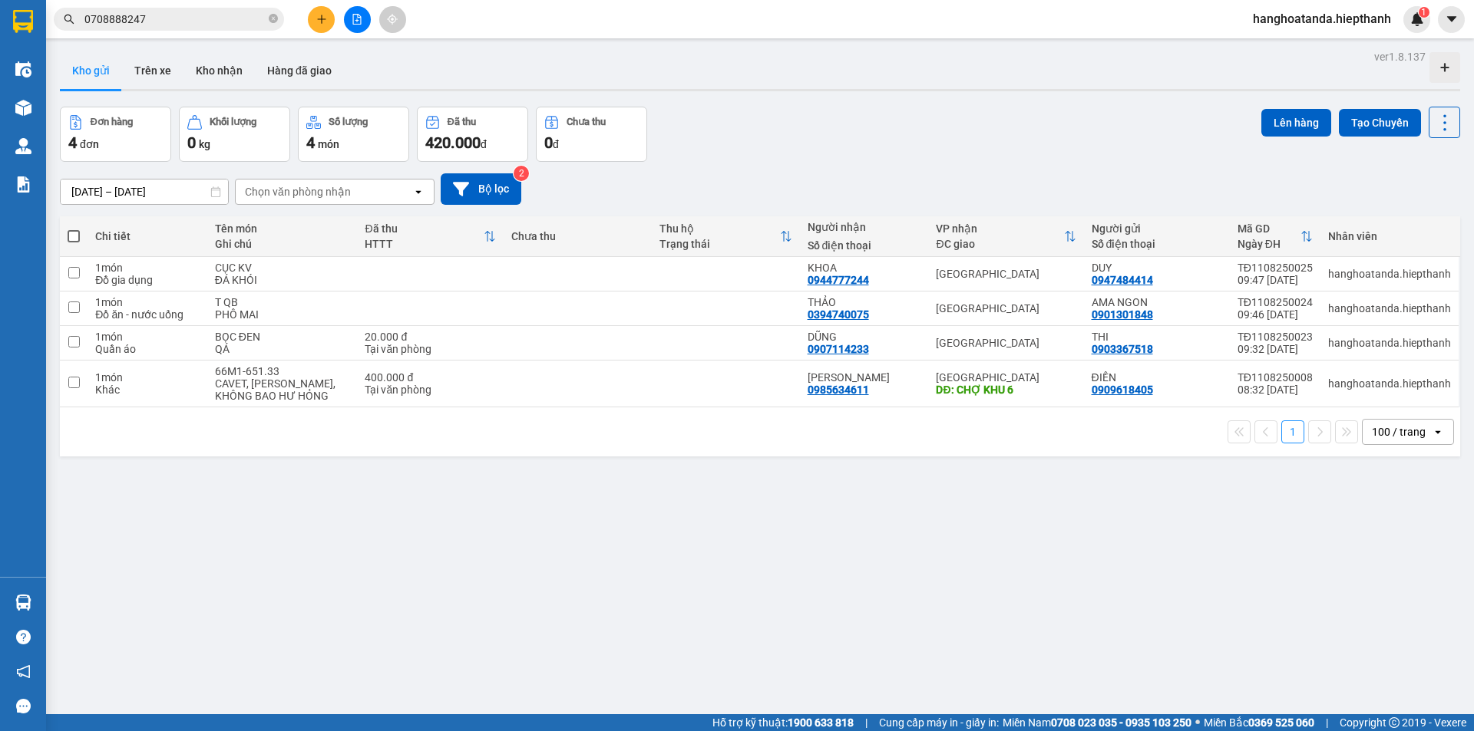
click at [317, 18] on icon "plus" at bounding box center [321, 19] width 11 height 11
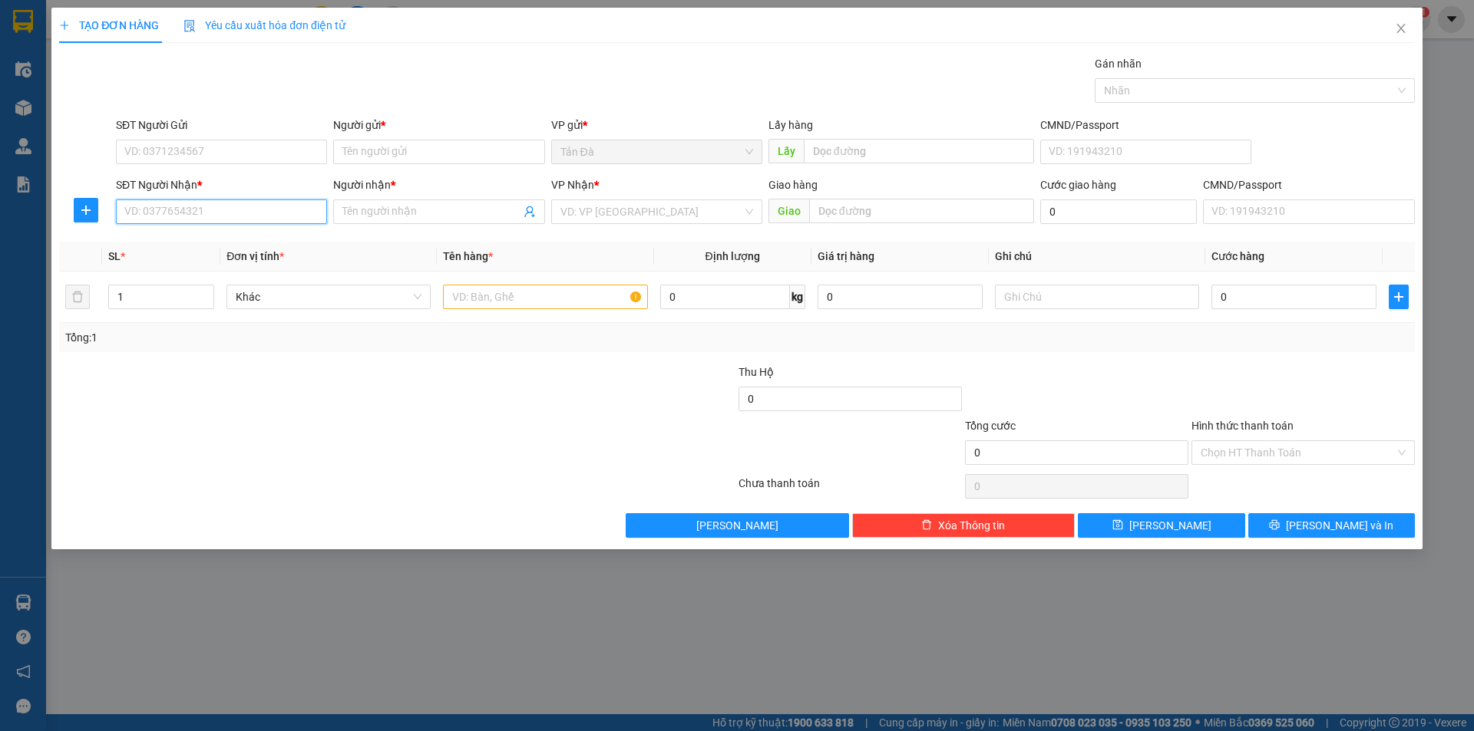
click at [244, 218] on input "SĐT Người Nhận *" at bounding box center [221, 212] width 211 height 25
type input "0949677047"
click at [229, 237] on div "0949677047 - ĐIỆP" at bounding box center [221, 242] width 193 height 17
type input "ĐIỆP"
type input "0949677047"
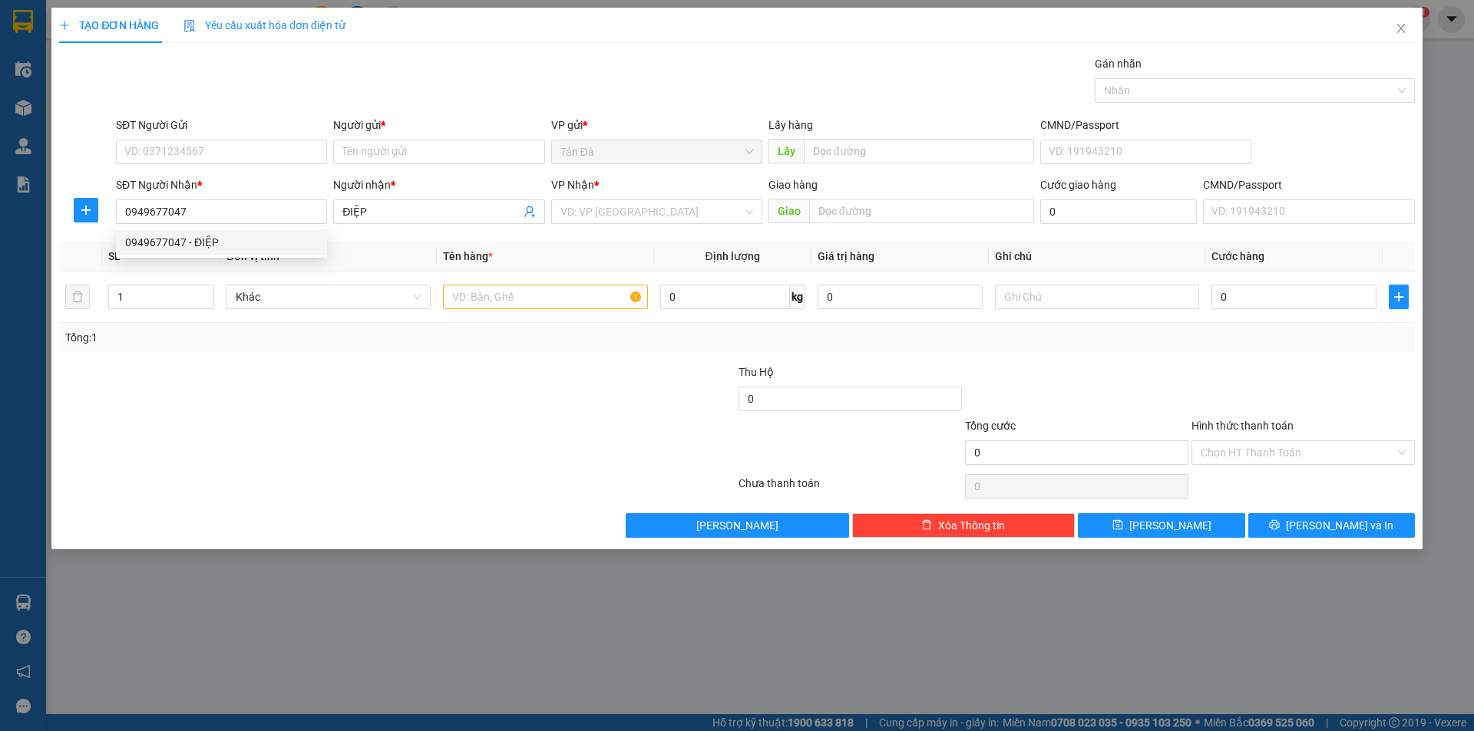
drag, startPoint x: 414, startPoint y: 365, endPoint x: 329, endPoint y: 278, distance: 121.0
click at [410, 360] on div "Transit Pickup Surcharge Ids Transit Deliver Surcharge Ids Transit Deliver Surc…" at bounding box center [736, 296] width 1355 height 483
click at [271, 140] on input "SĐT Người Gửi" at bounding box center [221, 152] width 211 height 25
click at [637, 211] on input "search" at bounding box center [651, 211] width 182 height 23
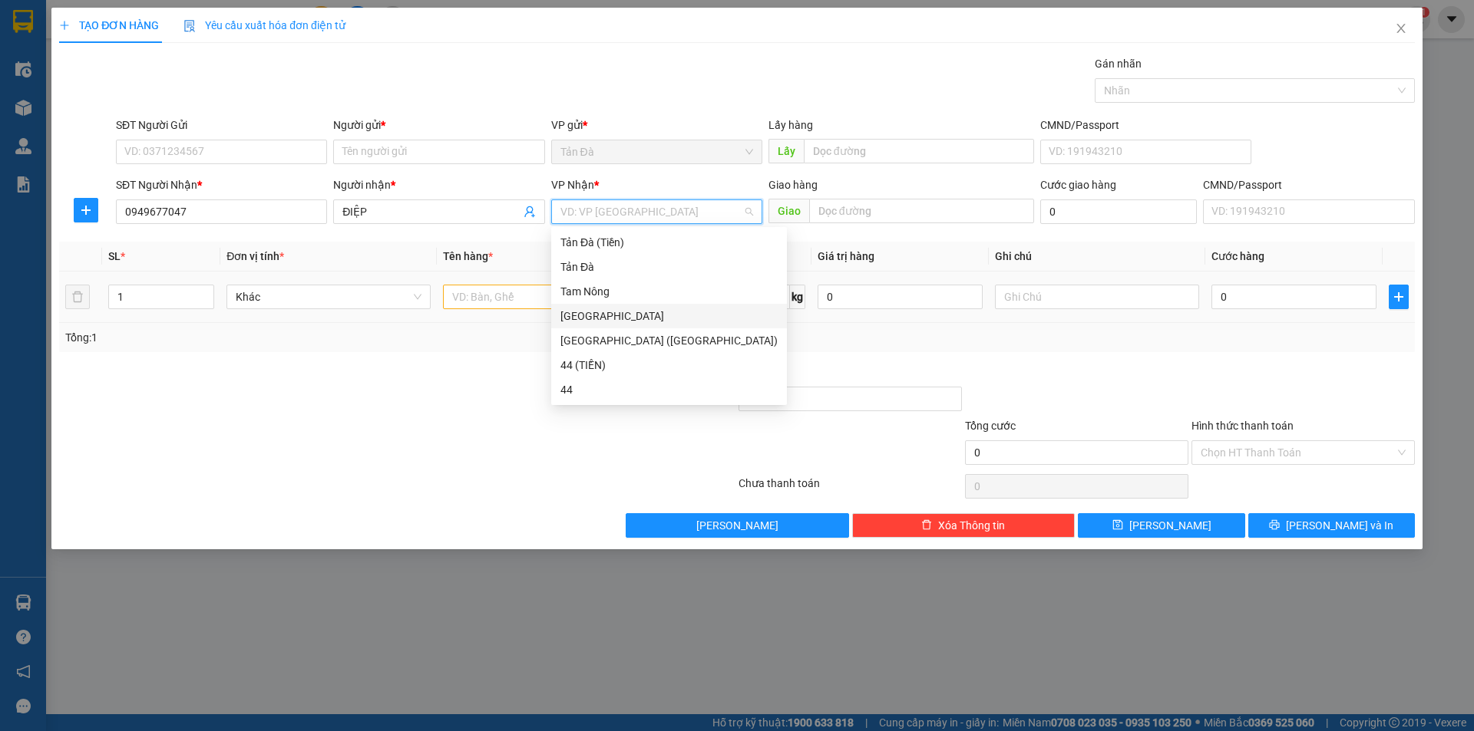
click at [573, 317] on div "[GEOGRAPHIC_DATA]" at bounding box center [668, 316] width 217 height 17
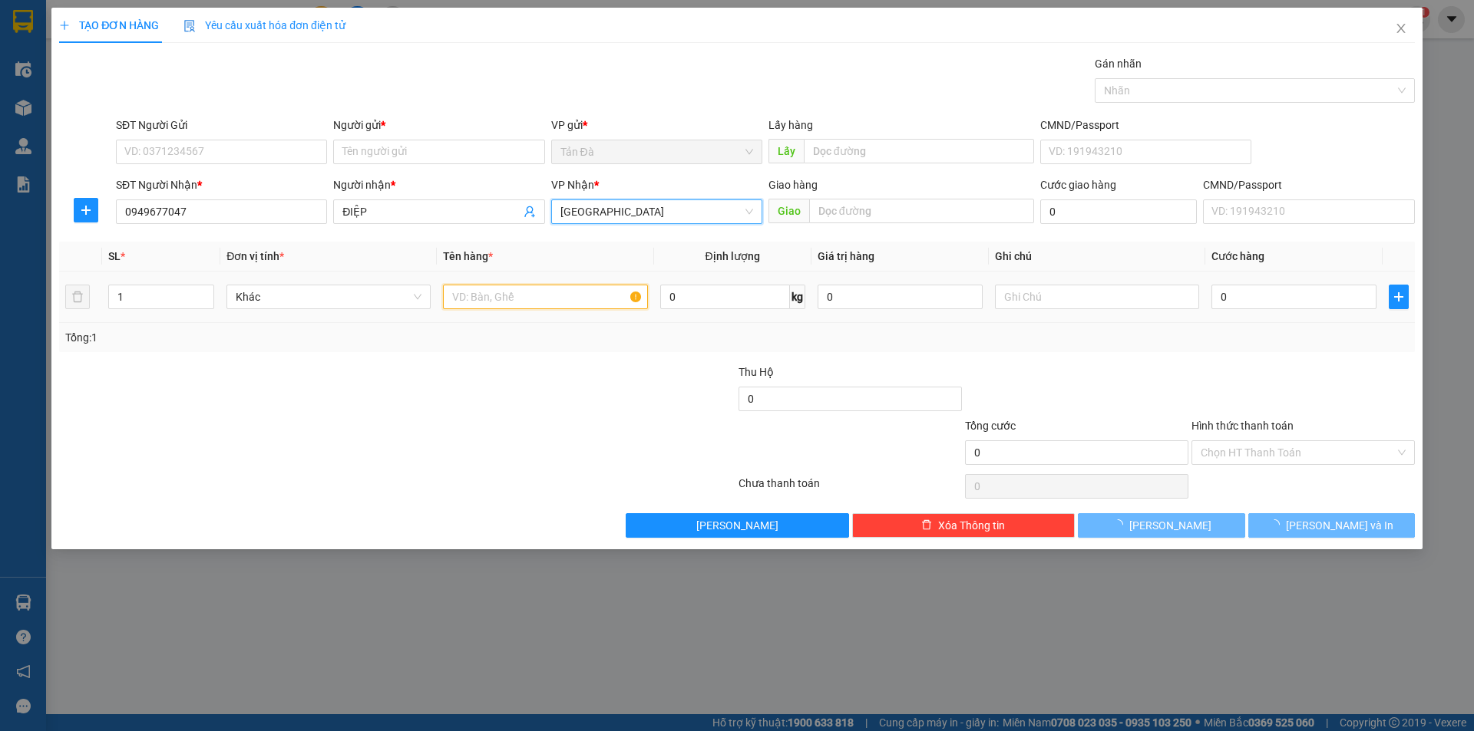
click at [540, 299] on input "text" at bounding box center [545, 297] width 204 height 25
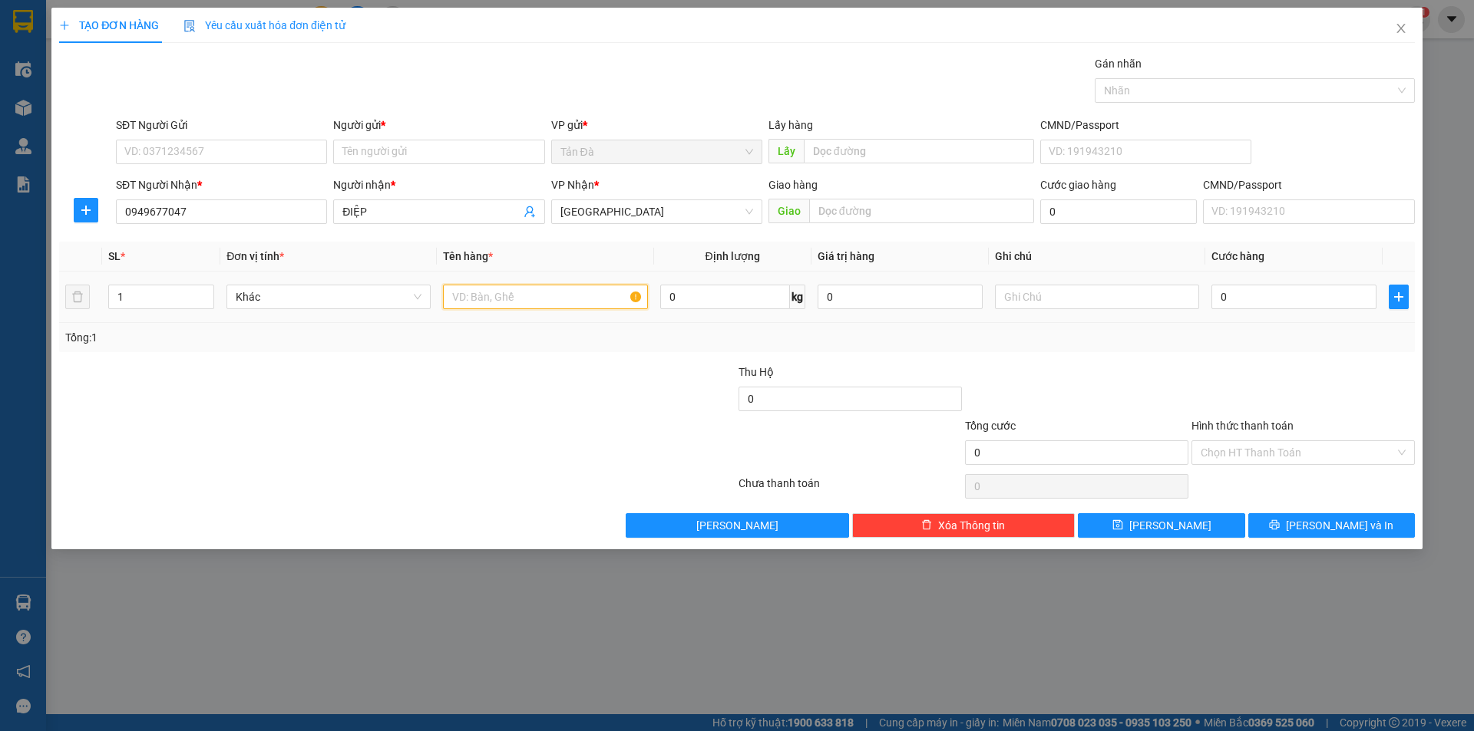
click at [540, 299] on input "text" at bounding box center [545, 297] width 204 height 25
type input "H"
drag, startPoint x: 366, startPoint y: 383, endPoint x: 289, endPoint y: 348, distance: 84.5
click at [356, 377] on div at bounding box center [284, 391] width 453 height 54
drag, startPoint x: 276, startPoint y: 295, endPoint x: 302, endPoint y: 299, distance: 26.4
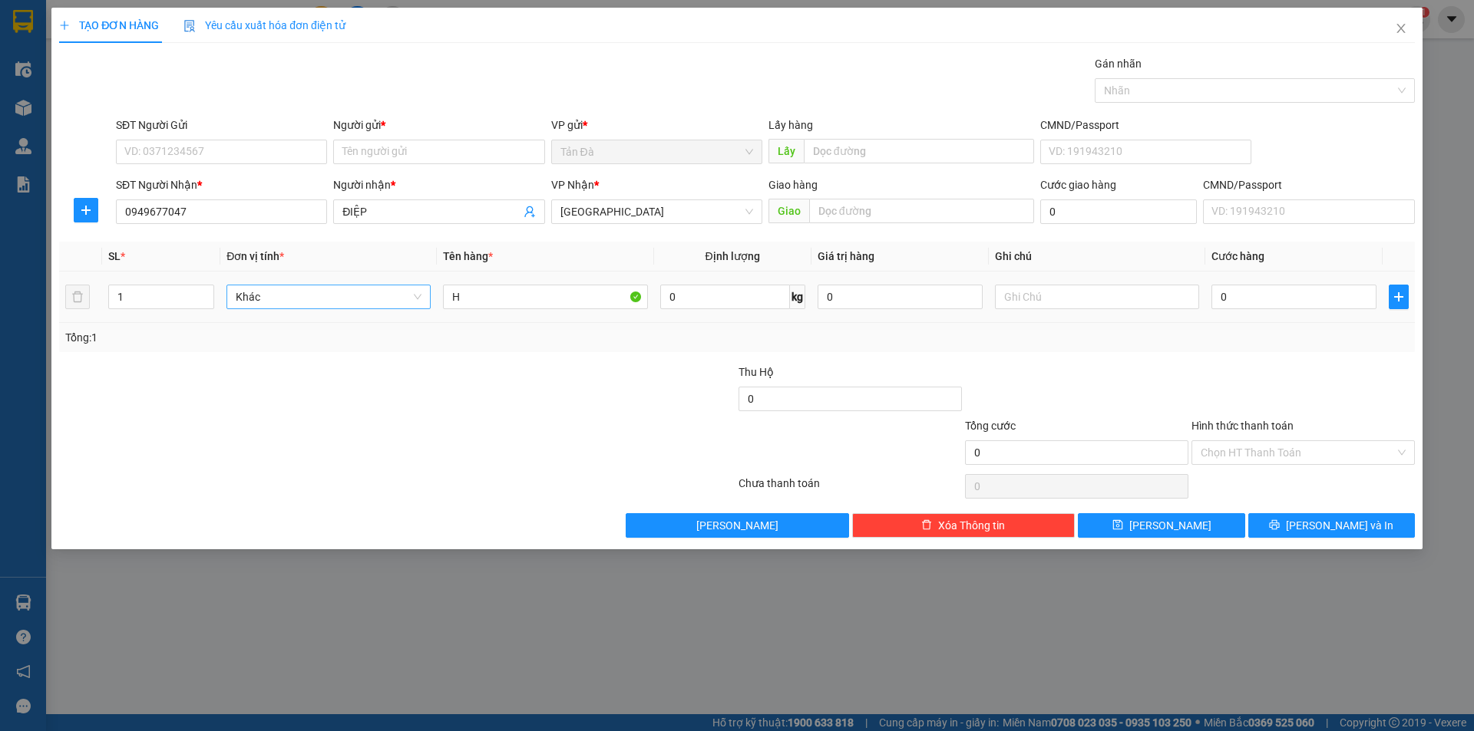
click at [278, 295] on span "Khác" at bounding box center [329, 297] width 186 height 23
click at [253, 161] on input "SĐT Người Gửi" at bounding box center [221, 152] width 211 height 25
type input "0903666096"
drag, startPoint x: 412, startPoint y: 363, endPoint x: 407, endPoint y: 356, distance: 8.8
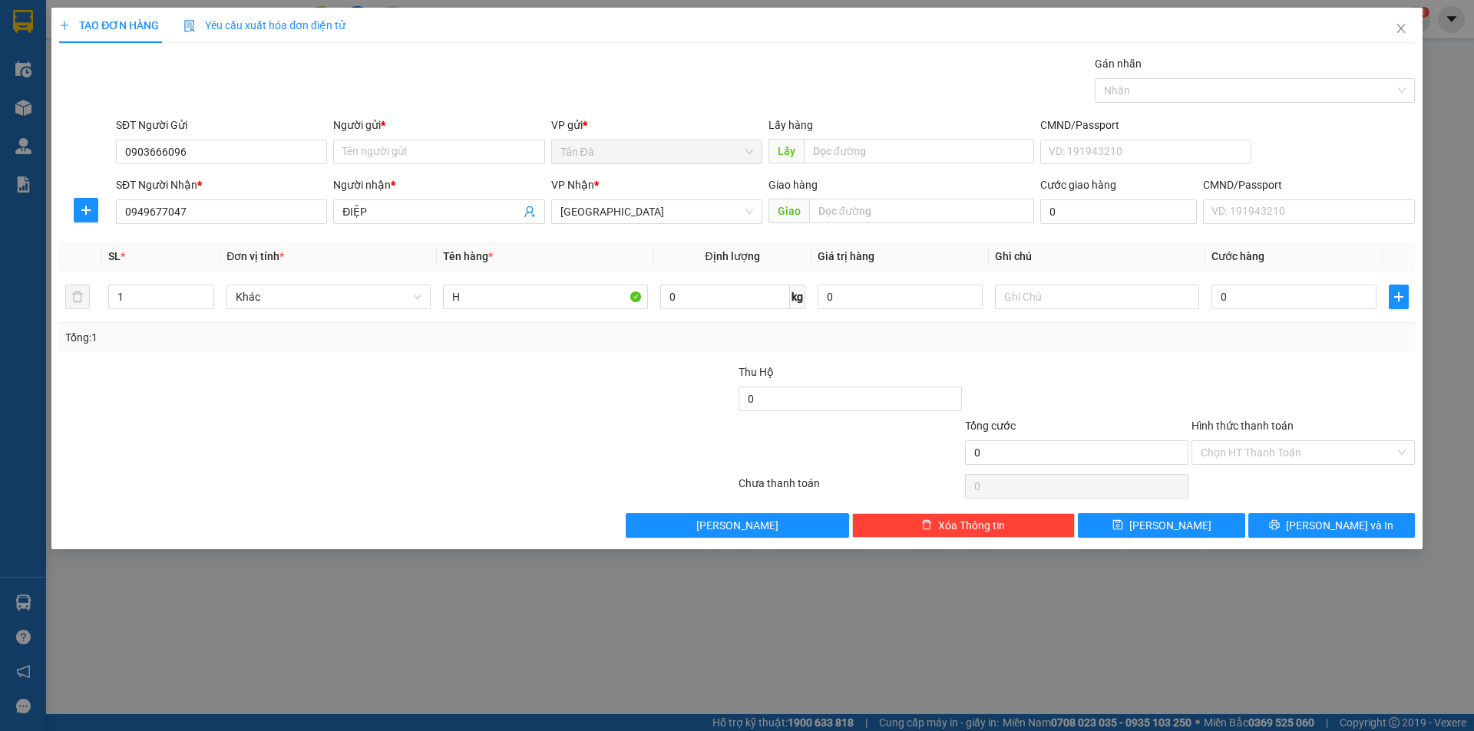
click at [411, 362] on div "Transit Pickup Surcharge Ids Transit Deliver Surcharge Ids Transit Deliver Surc…" at bounding box center [736, 296] width 1355 height 483
click at [1114, 306] on input "text" at bounding box center [1097, 297] width 204 height 25
click at [520, 372] on div at bounding box center [623, 391] width 226 height 54
click at [341, 294] on span "Khác" at bounding box center [329, 297] width 186 height 23
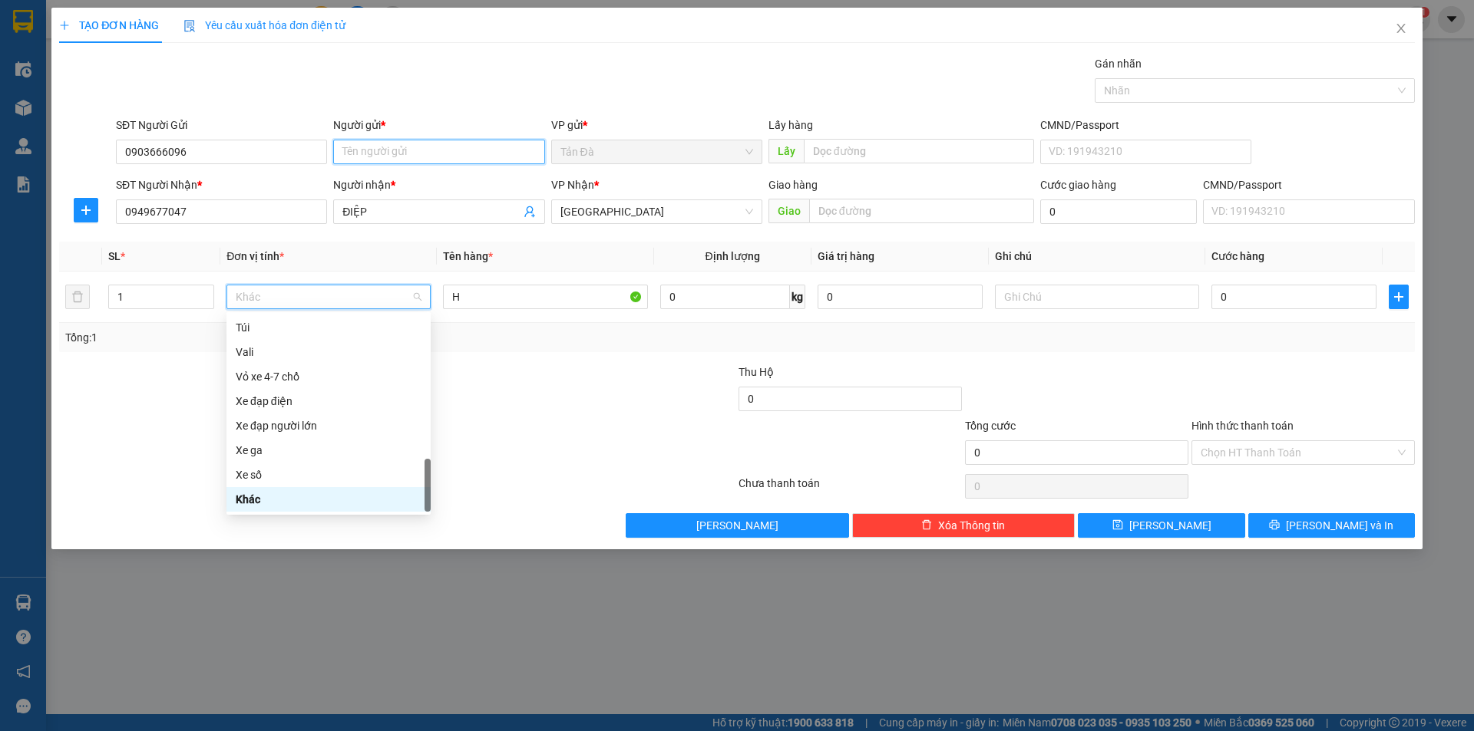
click at [467, 154] on input "Người gửi *" at bounding box center [438, 152] width 211 height 25
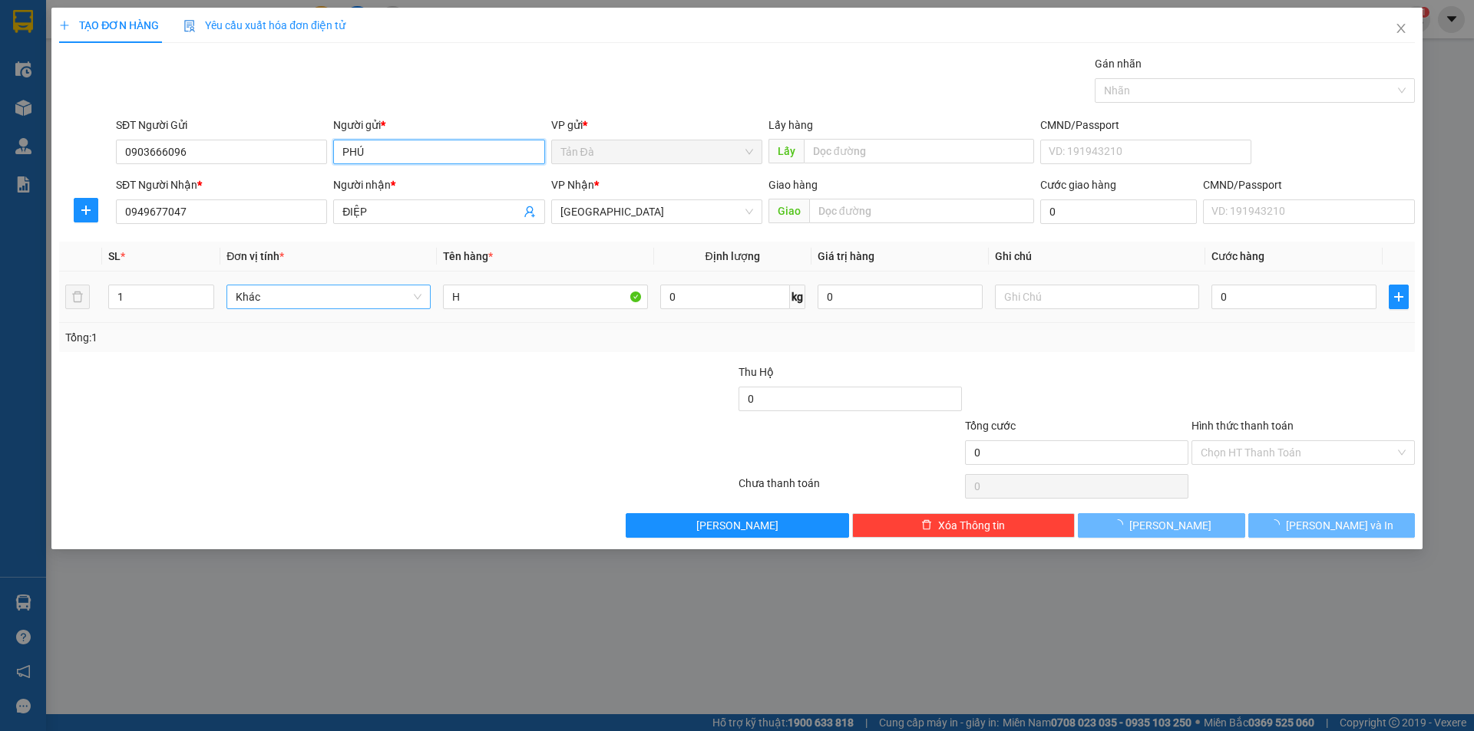
click at [323, 299] on span "Khác" at bounding box center [329, 297] width 186 height 23
type input "PHÚ"
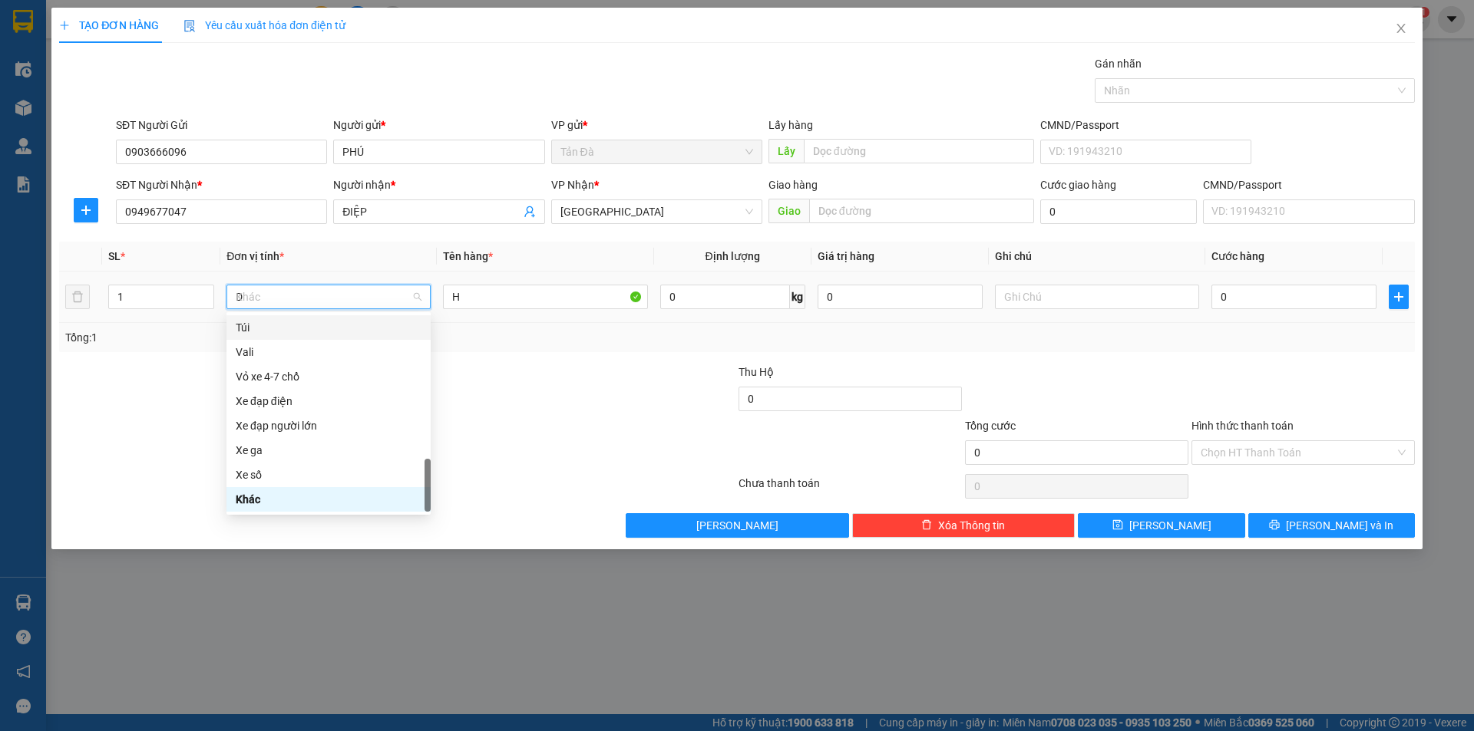
scroll to position [25, 0]
click at [342, 299] on input "D" at bounding box center [323, 297] width 175 height 23
type input "O"
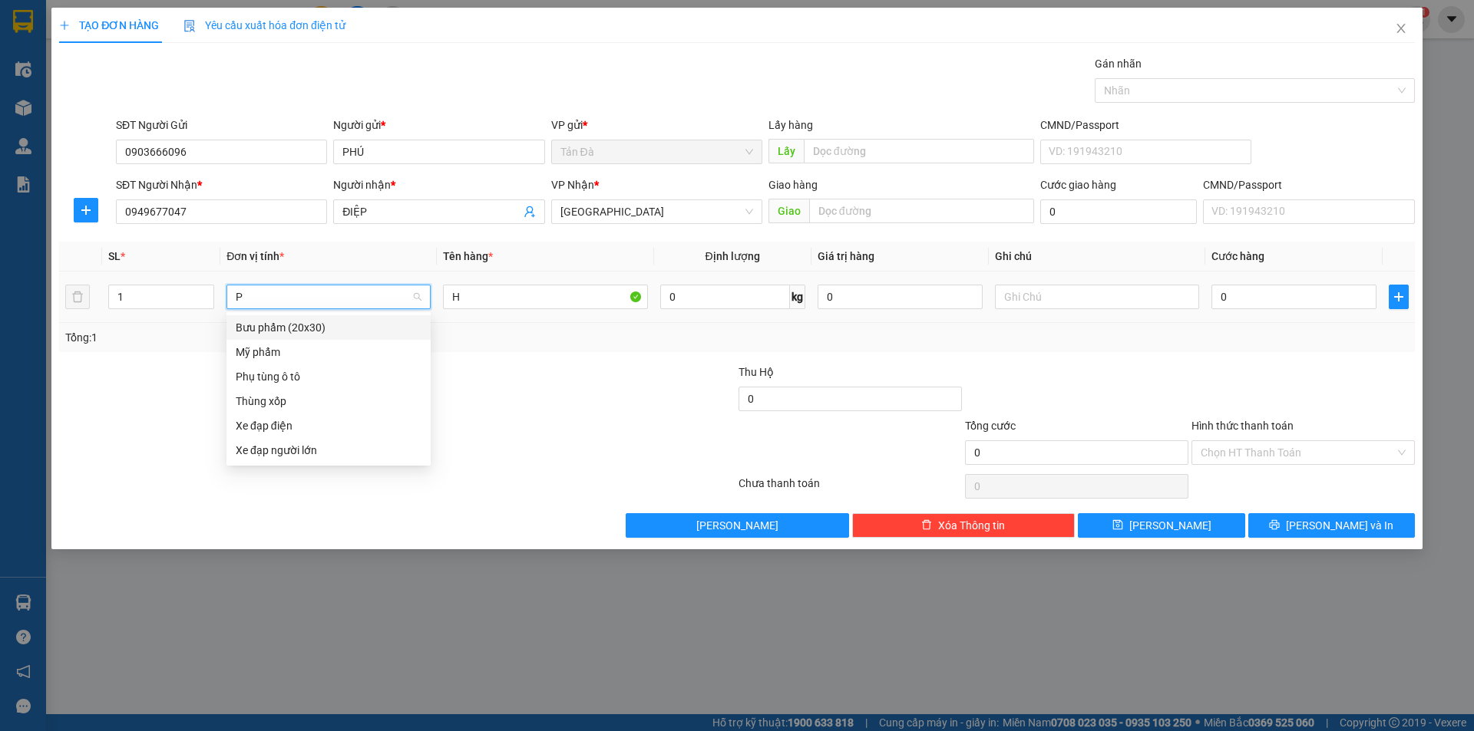
scroll to position [0, 0]
type input "PHU"
click at [398, 333] on div "Phụ tùng ô tô" at bounding box center [329, 327] width 186 height 17
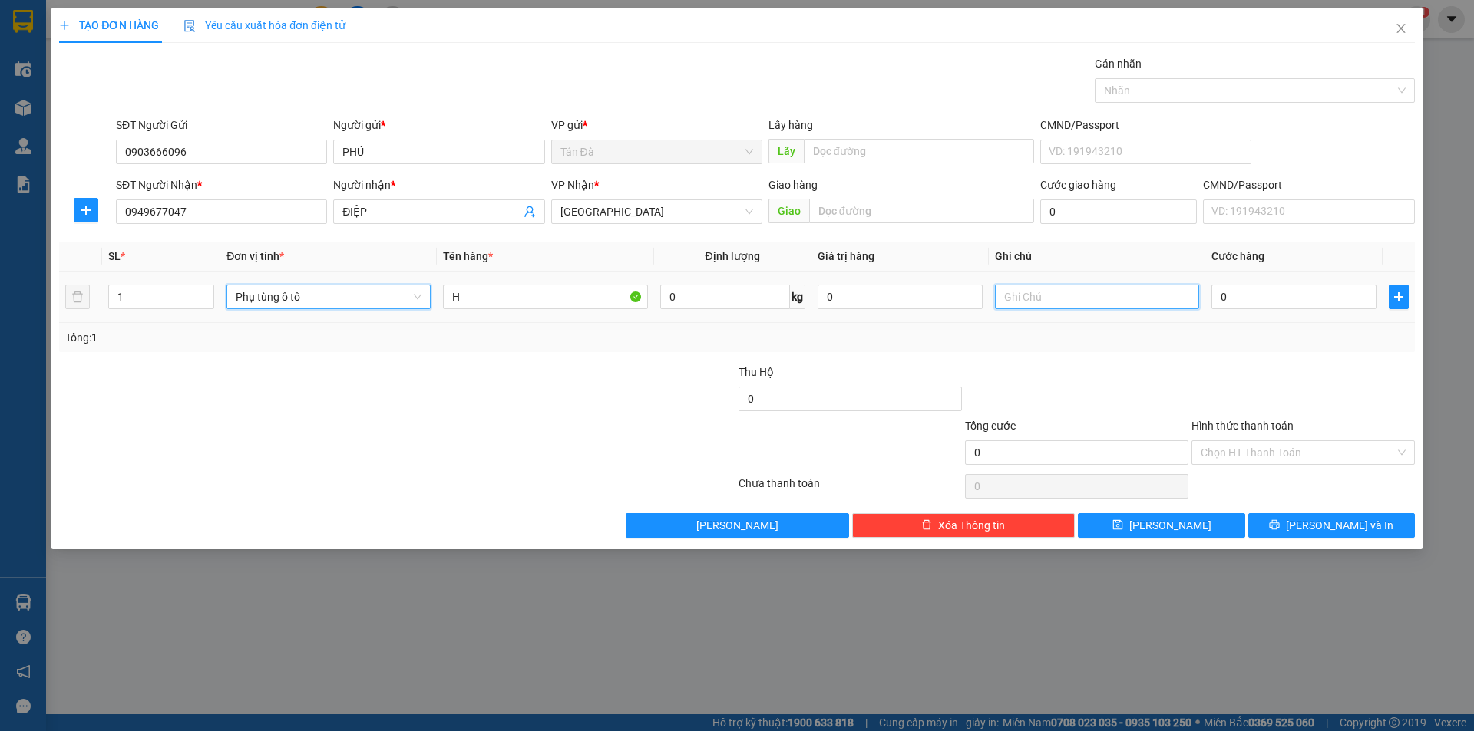
click at [1045, 295] on input "text" at bounding box center [1097, 297] width 204 height 25
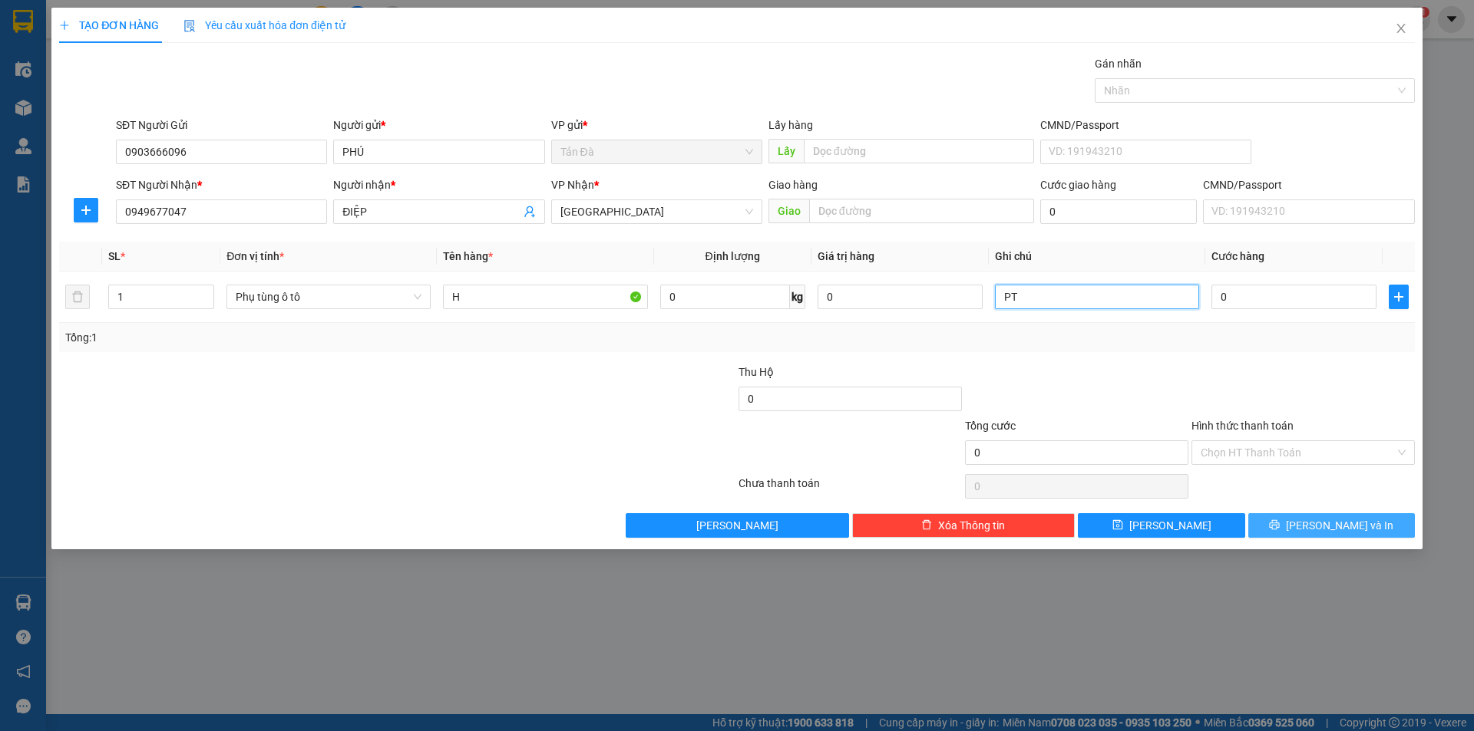
type input "PT"
click at [1332, 513] on button "[PERSON_NAME] và In" at bounding box center [1331, 525] width 167 height 25
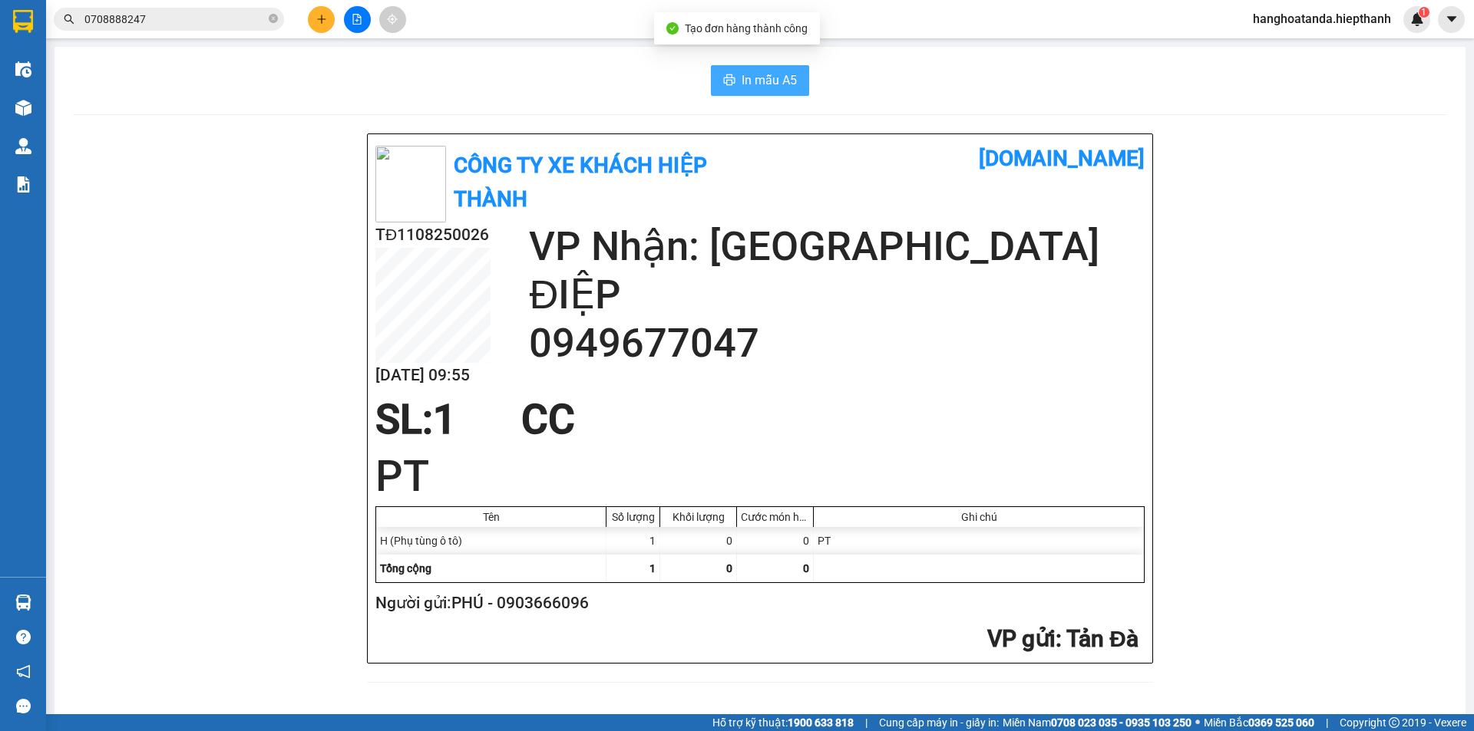
click at [761, 80] on span "In mẫu A5" at bounding box center [768, 80] width 55 height 19
